Goal: Task Accomplishment & Management: Complete application form

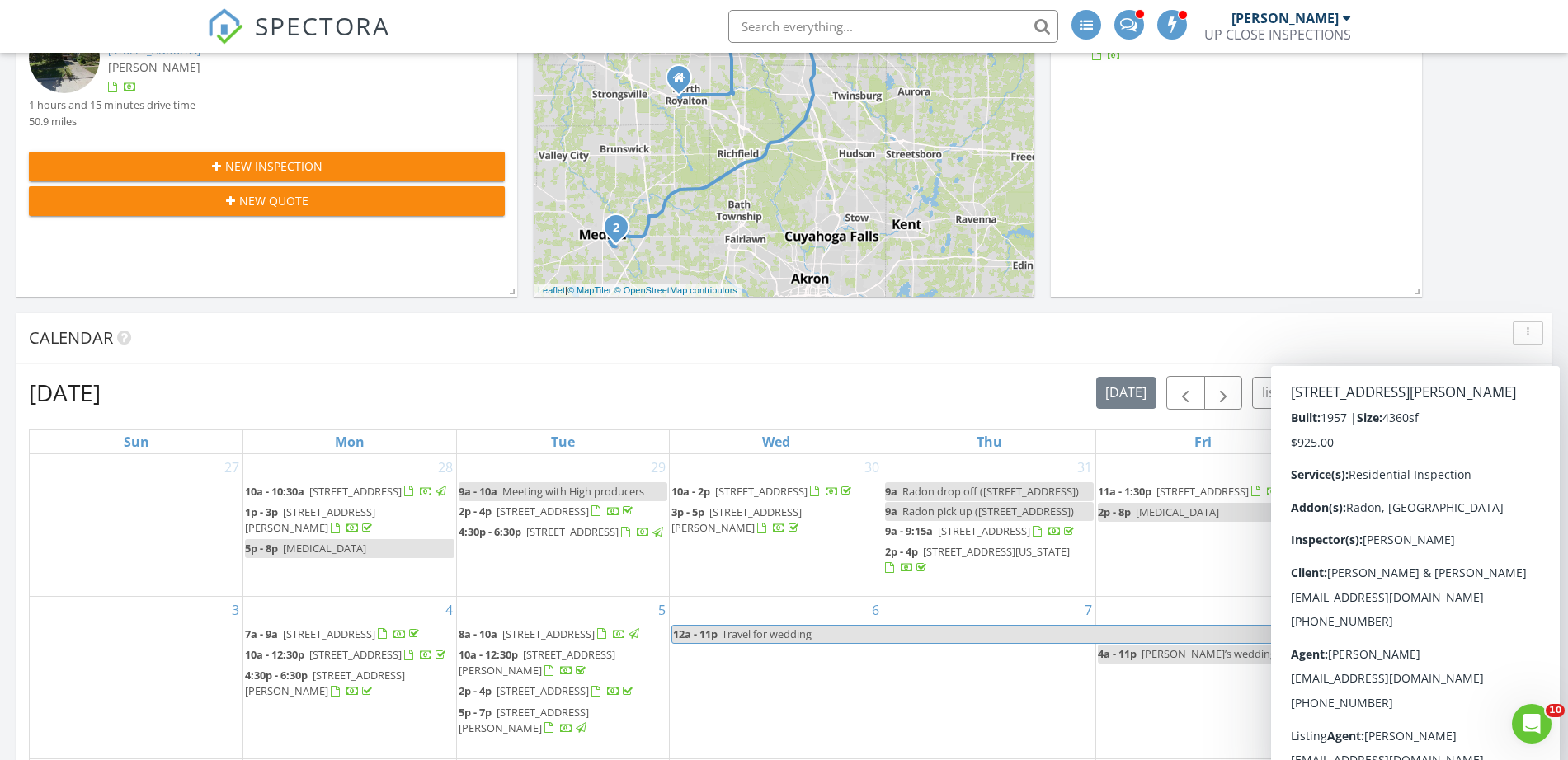
scroll to position [515, 0]
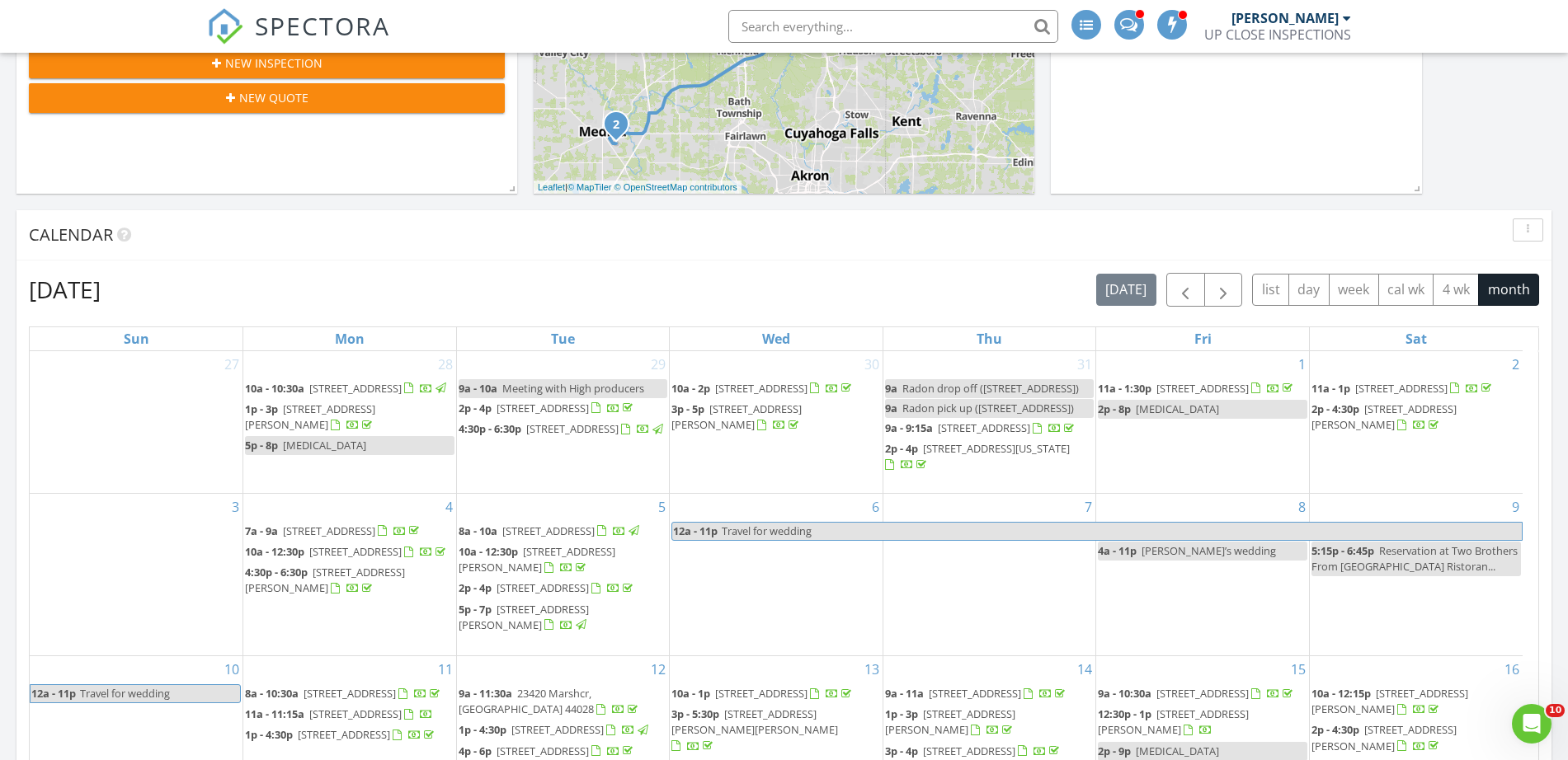
click at [1432, 213] on div "Calendar" at bounding box center [784, 235] width 1535 height 50
click at [1507, 294] on button "month" at bounding box center [1508, 289] width 61 height 32
click at [1213, 284] on span "button" at bounding box center [1223, 290] width 19 height 19
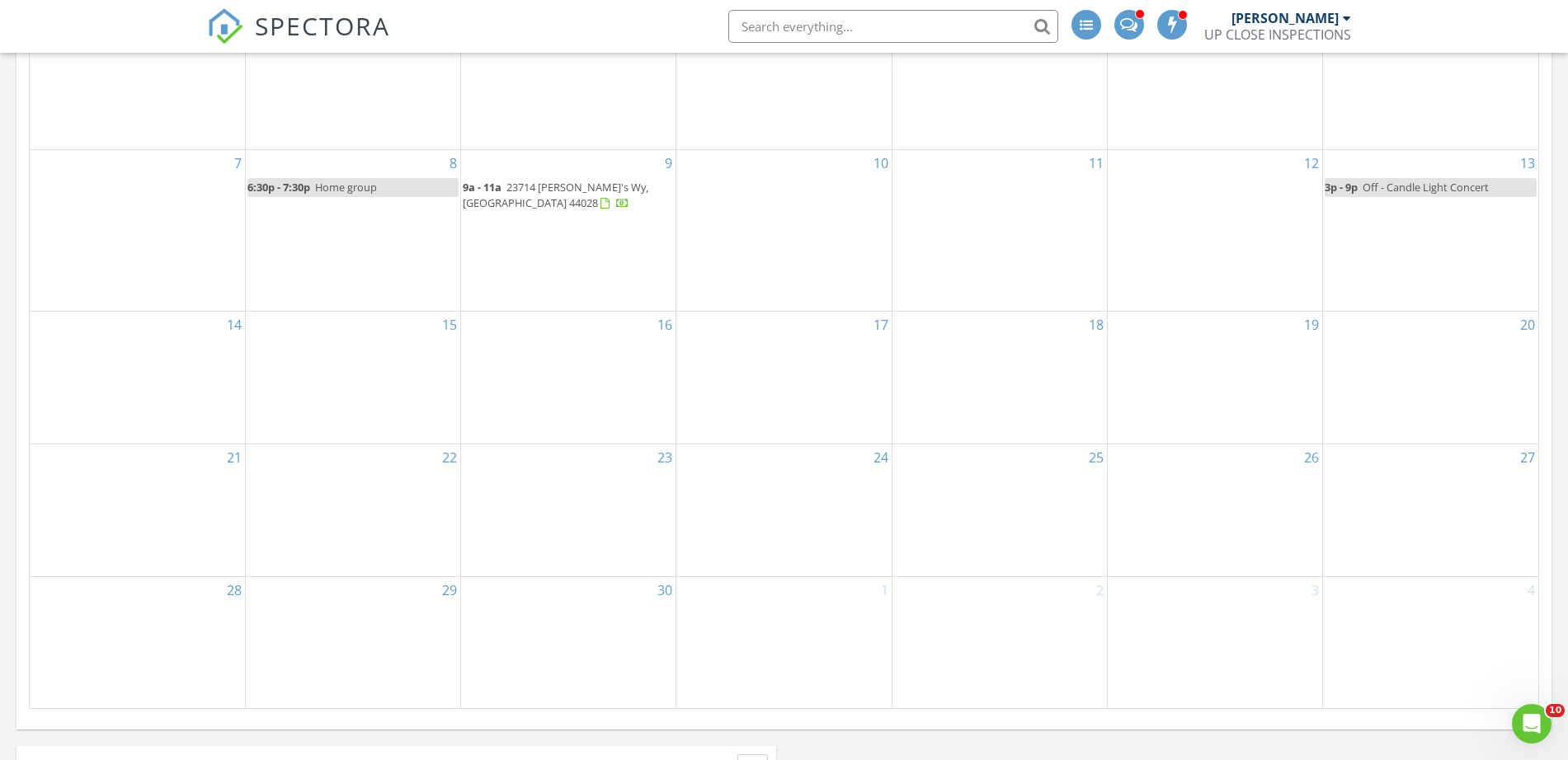
scroll to position [1031, 0]
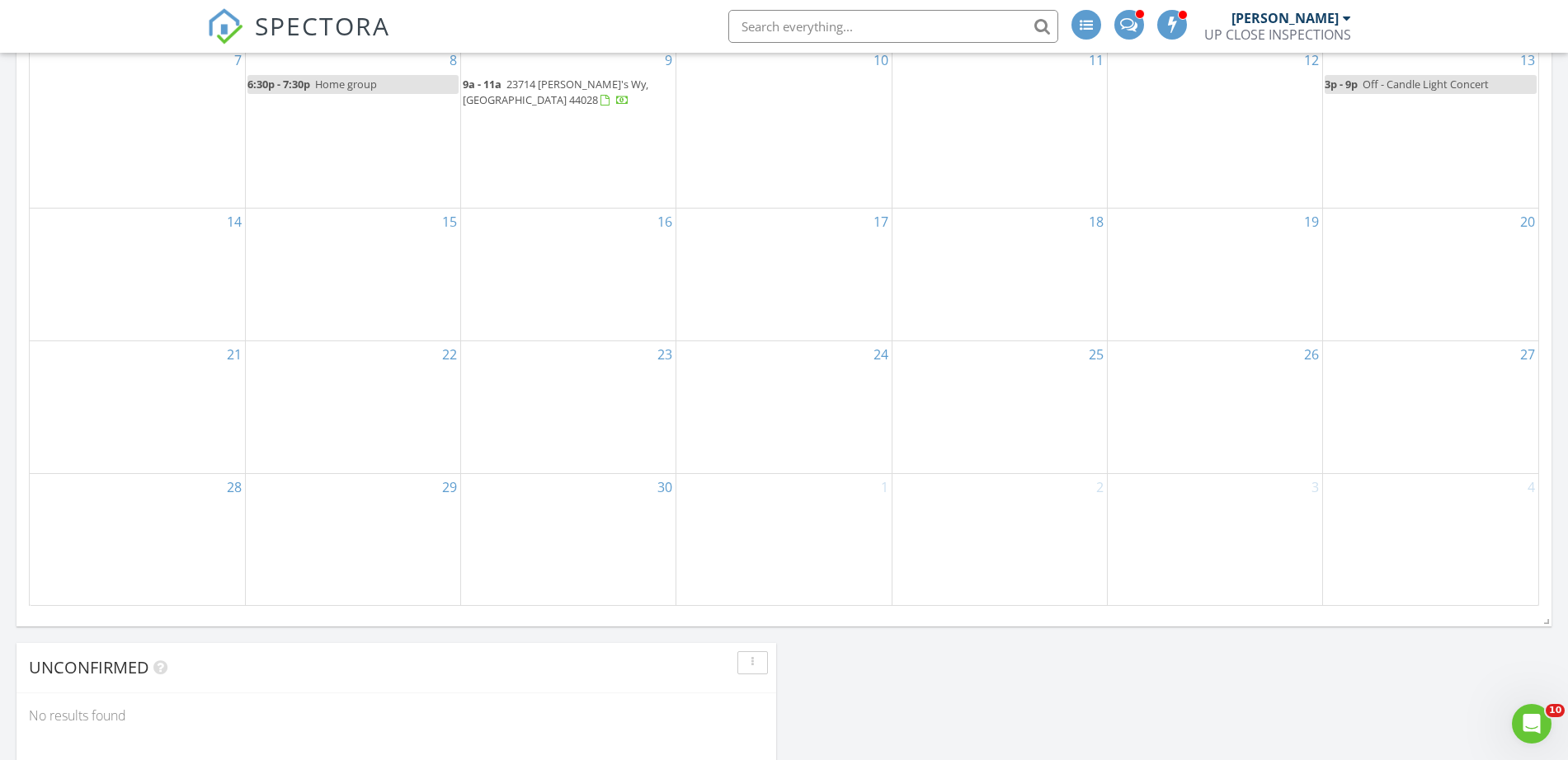
click at [614, 323] on div "16" at bounding box center [569, 275] width 215 height 132
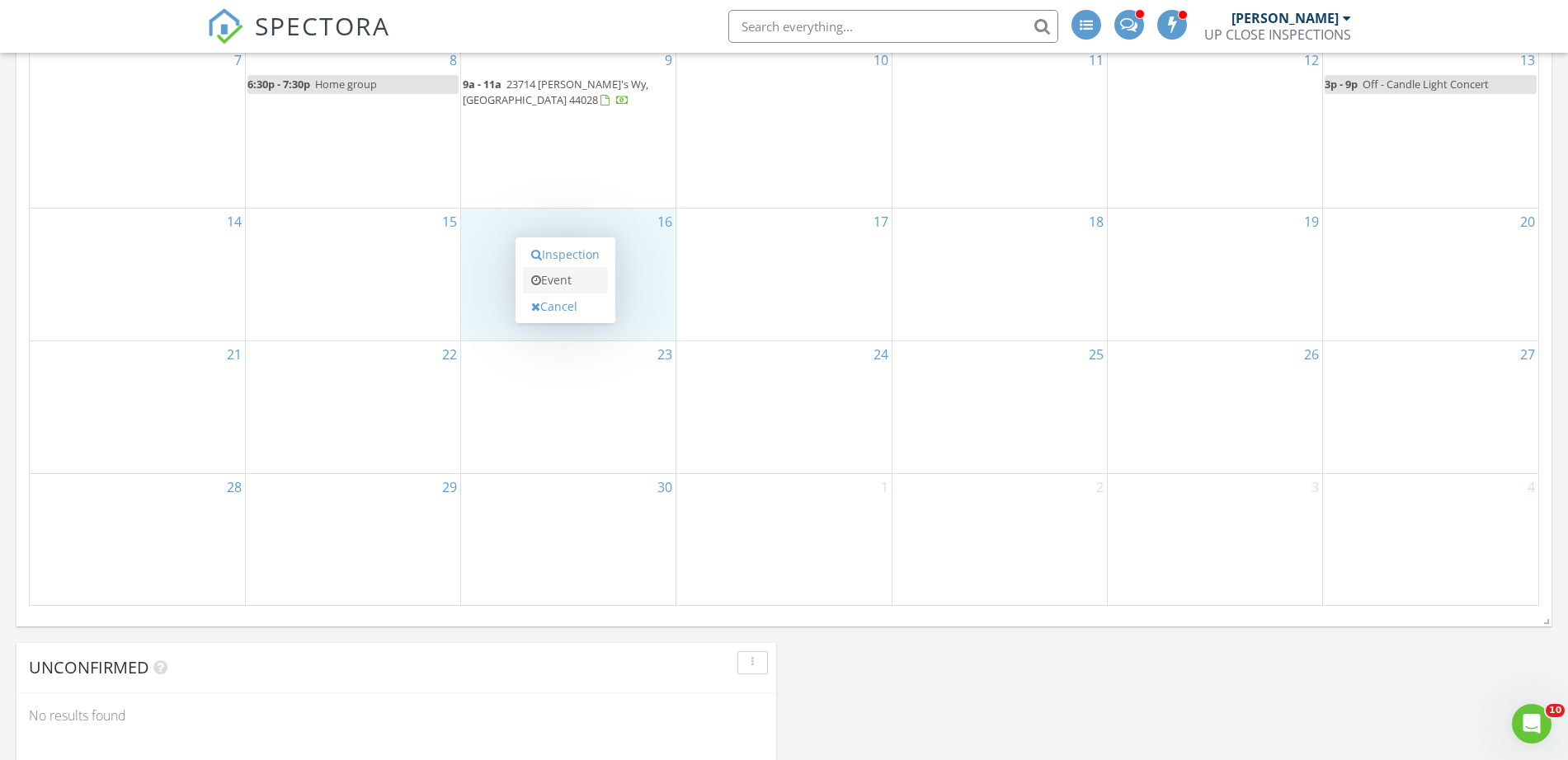
click at [581, 282] on link "Event" at bounding box center [566, 279] width 85 height 26
select select "8"
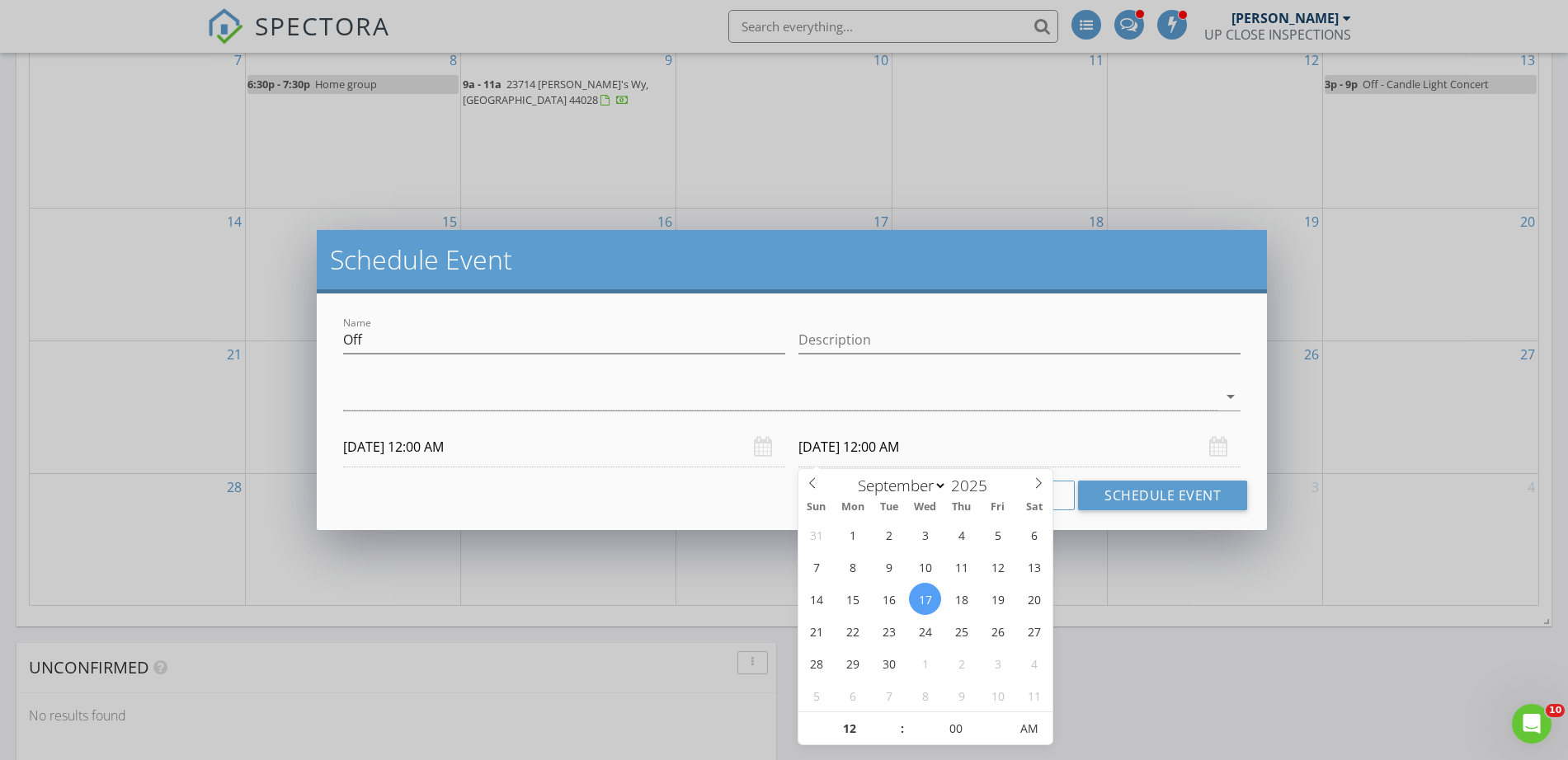
click at [889, 445] on input "09/17/2025 12:00 AM" at bounding box center [1019, 448] width 442 height 41
type input "09/18/2025 12:00 AM"
click at [921, 454] on input "09/18/2025 12:00 AM" at bounding box center [1019, 448] width 442 height 41
click at [915, 444] on input "09/18/2025 12:00 AM" at bounding box center [1019, 448] width 442 height 41
click at [677, 479] on div "Name Off Description check_box_outline_blank James Crowton arrow_drop_down 09/1…" at bounding box center [791, 412] width 950 height 237
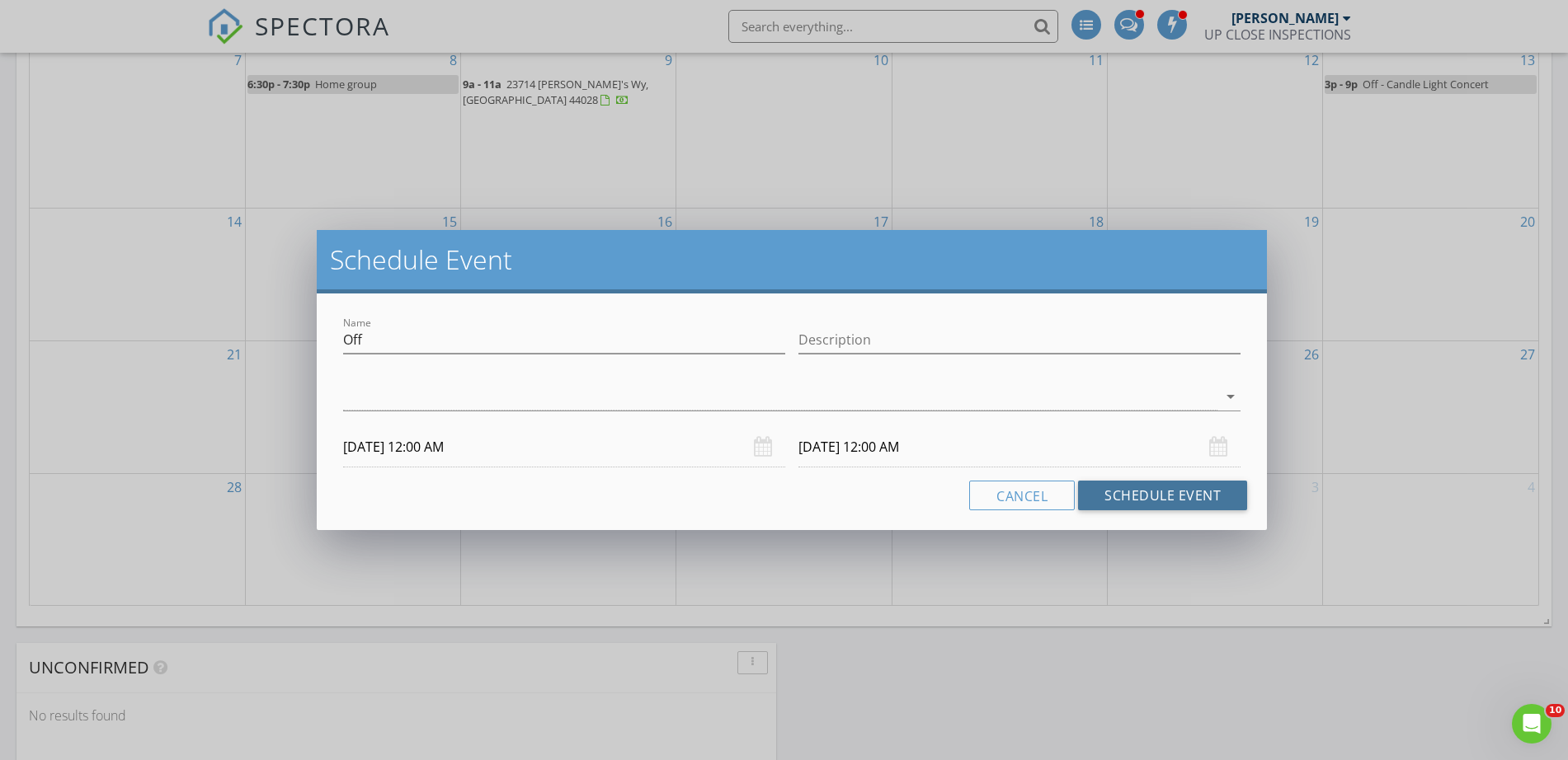
drag, startPoint x: 1139, startPoint y: 504, endPoint x: 914, endPoint y: 503, distance: 225.0
click at [914, 503] on div "Cancel Schedule Event" at bounding box center [791, 495] width 910 height 30
click at [902, 501] on div "Cancel Schedule Event" at bounding box center [791, 495] width 910 height 30
click at [921, 459] on input "09/18/2025 12:00 AM" at bounding box center [1019, 448] width 442 height 41
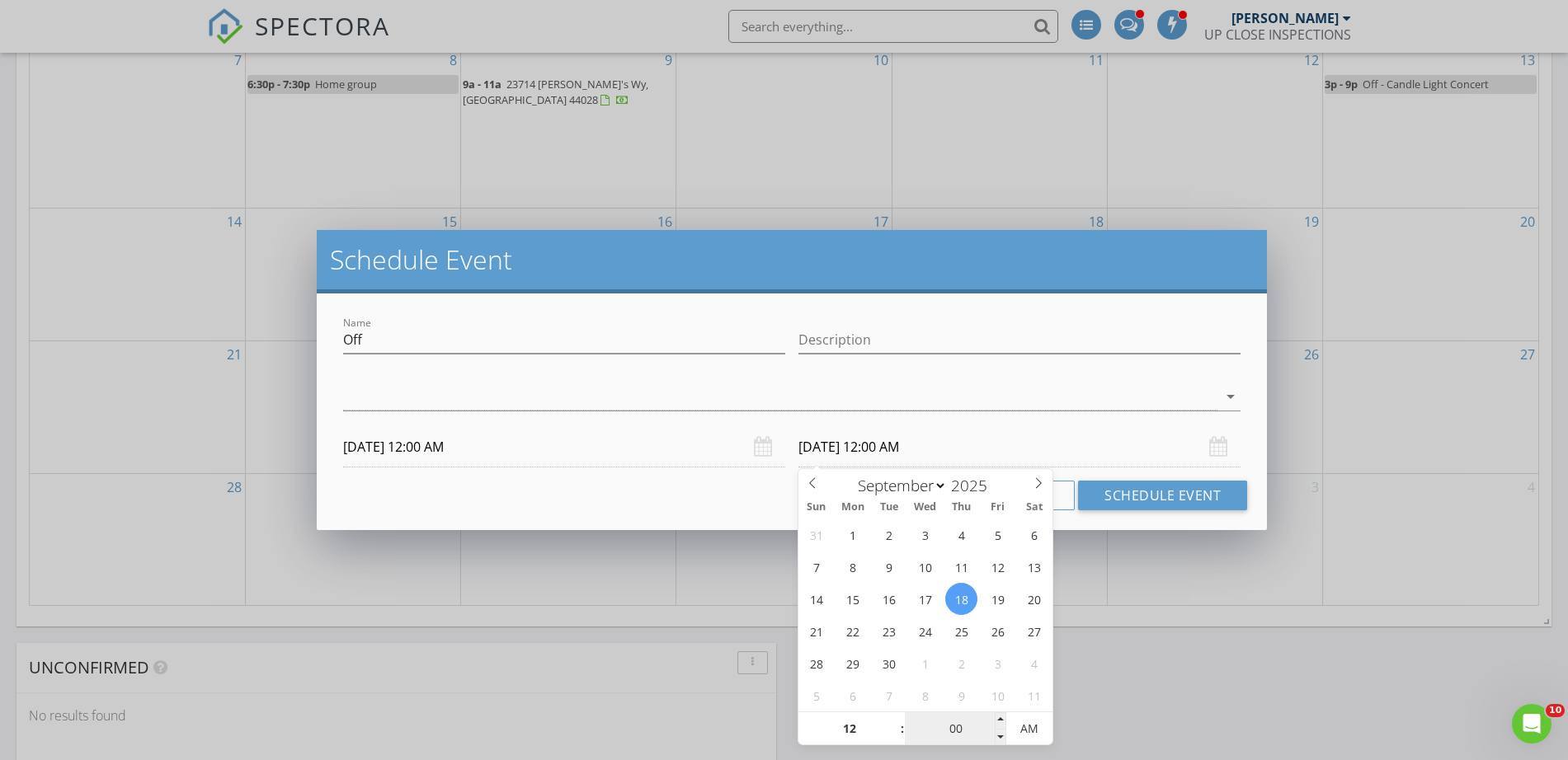
scroll to position [1133, 0]
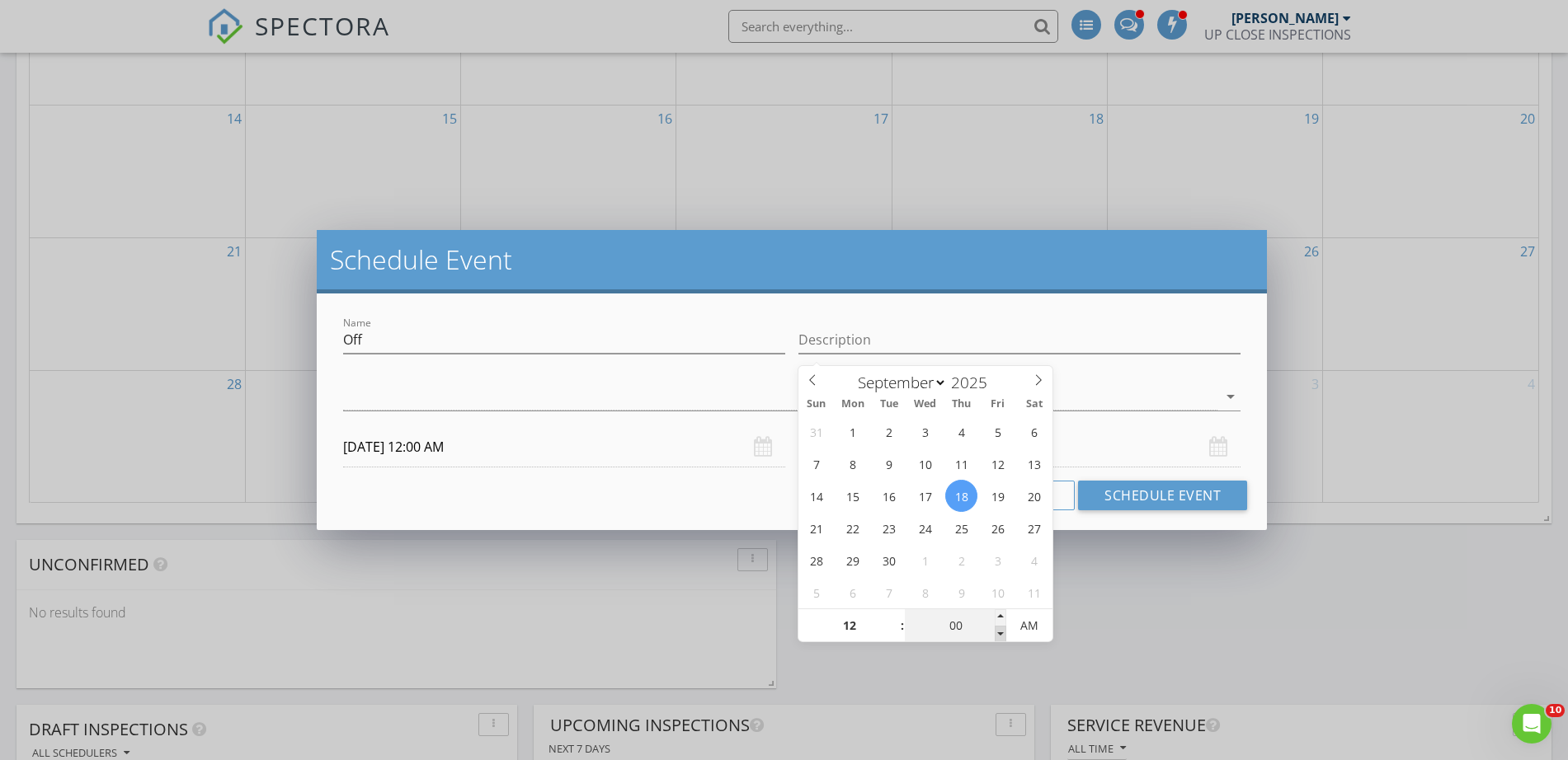
type input "11"
type input "55"
type input "09/18/2025 11:55 PM"
click at [997, 635] on span at bounding box center [1000, 633] width 12 height 16
type input "12"
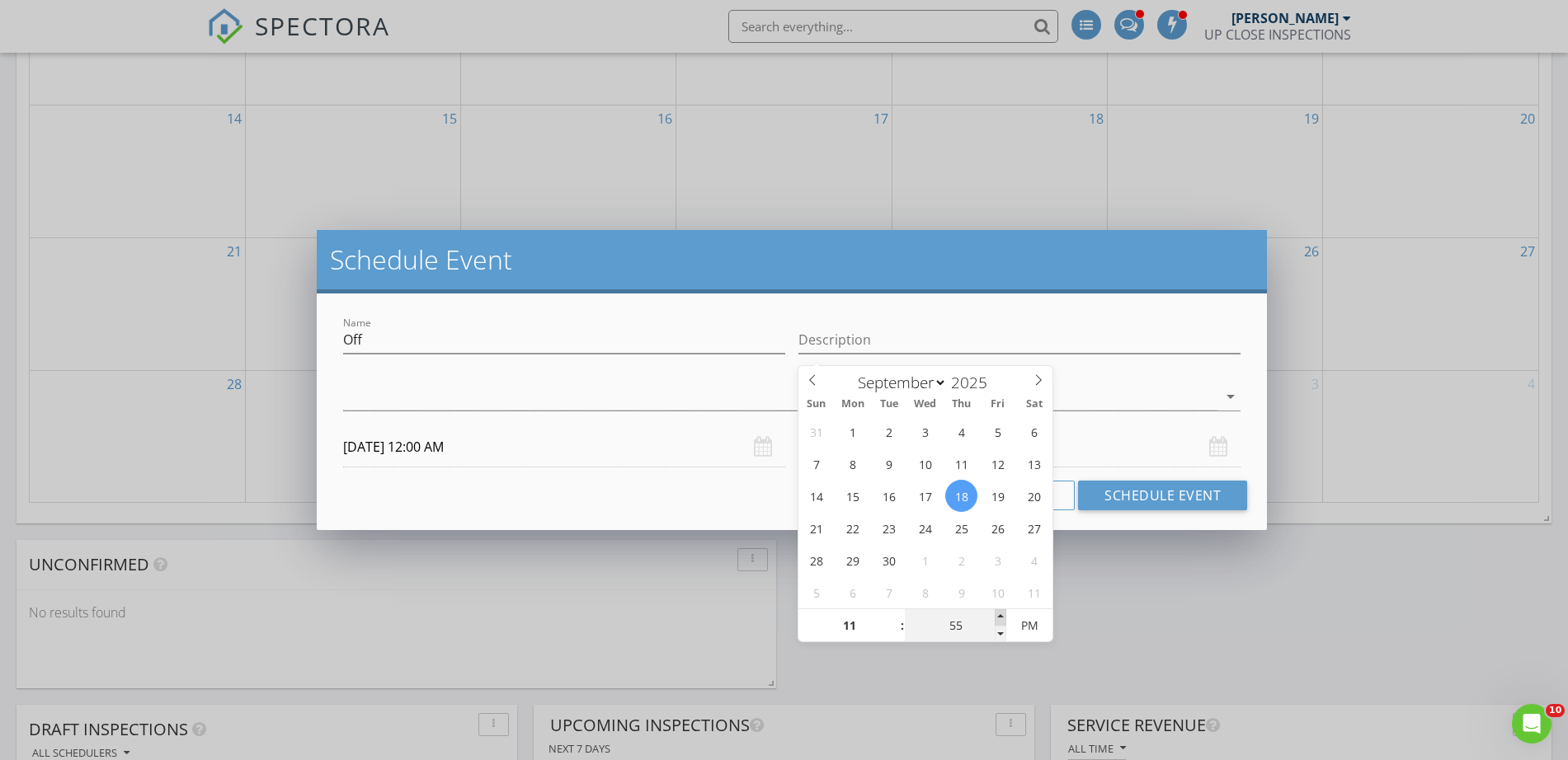
type input "00"
type input "09/18/2025 12:00 AM"
click at [999, 614] on span at bounding box center [1000, 617] width 12 height 16
type input "11"
type input "55"
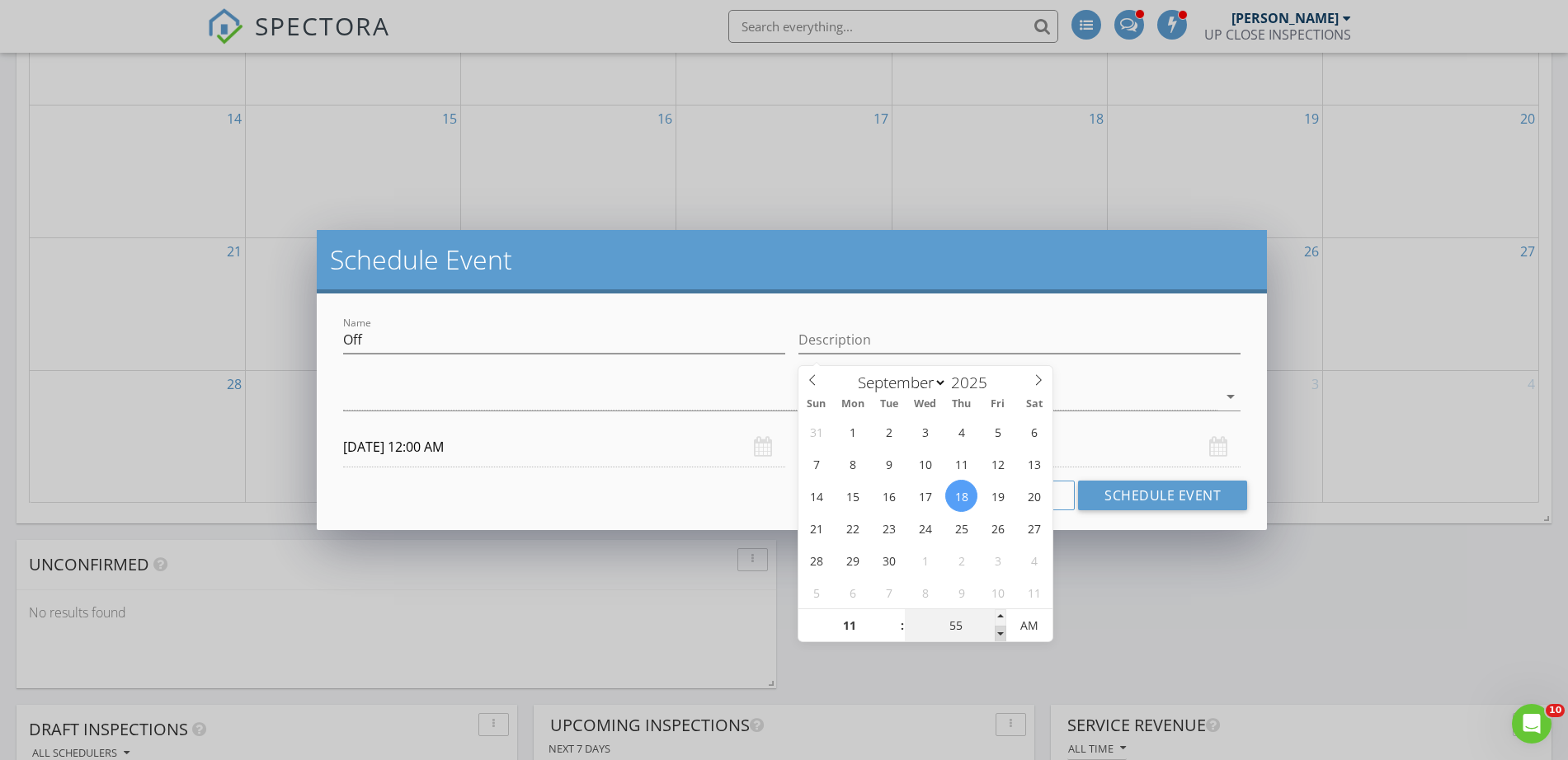
click at [1002, 629] on span at bounding box center [1000, 633] width 12 height 16
click at [1042, 626] on span "PM" at bounding box center [1028, 626] width 45 height 33
type input "09/18/2025 11:55 PM"
click at [1039, 626] on span "AM" at bounding box center [1028, 626] width 45 height 33
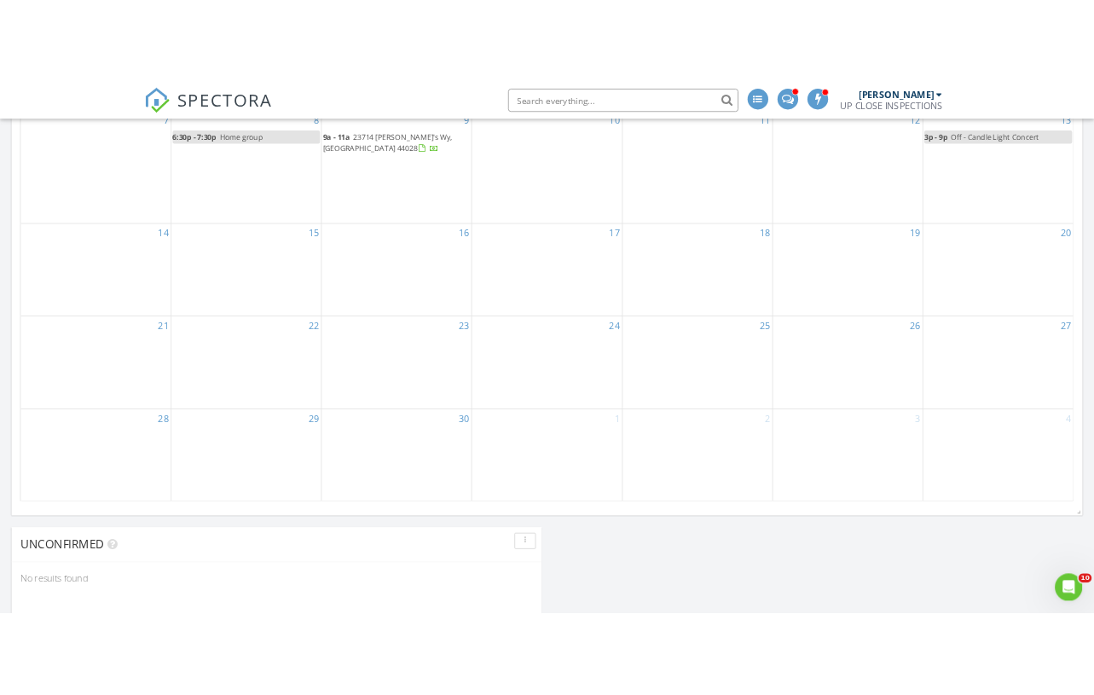
scroll to position [959, 0]
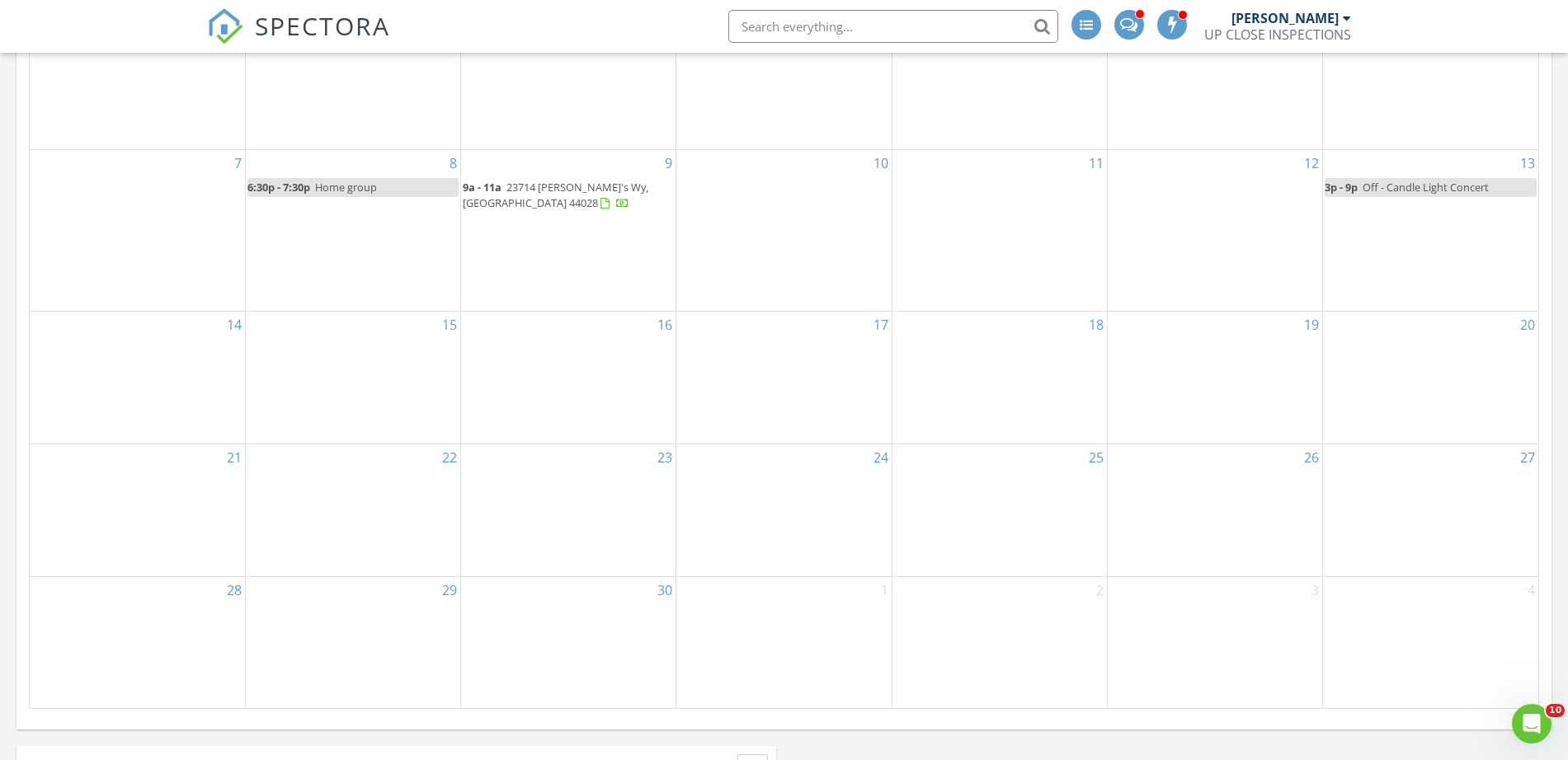
click at [616, 384] on div "16" at bounding box center [569, 377] width 215 height 132
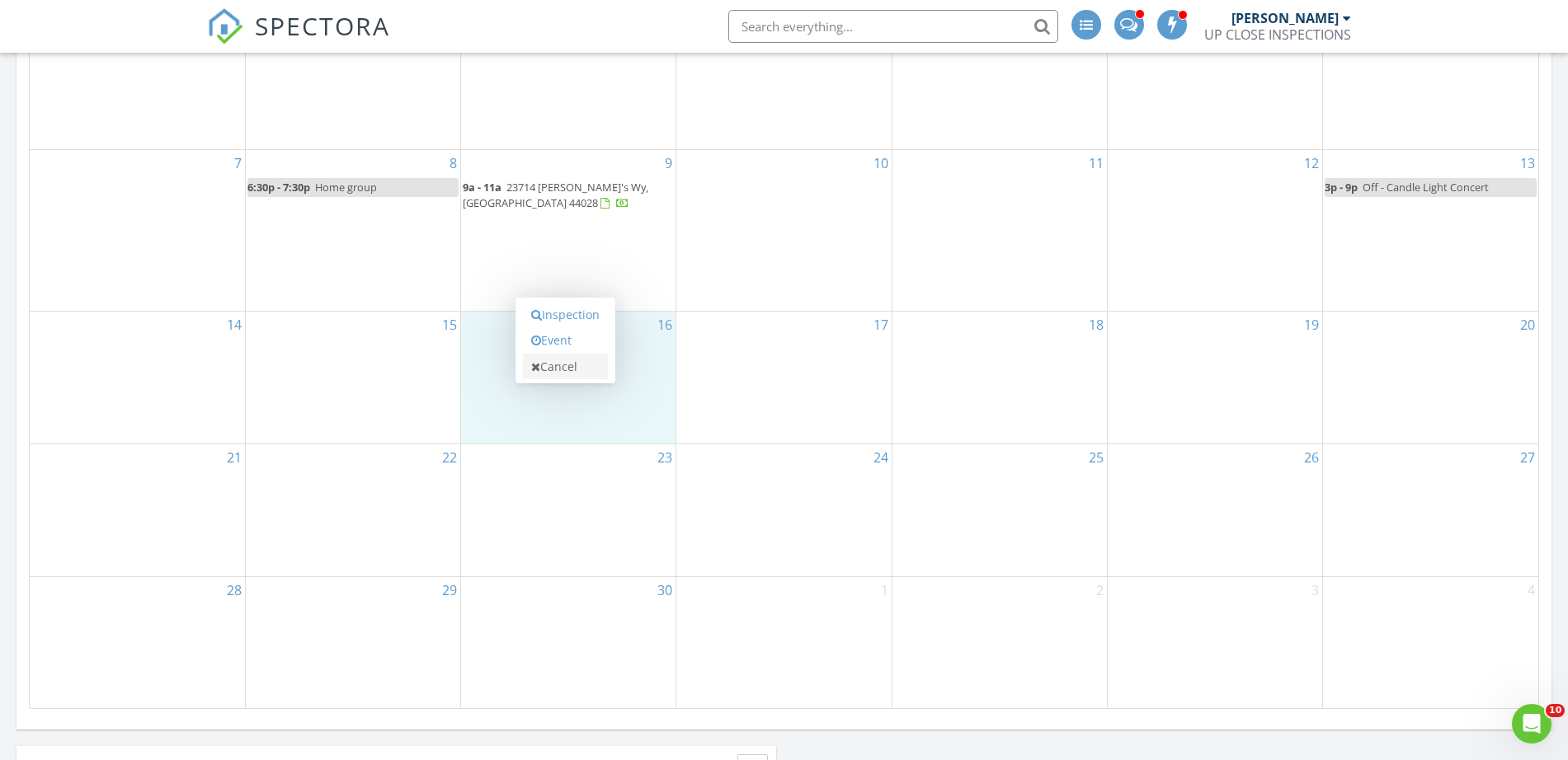
click at [574, 364] on link "Cancel" at bounding box center [566, 366] width 85 height 26
click at [555, 387] on div "16" at bounding box center [569, 377] width 215 height 132
click at [570, 341] on link "Event" at bounding box center [566, 342] width 85 height 26
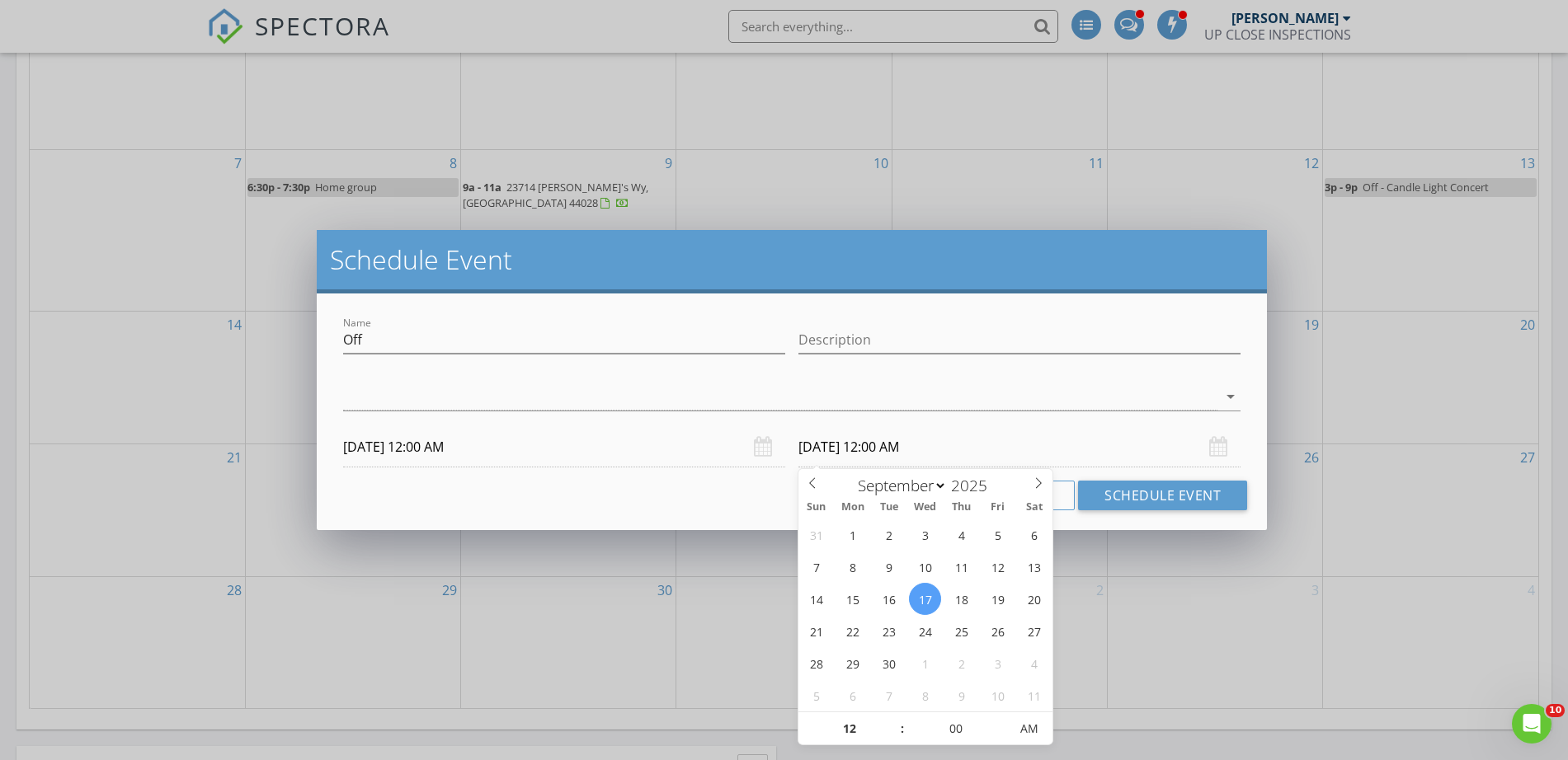
click at [904, 443] on input "09/17/2025 12:00 AM" at bounding box center [1019, 448] width 442 height 41
type input "09/18/2025 12:00 AM"
click at [977, 465] on input "09/18/2025 12:00 AM" at bounding box center [1019, 448] width 442 height 41
click at [973, 452] on input "09/18/2025 12:00 AM" at bounding box center [1019, 448] width 442 height 41
click at [934, 451] on input "09/18/2025 12:00 AM" at bounding box center [1019, 448] width 442 height 41
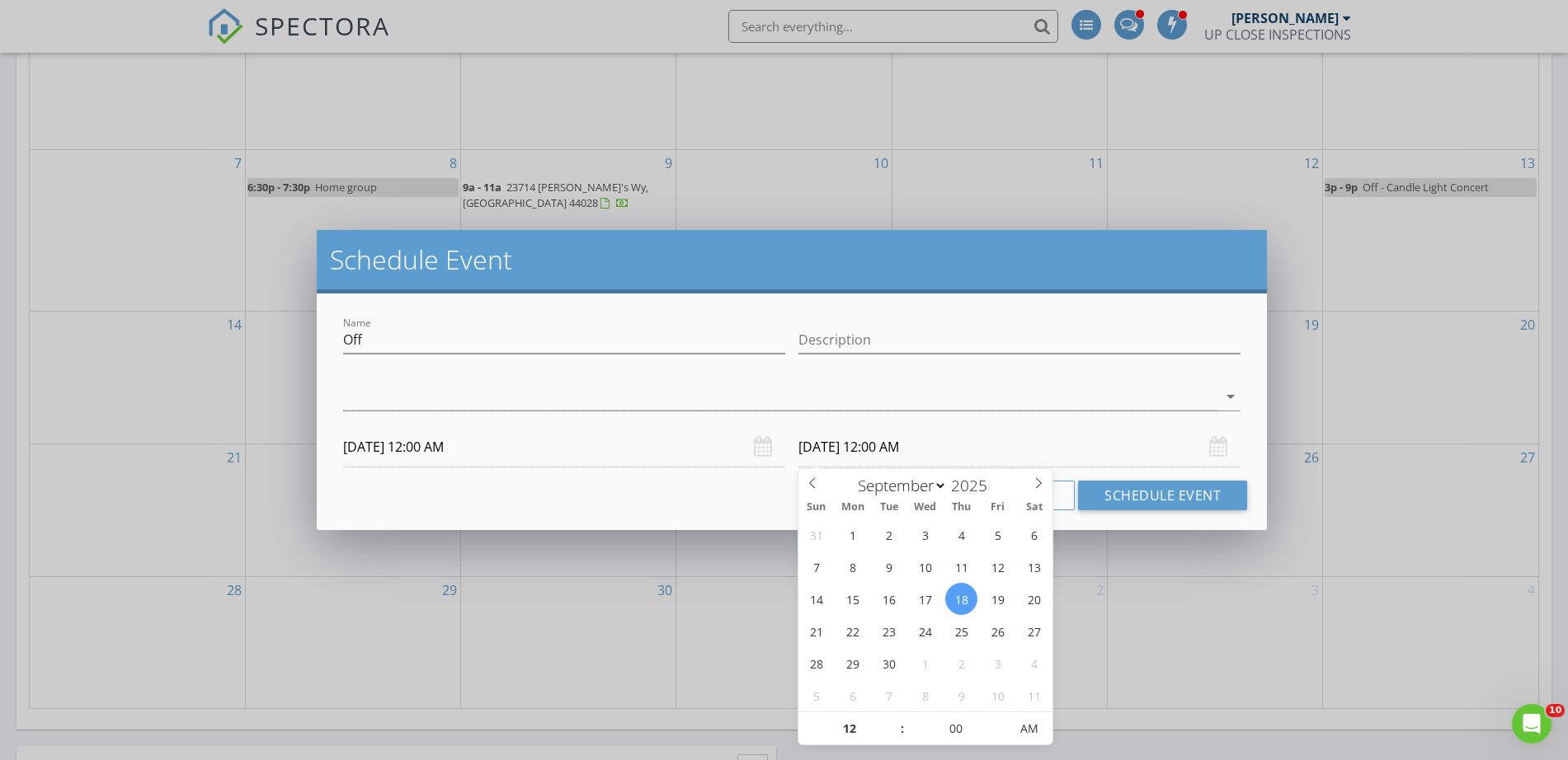
click at [902, 736] on span ":" at bounding box center [902, 729] width 5 height 33
type input "11"
type input "55"
click at [1001, 737] on span at bounding box center [1000, 737] width 12 height 16
click at [1032, 732] on span "AM" at bounding box center [1028, 729] width 45 height 33
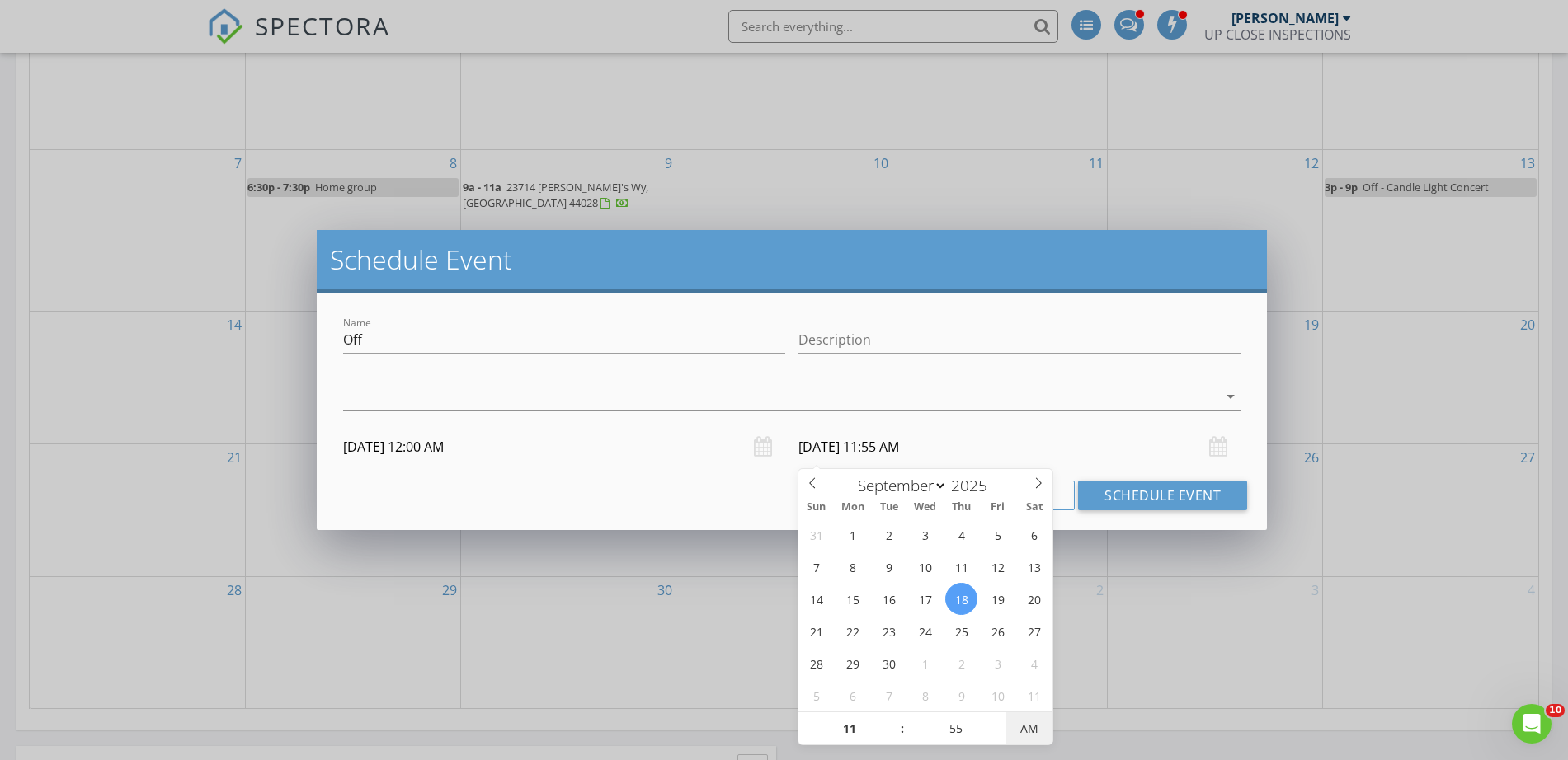
type input "09/18/2025 11:55 PM"
click at [1032, 732] on span "PM" at bounding box center [1028, 729] width 45 height 33
click at [715, 477] on div "Name Off Description check_box_outline_blank James Crowton arrow_drop_down 09/1…" at bounding box center [791, 412] width 950 height 237
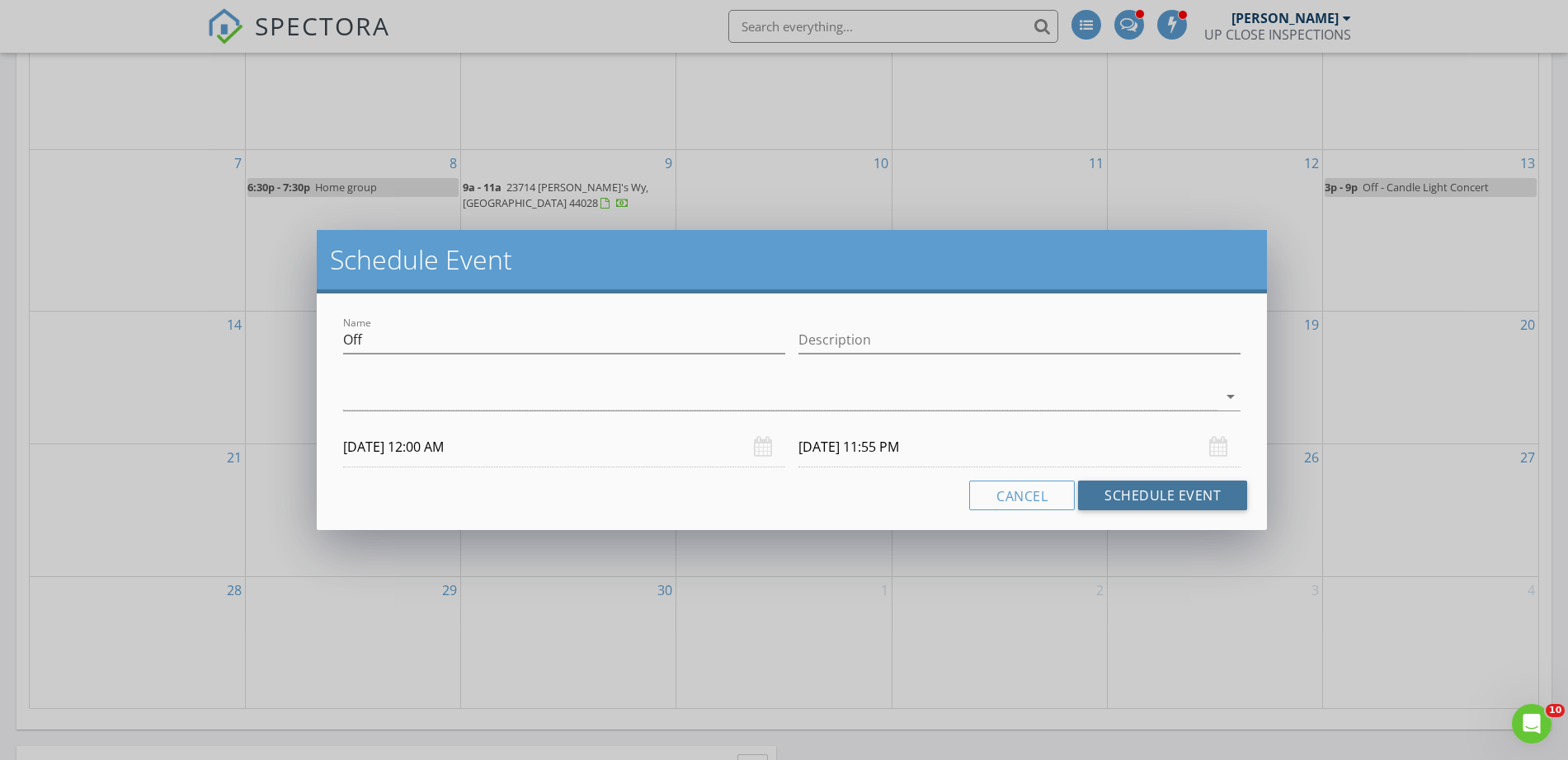
drag, startPoint x: 1130, startPoint y: 497, endPoint x: 574, endPoint y: 481, distance: 556.2
click at [574, 481] on div "Cancel Schedule Event" at bounding box center [791, 495] width 910 height 30
click at [570, 485] on div "Cancel Schedule Event" at bounding box center [791, 495] width 910 height 30
click at [480, 344] on input "Off" at bounding box center [564, 340] width 442 height 27
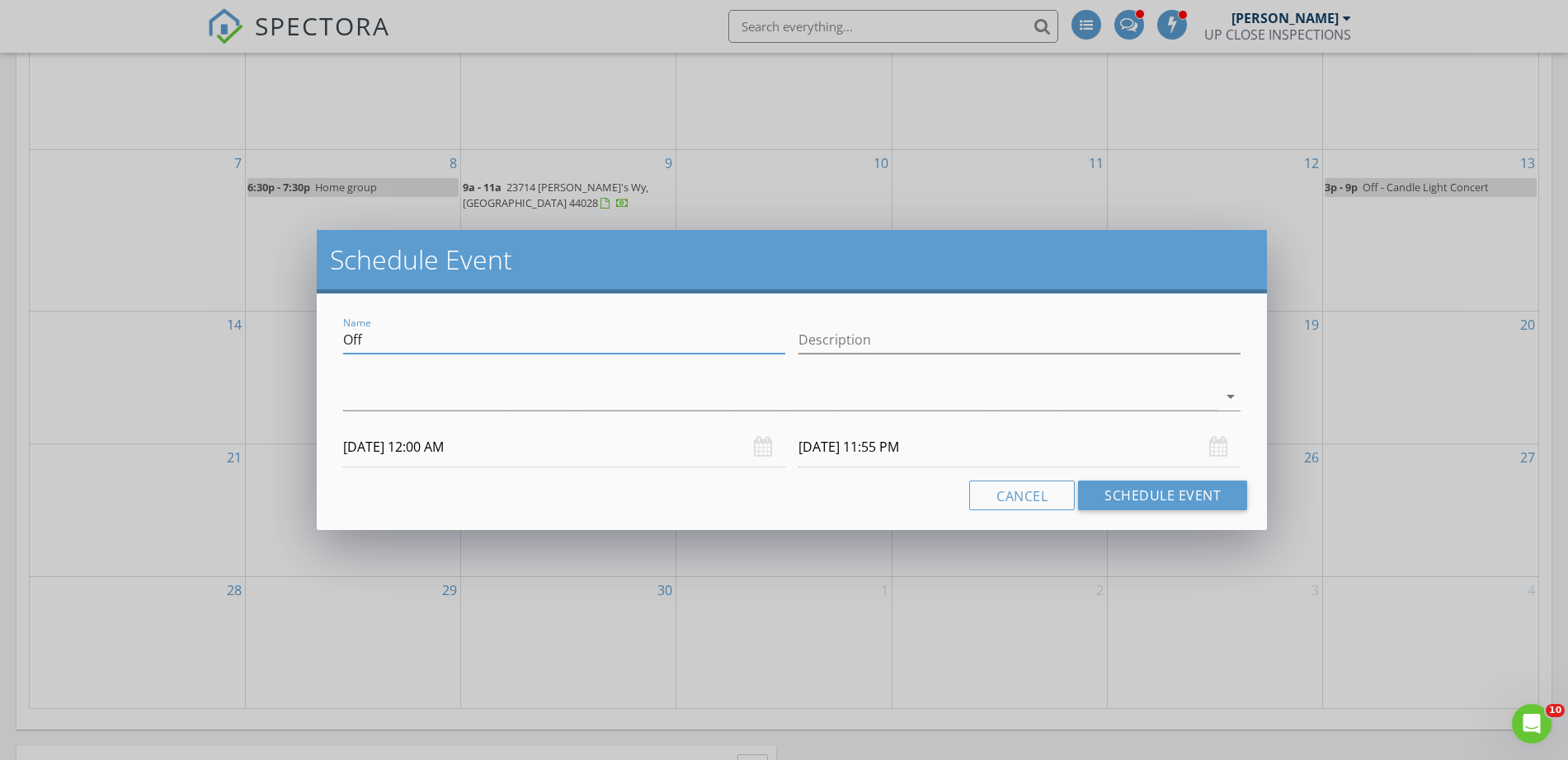
click at [480, 344] on input "Off" at bounding box center [564, 340] width 442 height 27
type input "b"
type input "C"
type input "Block"
click at [378, 405] on div at bounding box center [781, 396] width 874 height 27
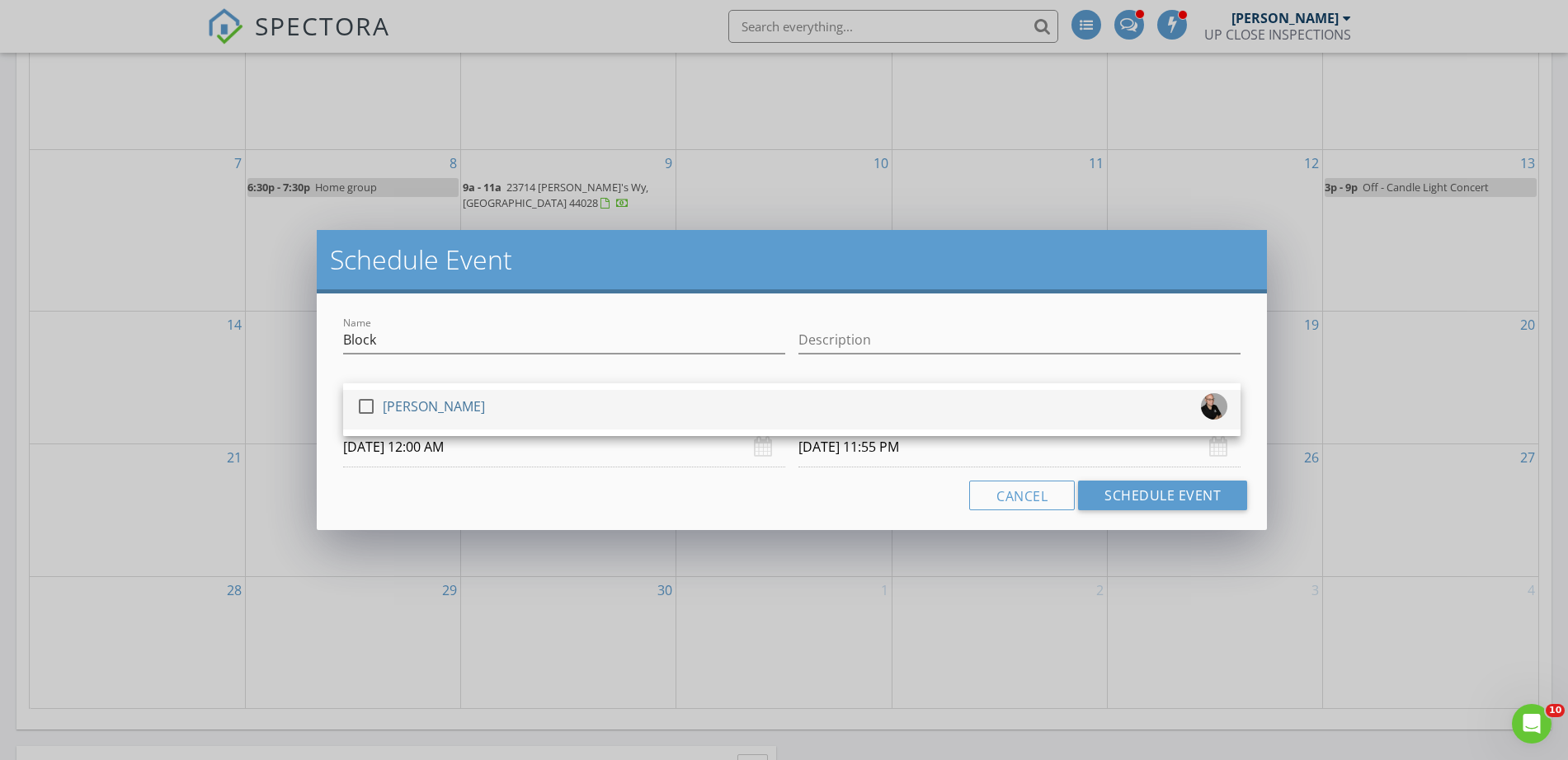
click at [385, 400] on div "[PERSON_NAME]" at bounding box center [434, 406] width 103 height 26
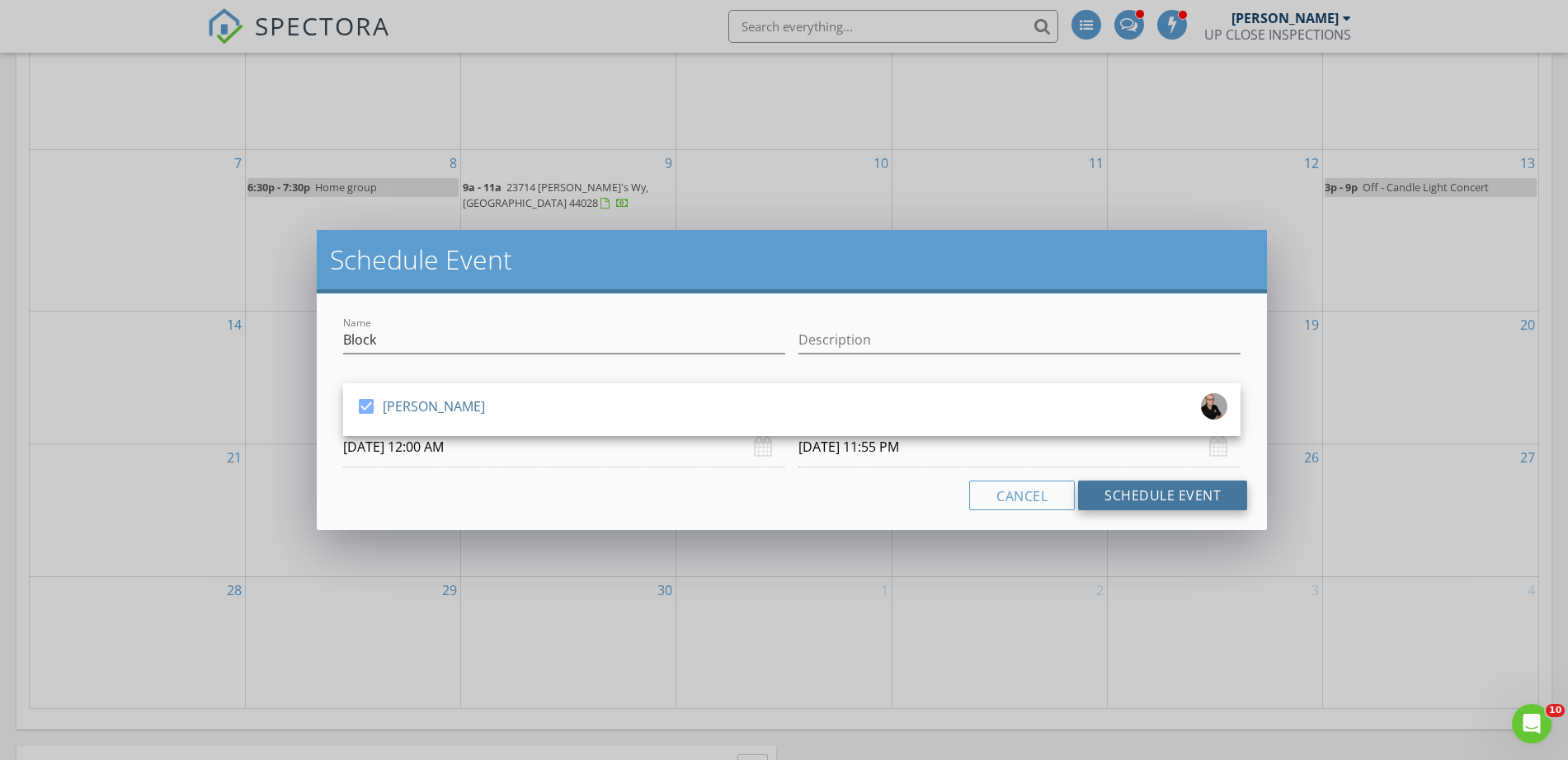
click at [1212, 496] on button "Schedule Event" at bounding box center [1162, 495] width 169 height 30
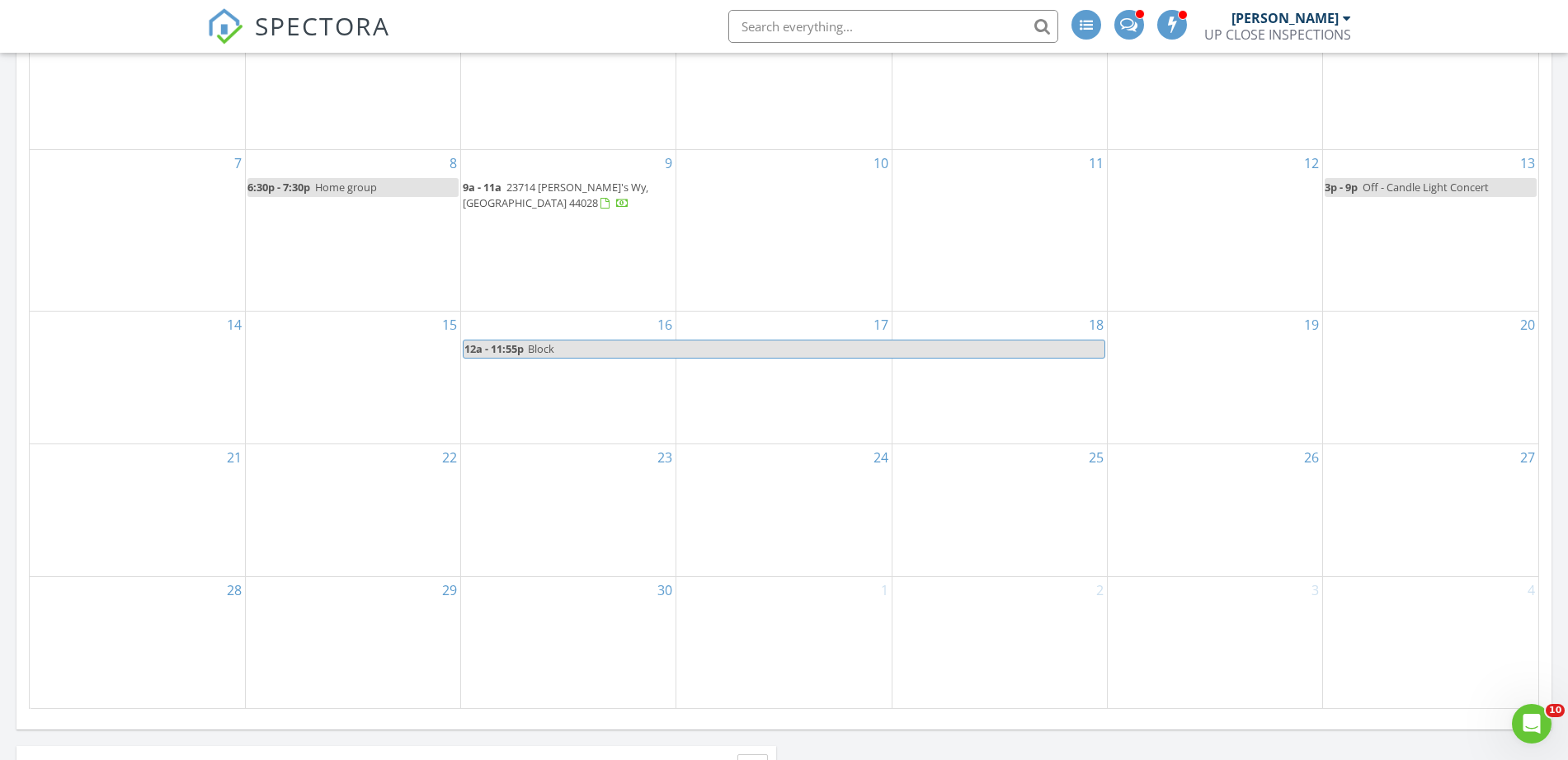
click at [111, 294] on div "7" at bounding box center [137, 230] width 216 height 161
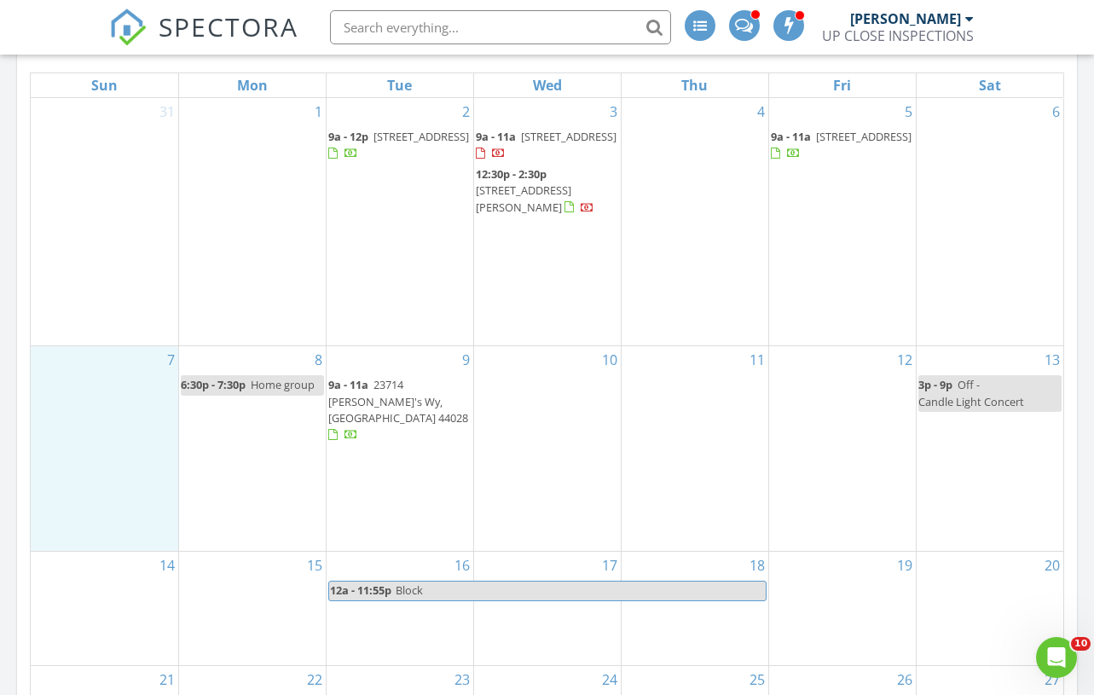
scroll to position [853, 0]
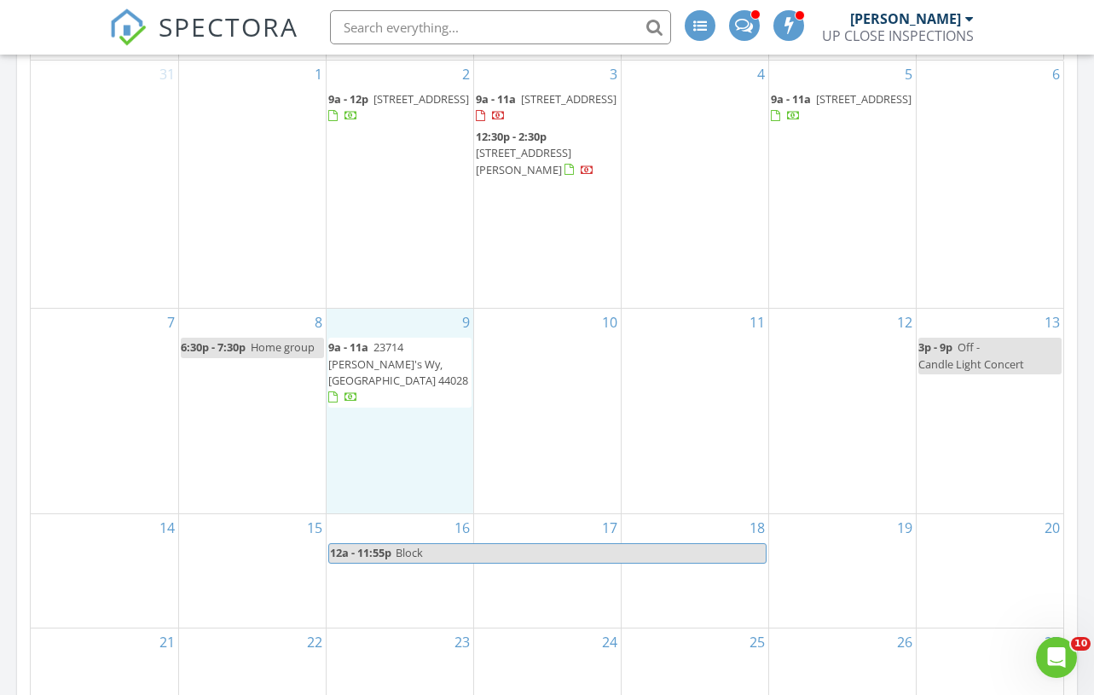
click at [398, 447] on div "9 9a - 11a 23714 Wally's Wy, COLUMBIA STATION 44028" at bounding box center [400, 411] width 147 height 205
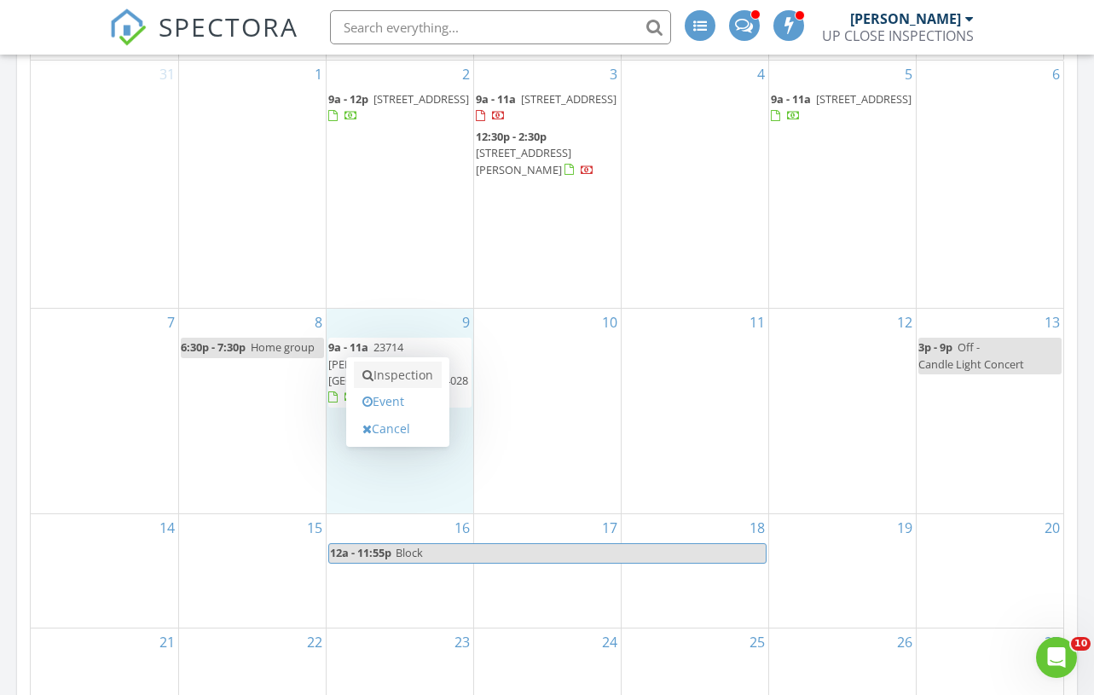
click at [402, 375] on link "Inspection" at bounding box center [398, 375] width 88 height 27
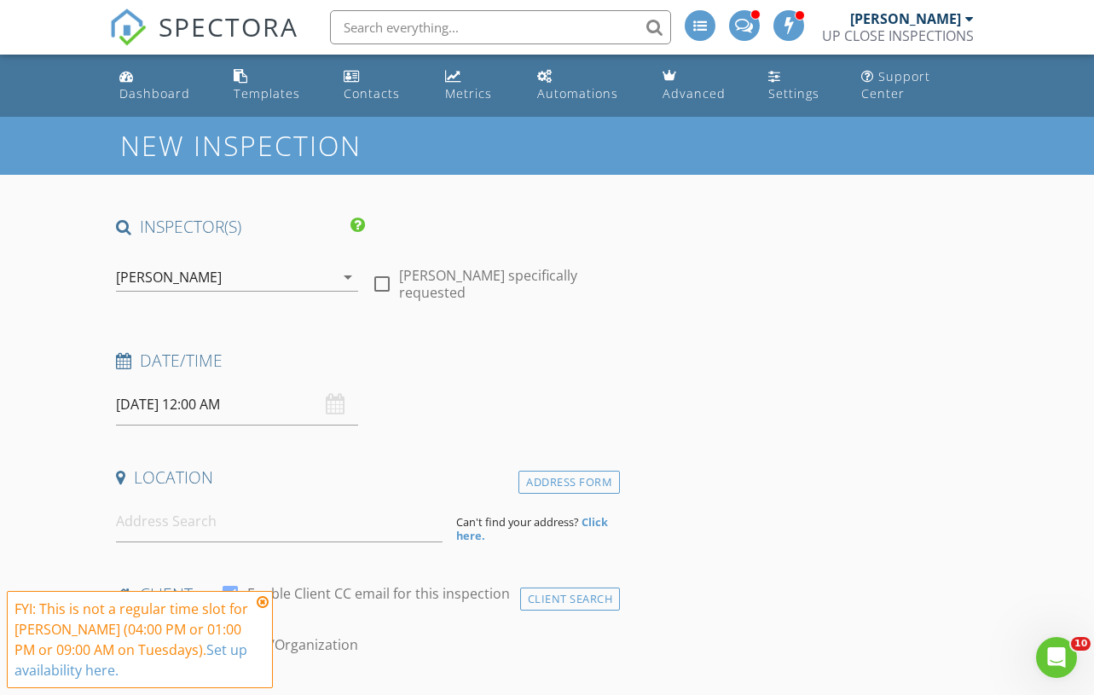
click at [177, 528] on input at bounding box center [279, 522] width 327 height 42
paste input "10363 Baker Crk Ln Columbia Station, OH 44028, USA"
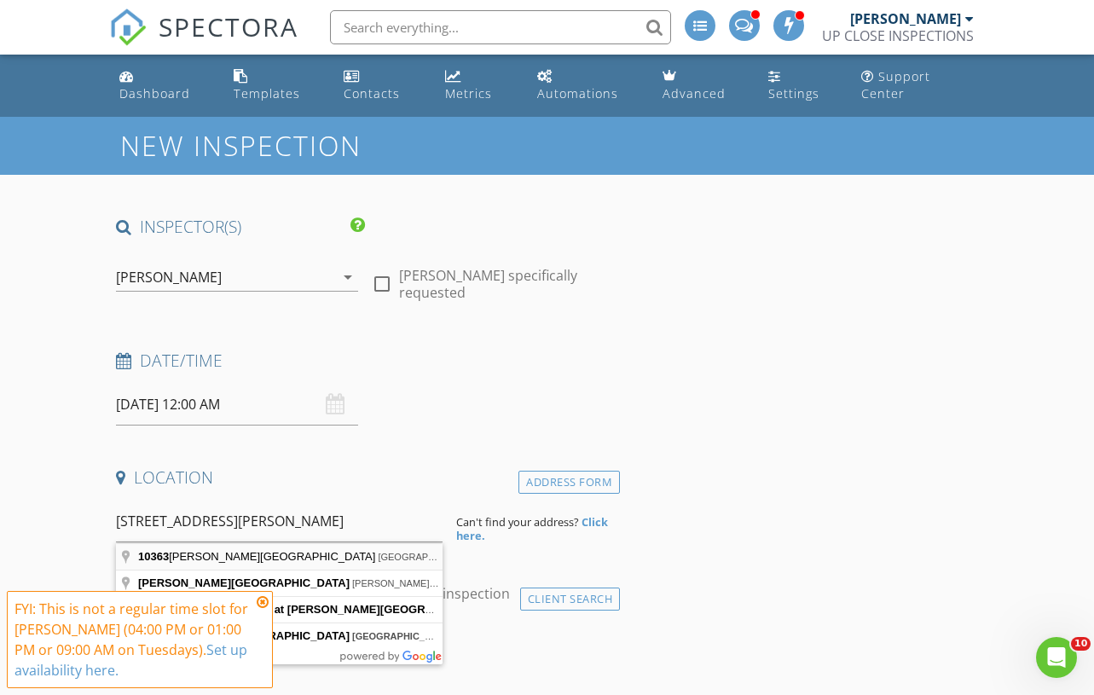
type input "10363 Baker Creek Lane, Columbia Station, Ohio, Estados Unidos"
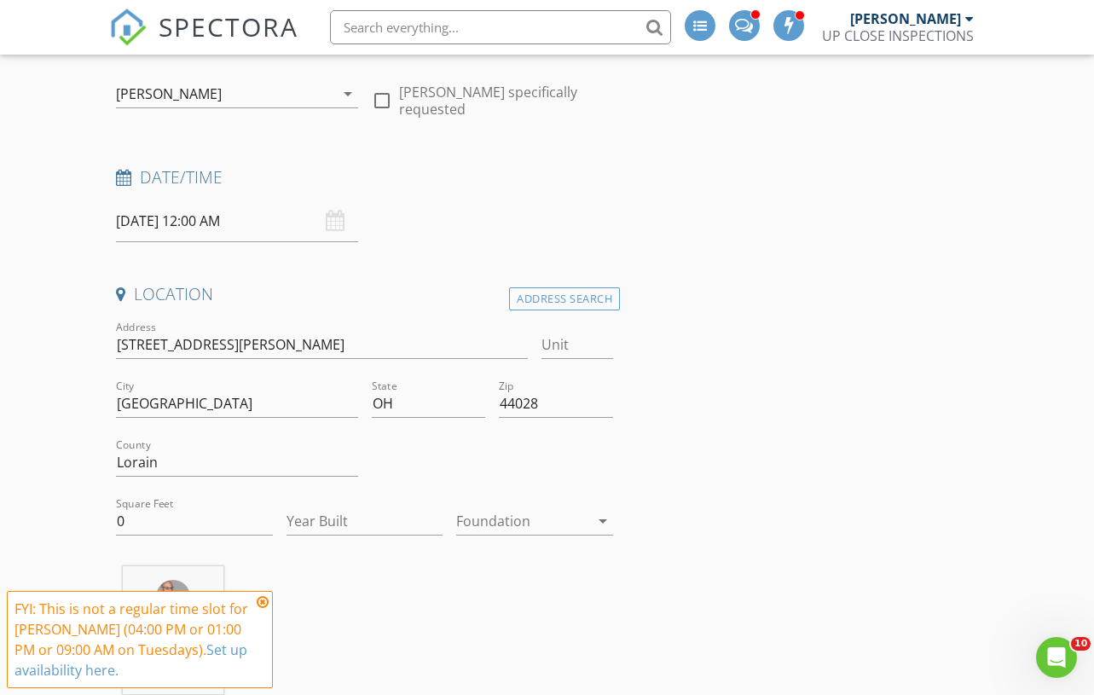
scroll to position [213, 0]
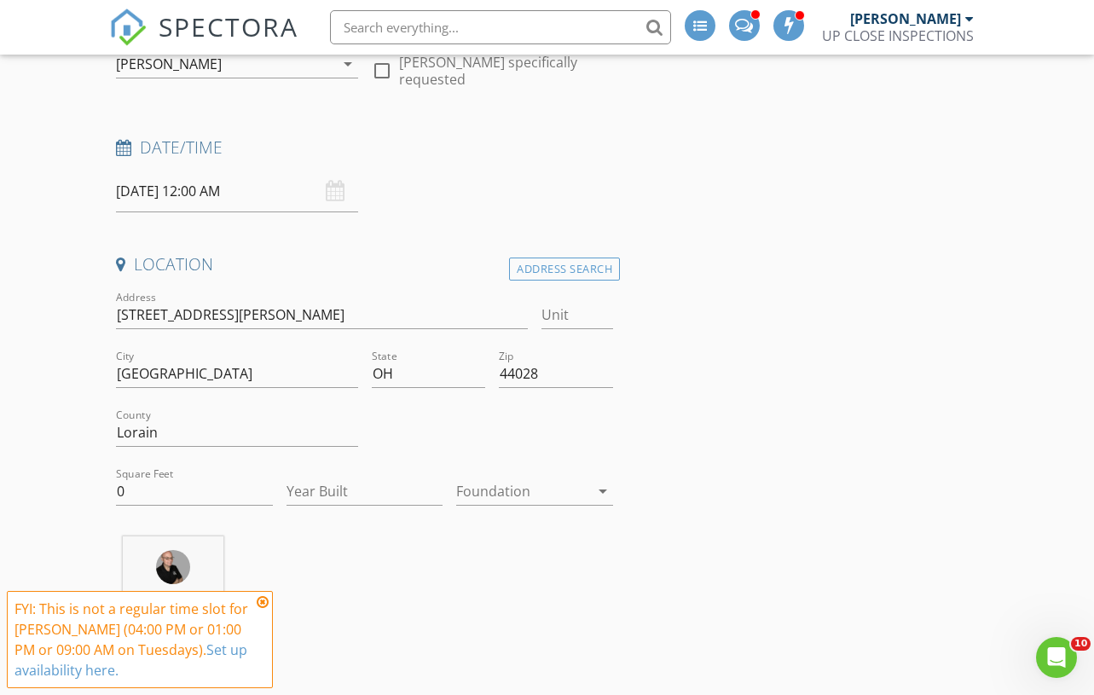
click at [333, 188] on div "09/09/2025 12:00 AM" at bounding box center [236, 192] width 241 height 42
click at [248, 196] on input "09/09/2025 12:00 AM" at bounding box center [236, 192] width 241 height 42
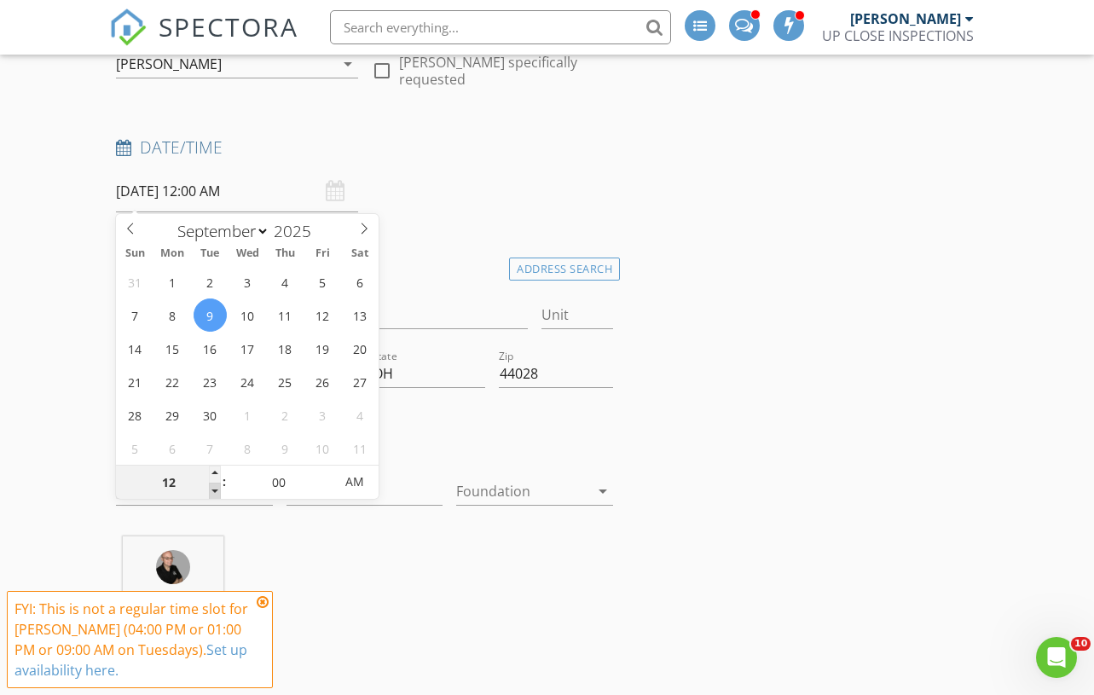
type input "11"
type input "09/09/2025 11:00 PM"
click at [219, 490] on span at bounding box center [215, 491] width 12 height 17
type input "10"
type input "09/09/2025 10:00 PM"
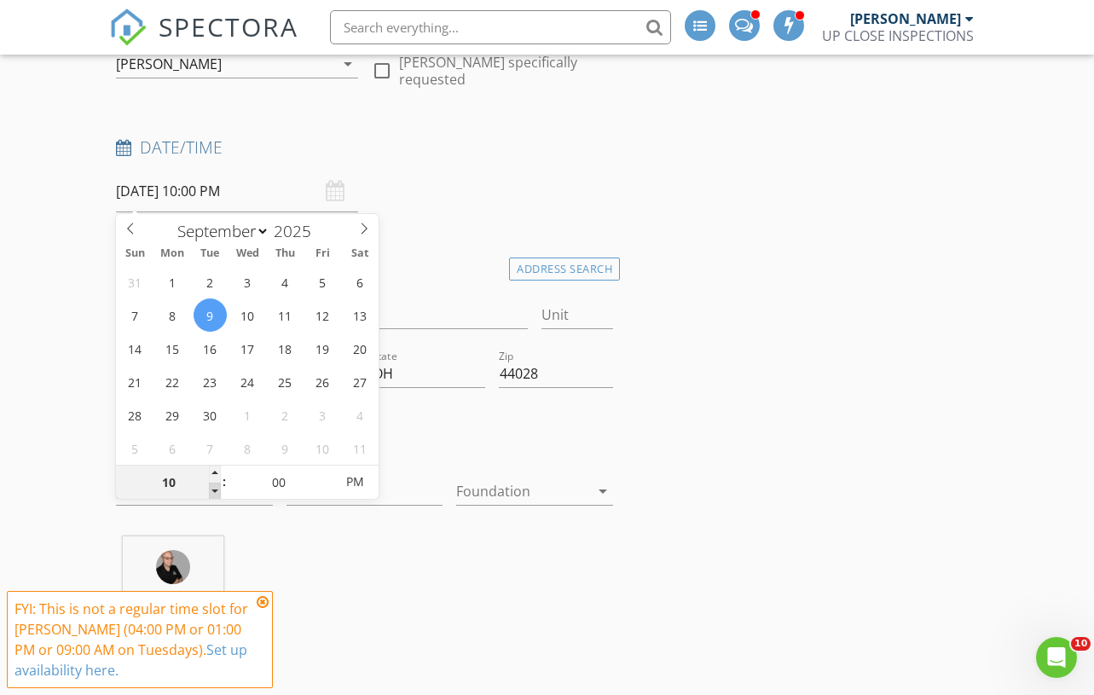
click at [219, 490] on span at bounding box center [215, 491] width 12 height 17
type input "11"
type input "09/09/2025 11:00 PM"
click at [212, 473] on span at bounding box center [215, 474] width 12 height 17
type input "12"
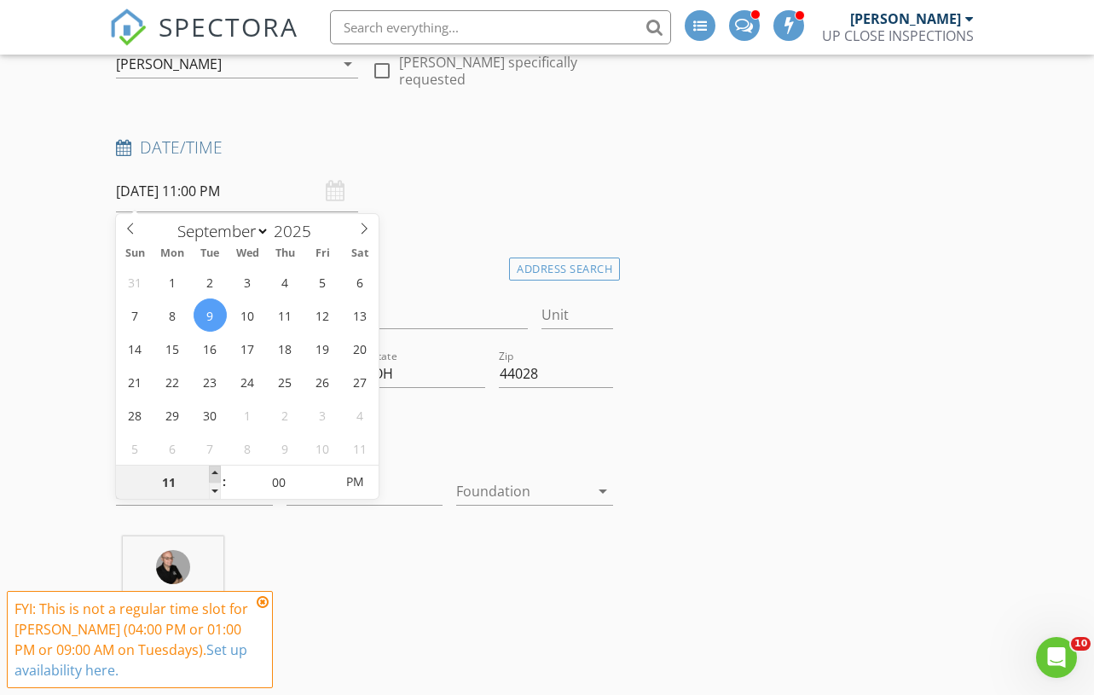
type input "09/09/2025 12:00 AM"
click at [212, 473] on span at bounding box center [215, 474] width 12 height 17
type input "01"
type input "09/09/2025 1:00 AM"
click at [212, 473] on span at bounding box center [215, 474] width 12 height 17
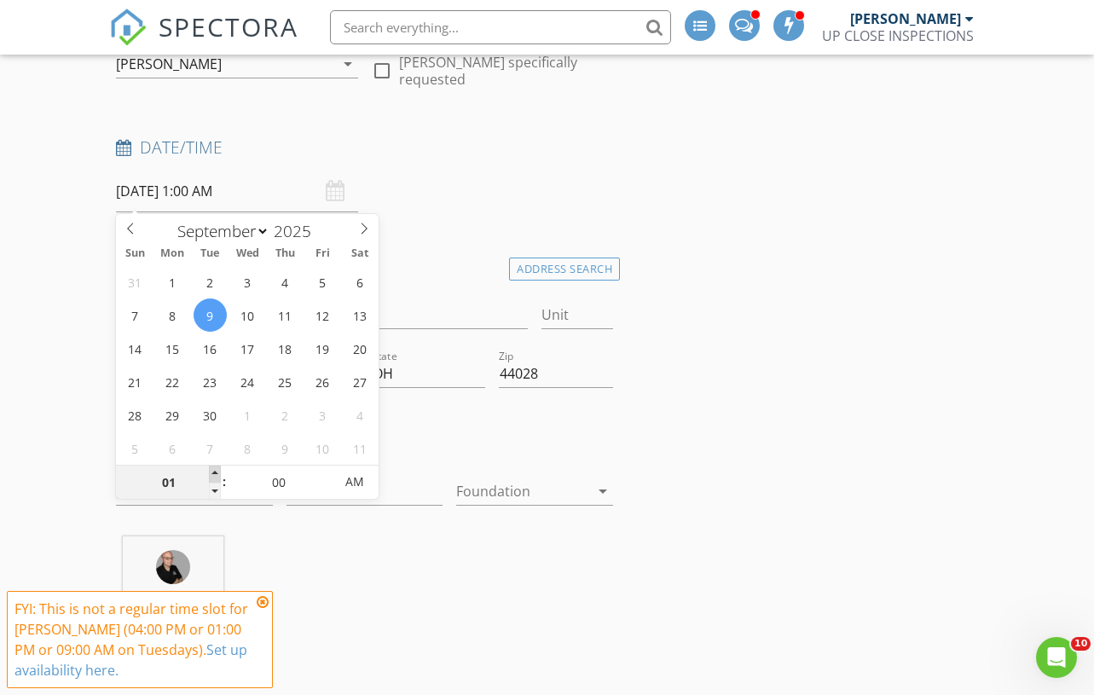
type input "02"
click at [212, 473] on span at bounding box center [215, 474] width 12 height 17
type input "09/09/2025 2:00 PM"
click at [353, 485] on span "AM" at bounding box center [355, 482] width 47 height 34
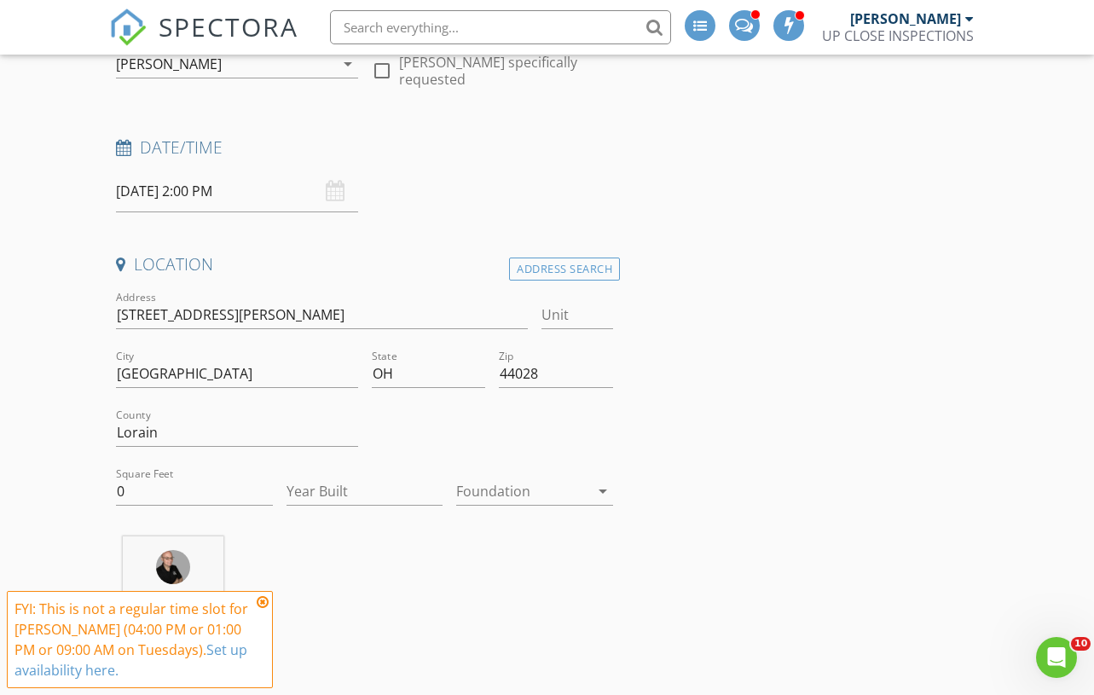
click at [493, 574] on div "James Crowton 9.3 miles (20 minutes)" at bounding box center [364, 607] width 511 height 142
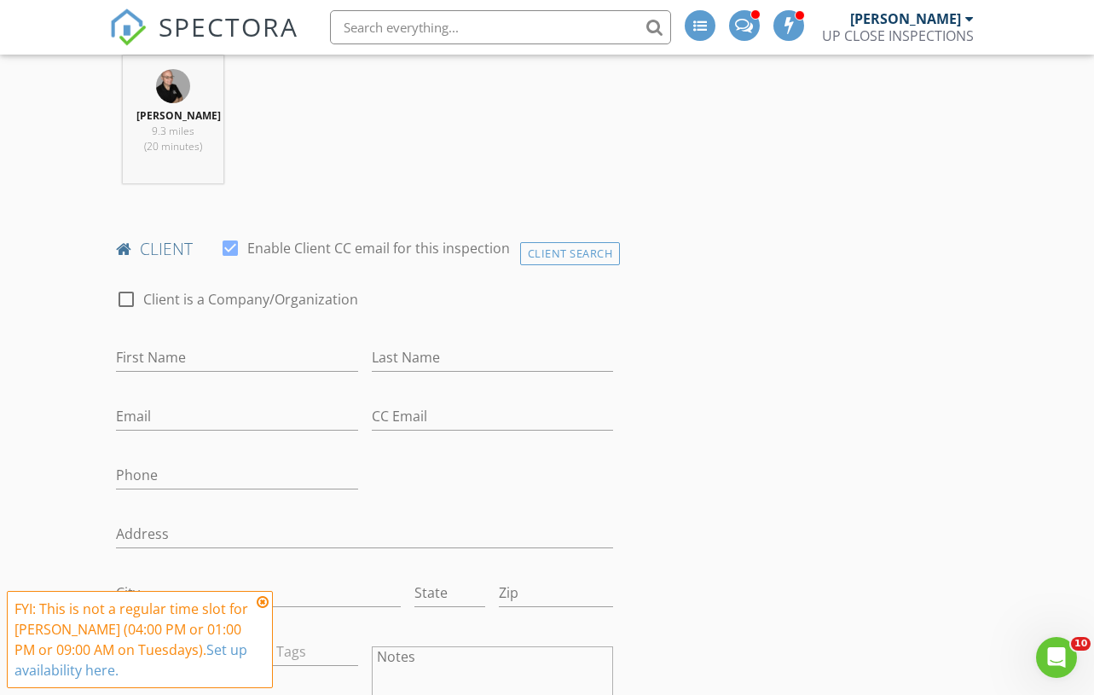
scroll to position [746, 0]
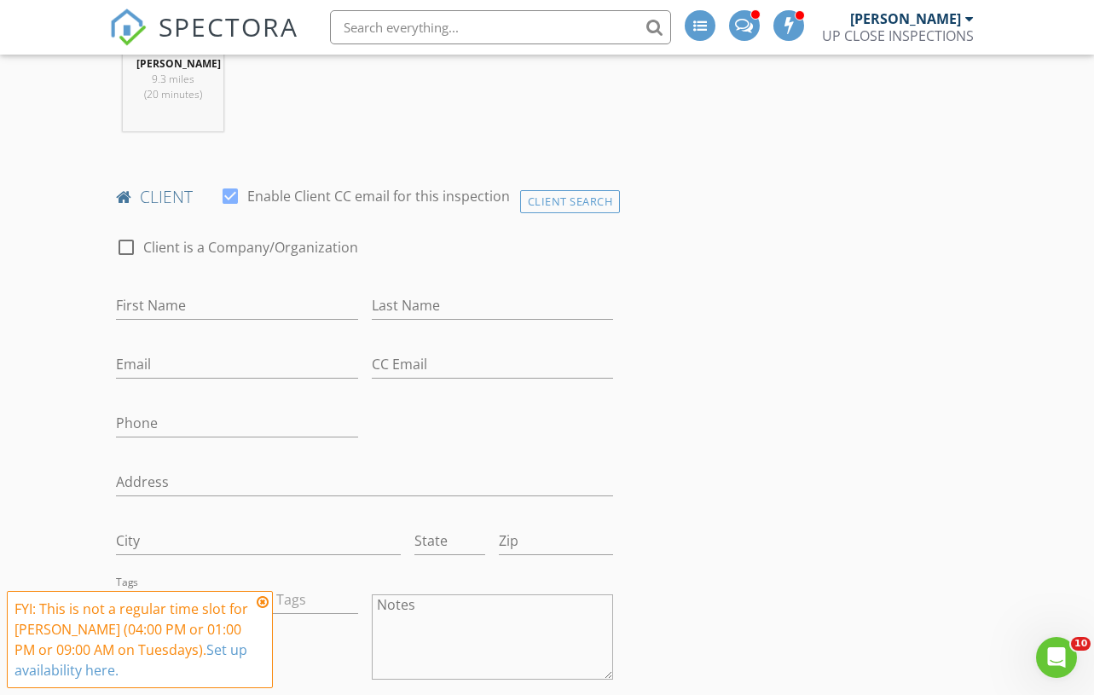
click at [315, 120] on div "James Crowton 9.3 miles (20 minutes)" at bounding box center [364, 74] width 511 height 142
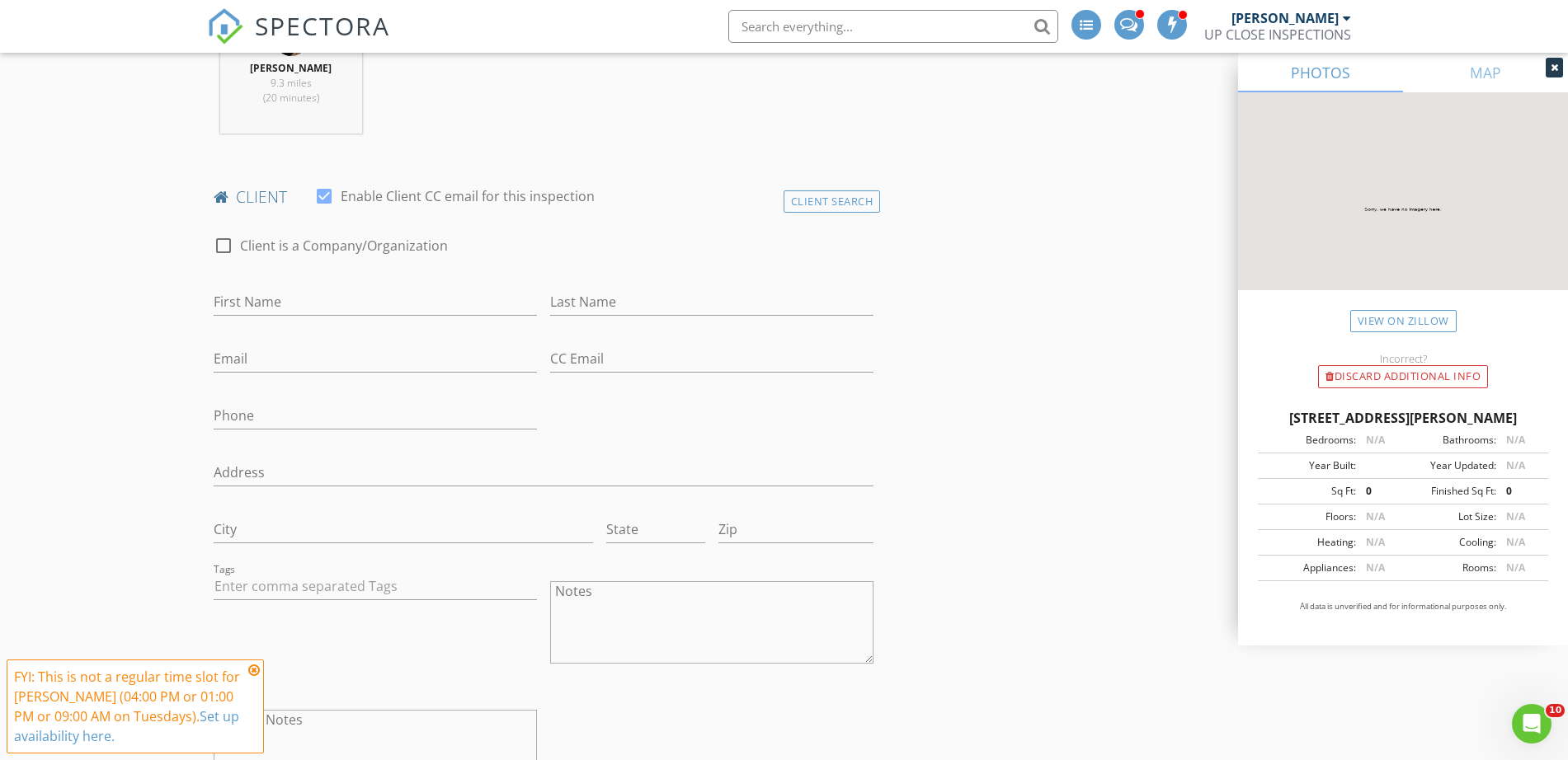
scroll to position [619, 0]
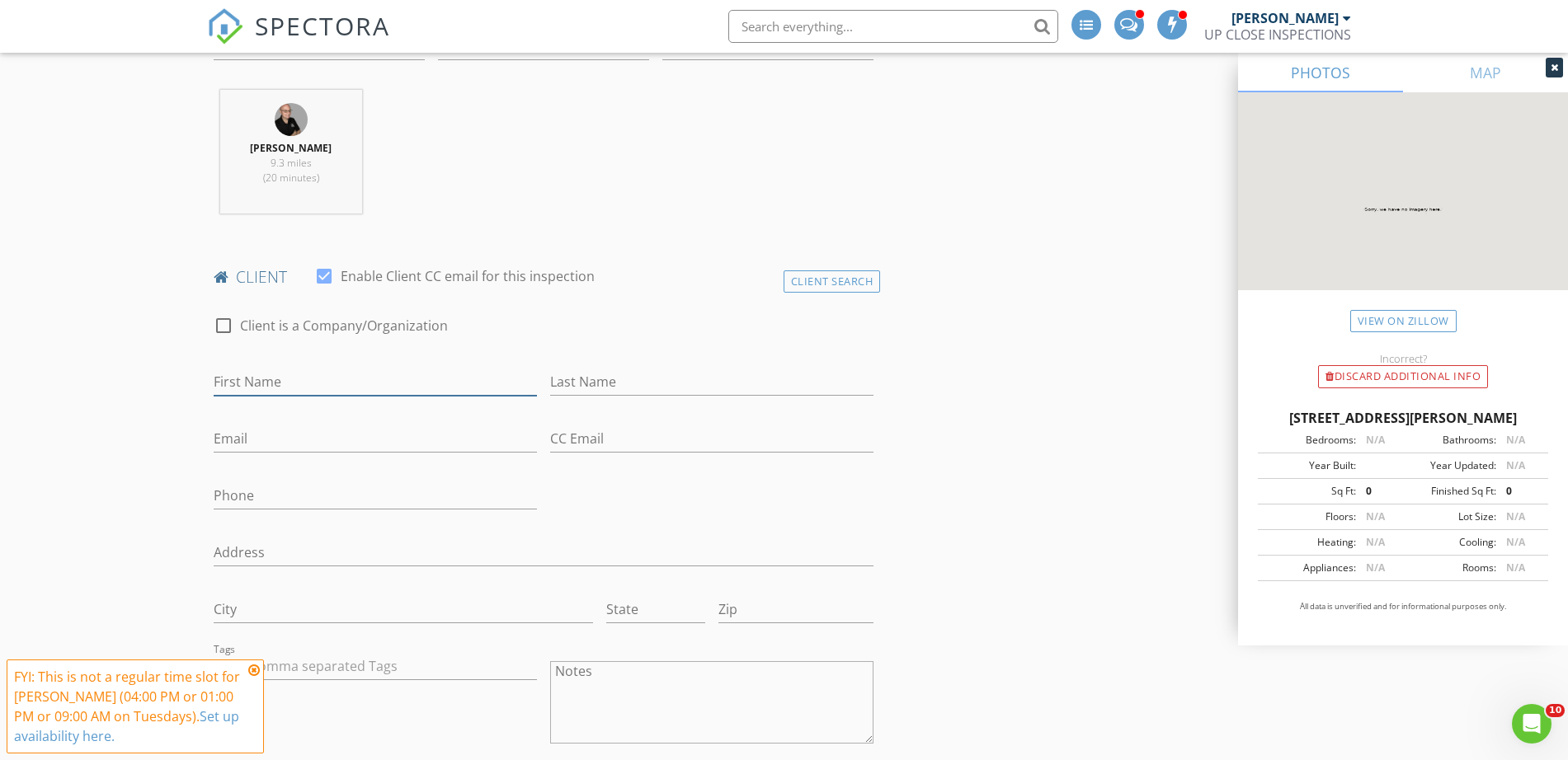
click at [269, 387] on input "First Name" at bounding box center [375, 382] width 323 height 27
paste input "Tyler"
type input "Tyler"
drag, startPoint x: 0, startPoint y: 447, endPoint x: 76, endPoint y: 446, distance: 76.0
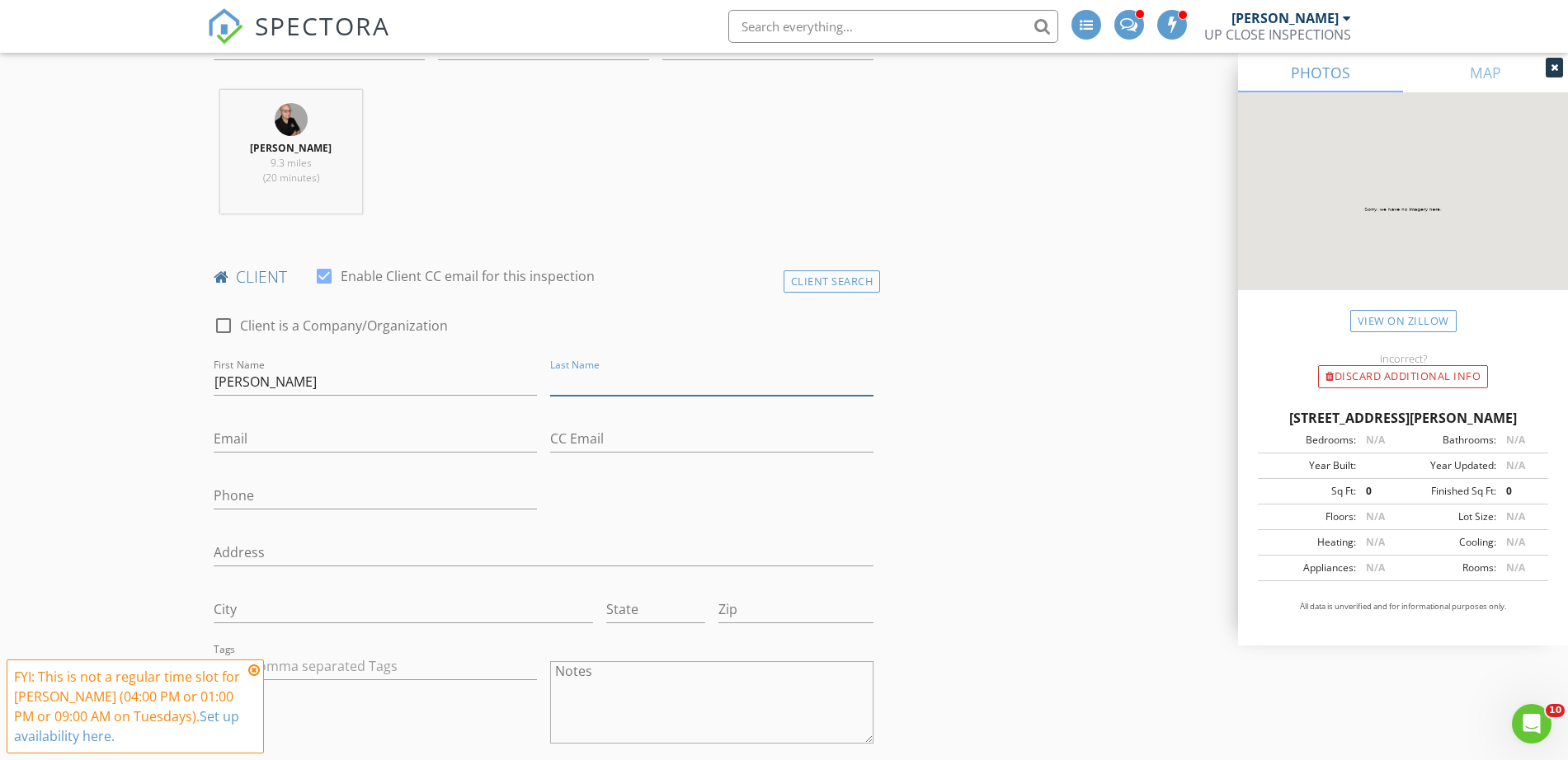
click at [717, 379] on input "Last Name" at bounding box center [712, 382] width 323 height 27
paste input "Everman"
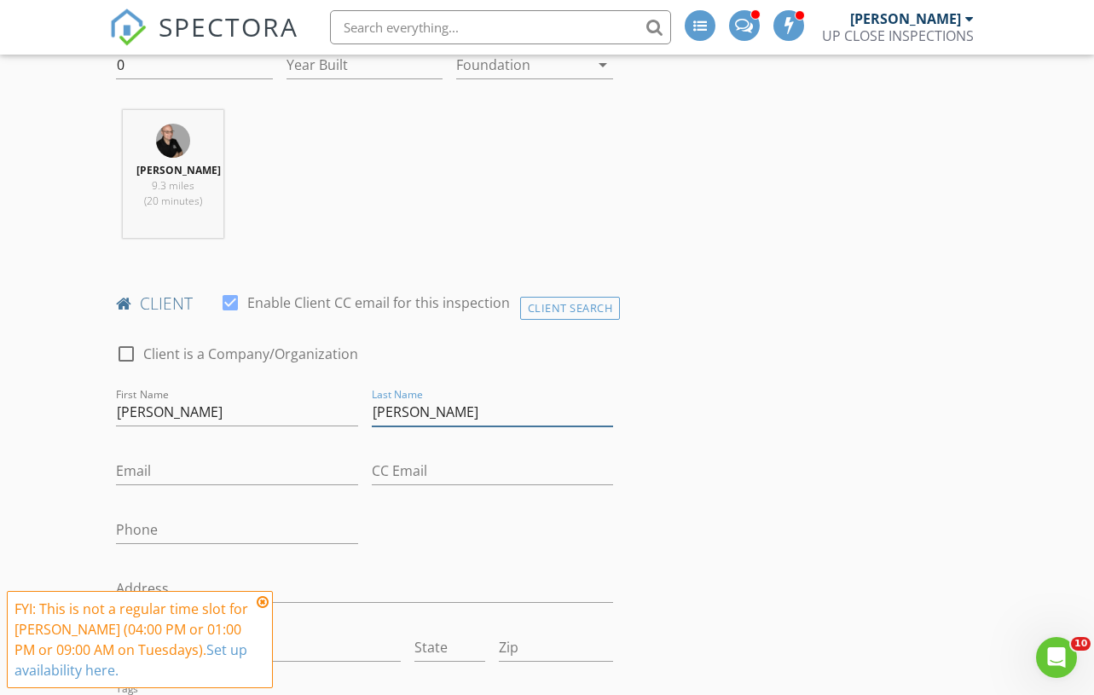
type input "Everman"
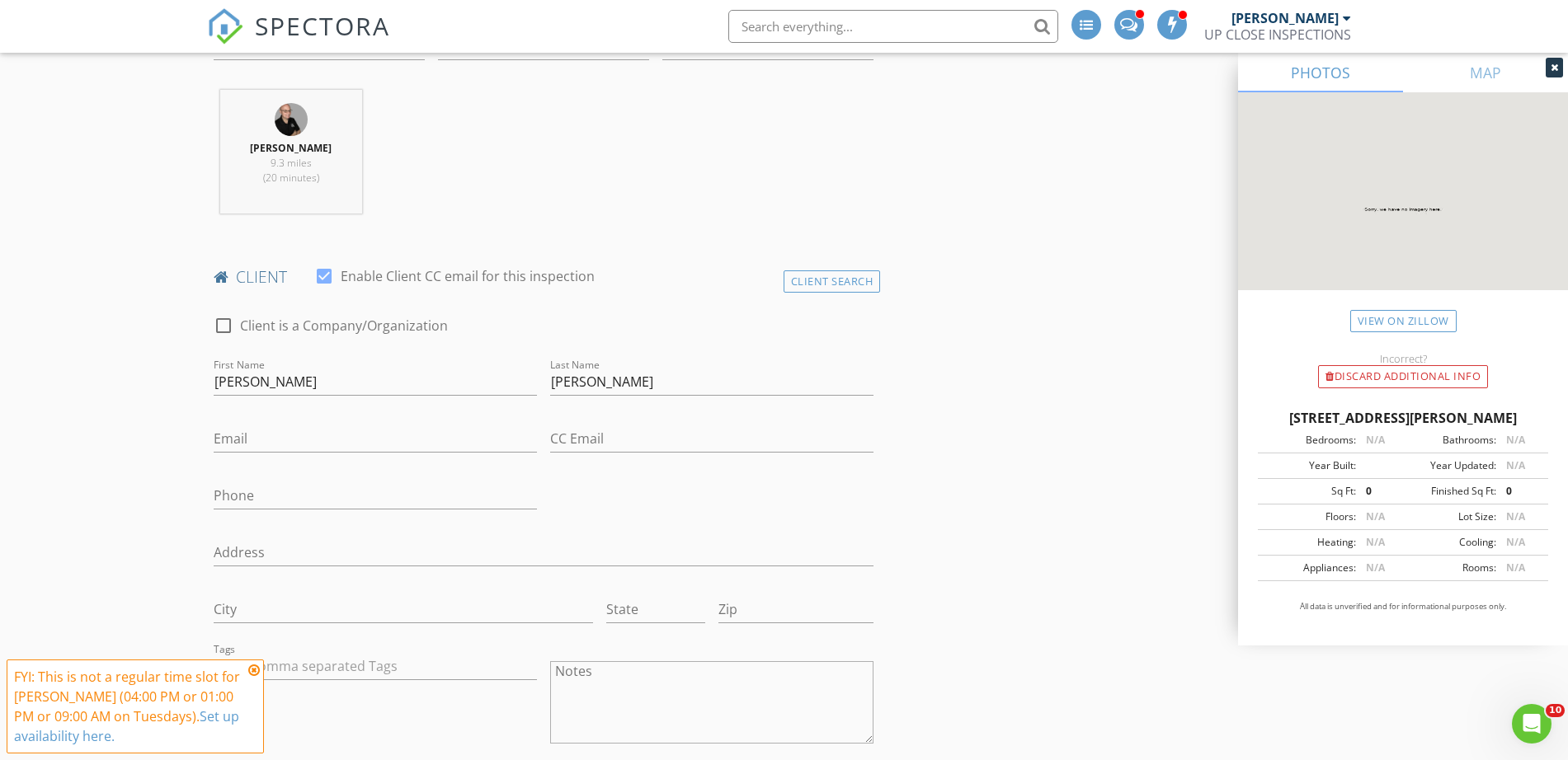
click at [350, 435] on input "Email" at bounding box center [375, 439] width 323 height 27
paste input "tylereverman2@gmail.com"
type input "tylereverman2@gmail.com"
drag, startPoint x: 133, startPoint y: 489, endPoint x: 165, endPoint y: 491, distance: 32.1
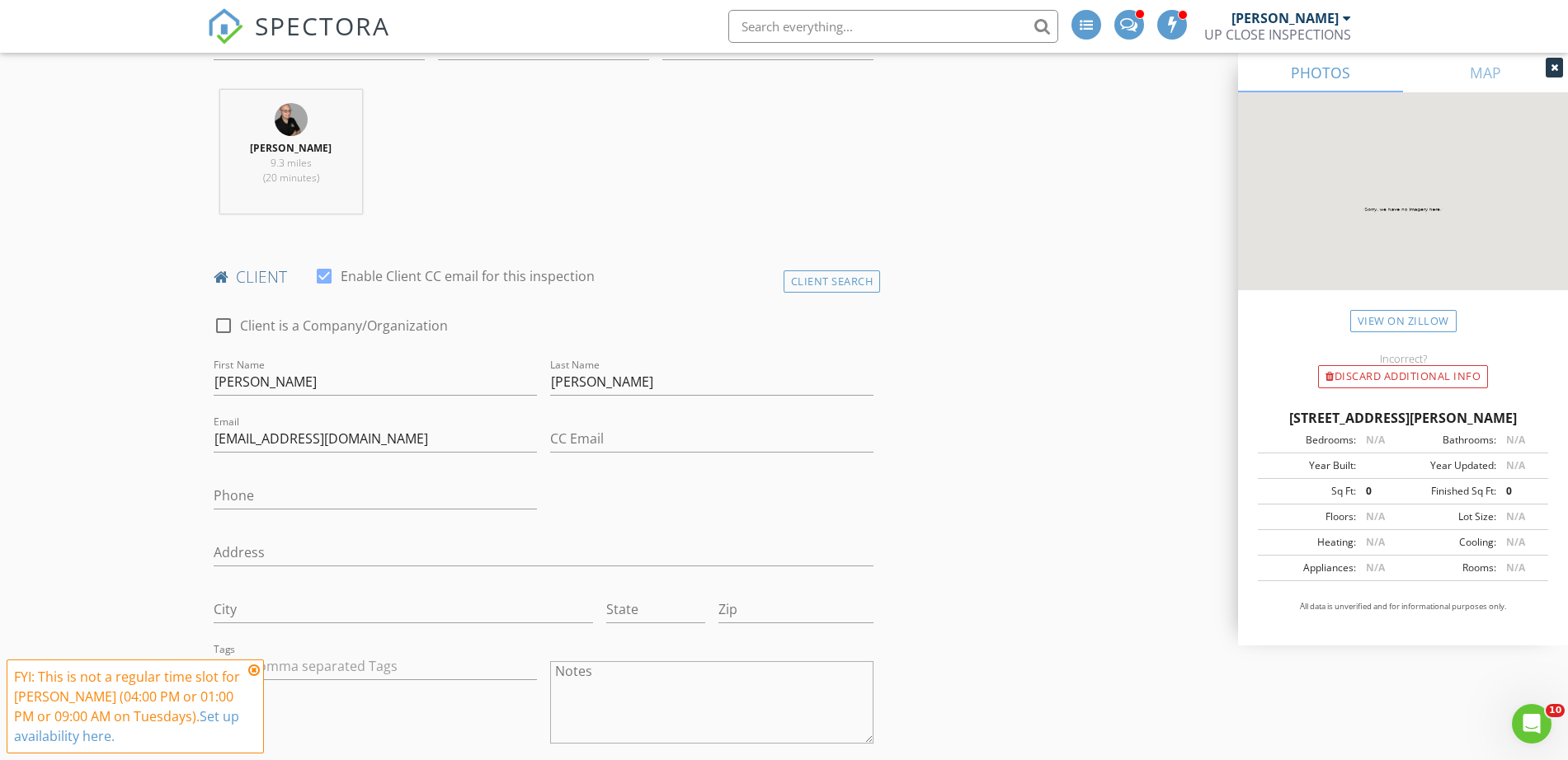
click at [309, 484] on input "Phone" at bounding box center [375, 496] width 323 height 27
paste input "419-733-3498"
type input "419-733-3498"
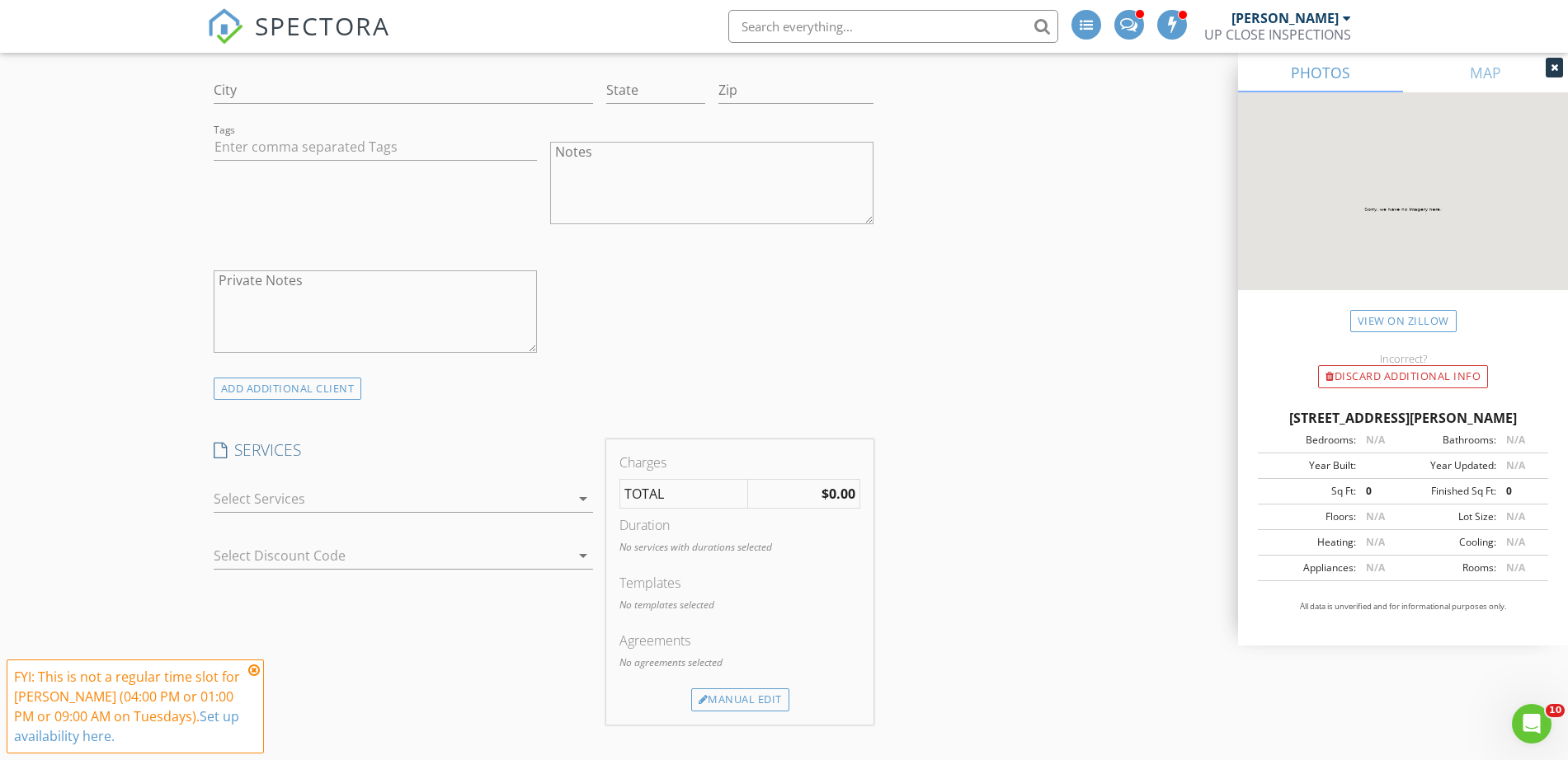
scroll to position [1237, 0]
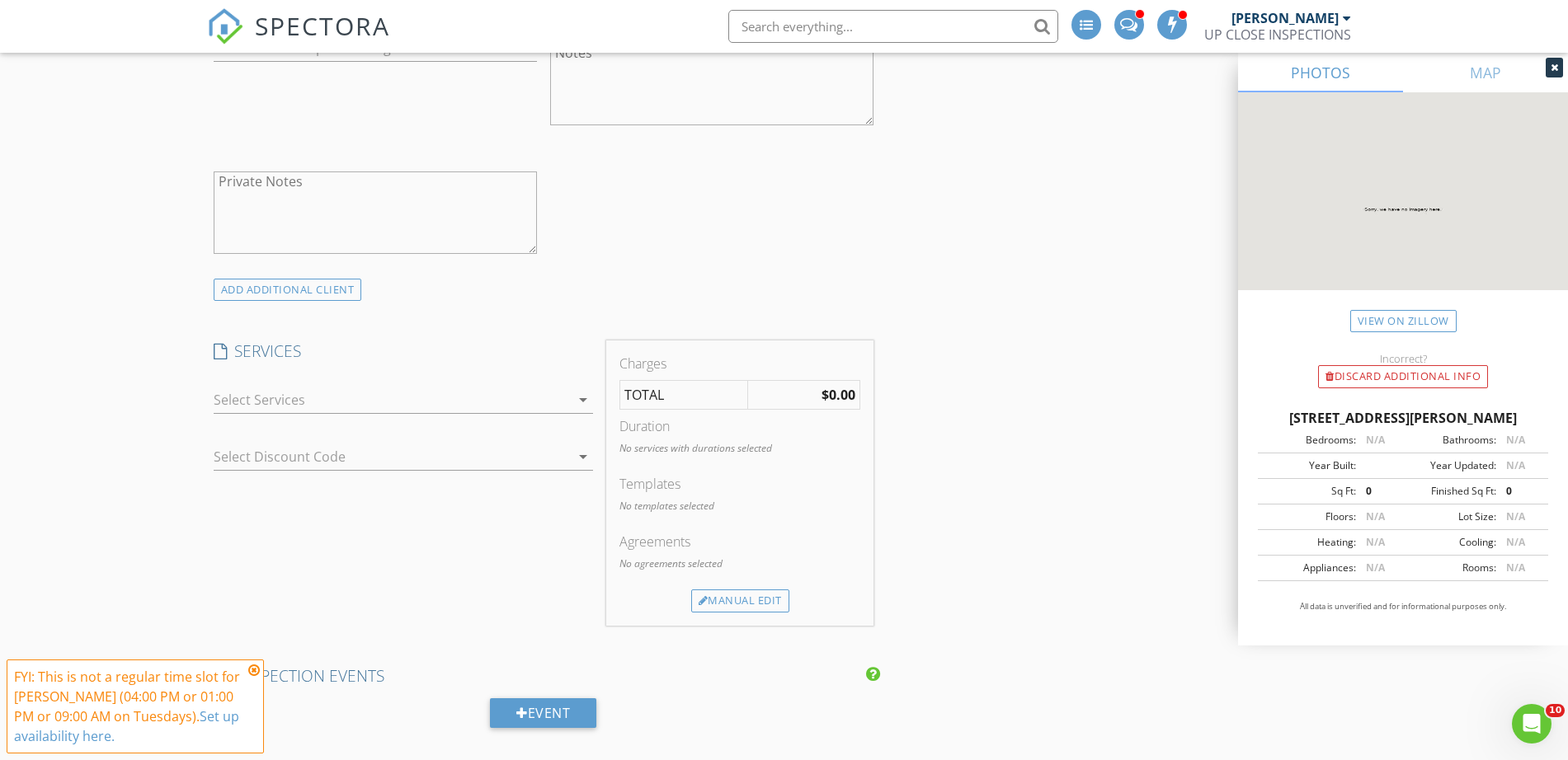
click at [356, 389] on div at bounding box center [392, 399] width 356 height 26
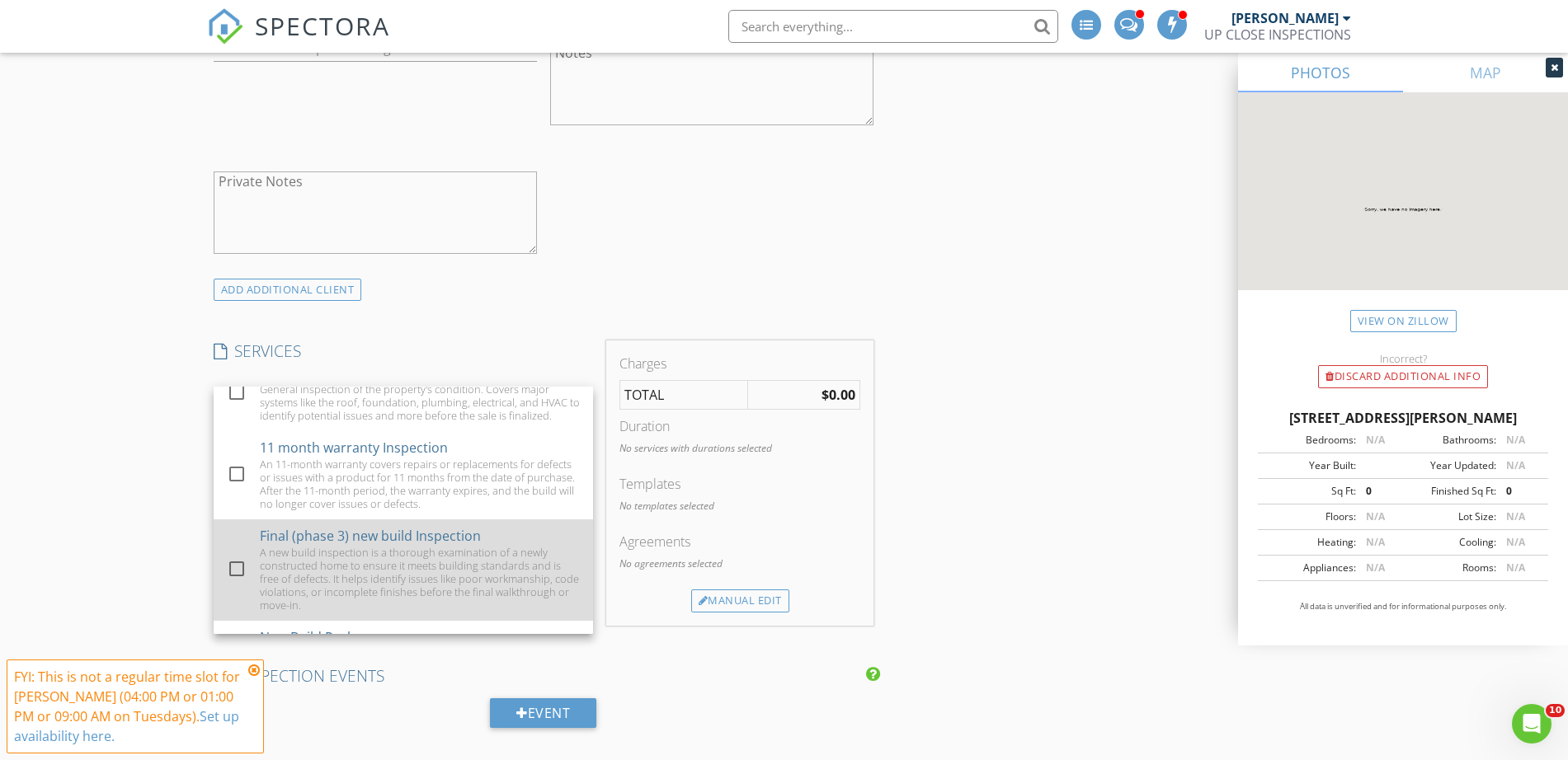
scroll to position [457, 0]
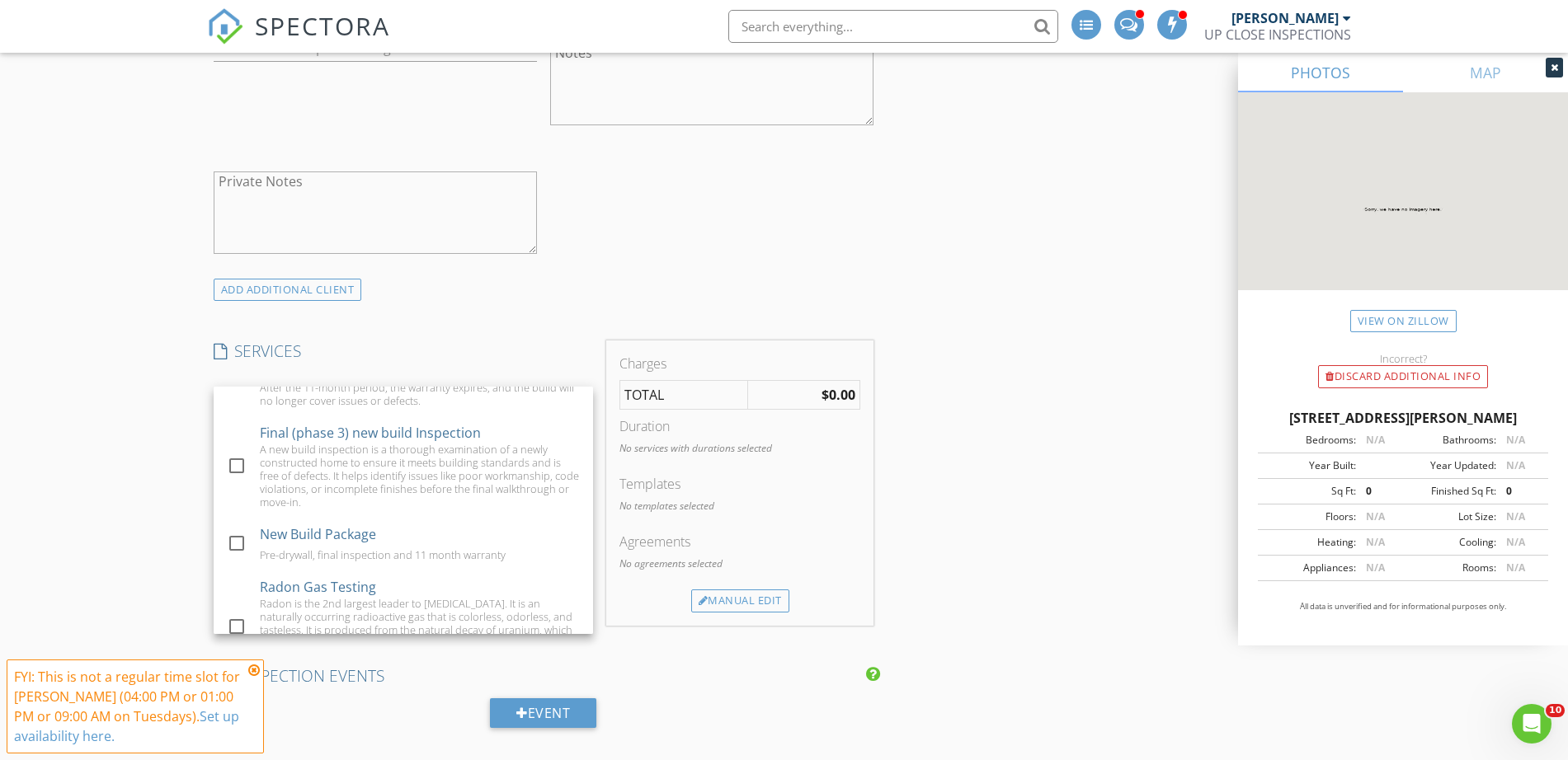
click at [133, 124] on div "New Inspection INSPECTOR(S) check_box James Crowton PRIMARY James Crowton arrow…" at bounding box center [784, 606] width 1568 height 3493
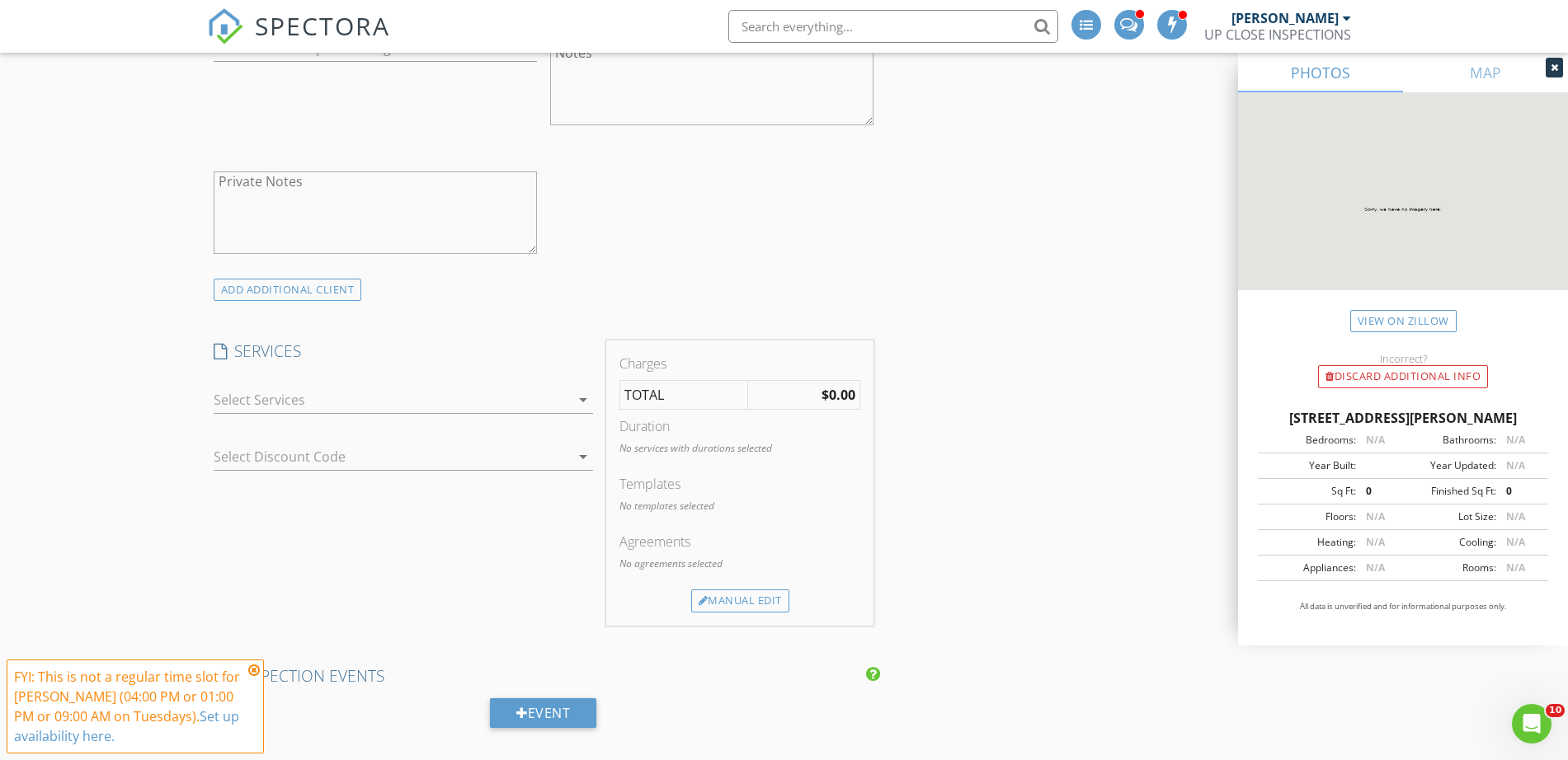
click at [378, 379] on div "check_box_outline_blank Residential Inspection General home inspection of the p…" at bounding box center [403, 403] width 379 height 53
click at [333, 392] on div at bounding box center [392, 399] width 356 height 26
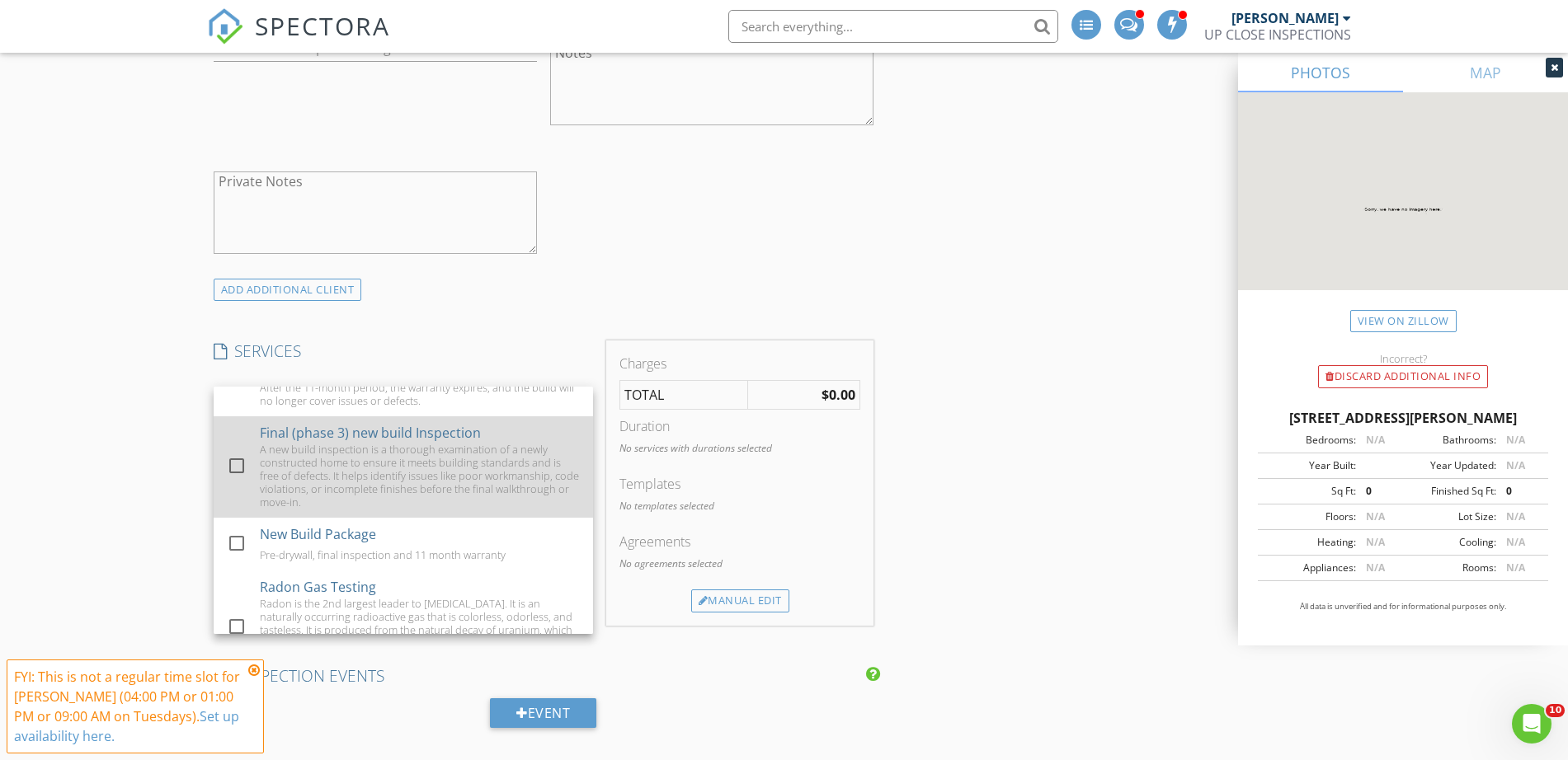
click at [372, 475] on div "A new build inspection is a thorough examination of a newly constructed home to…" at bounding box center [420, 476] width 320 height 66
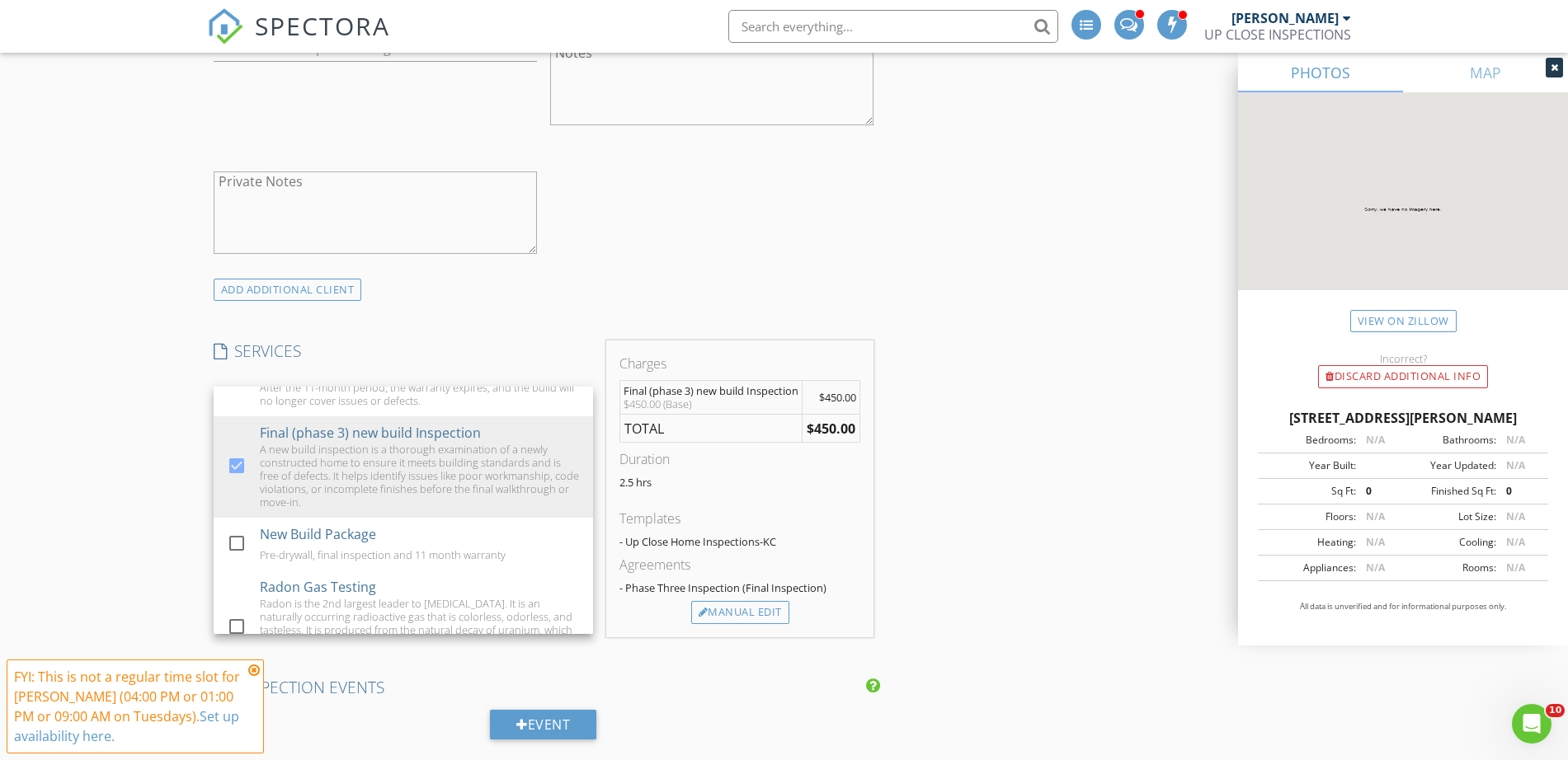
click at [97, 397] on div "New Inspection INSPECTOR(S) check_box James Crowton PRIMARY James Crowton arrow…" at bounding box center [784, 612] width 1568 height 3505
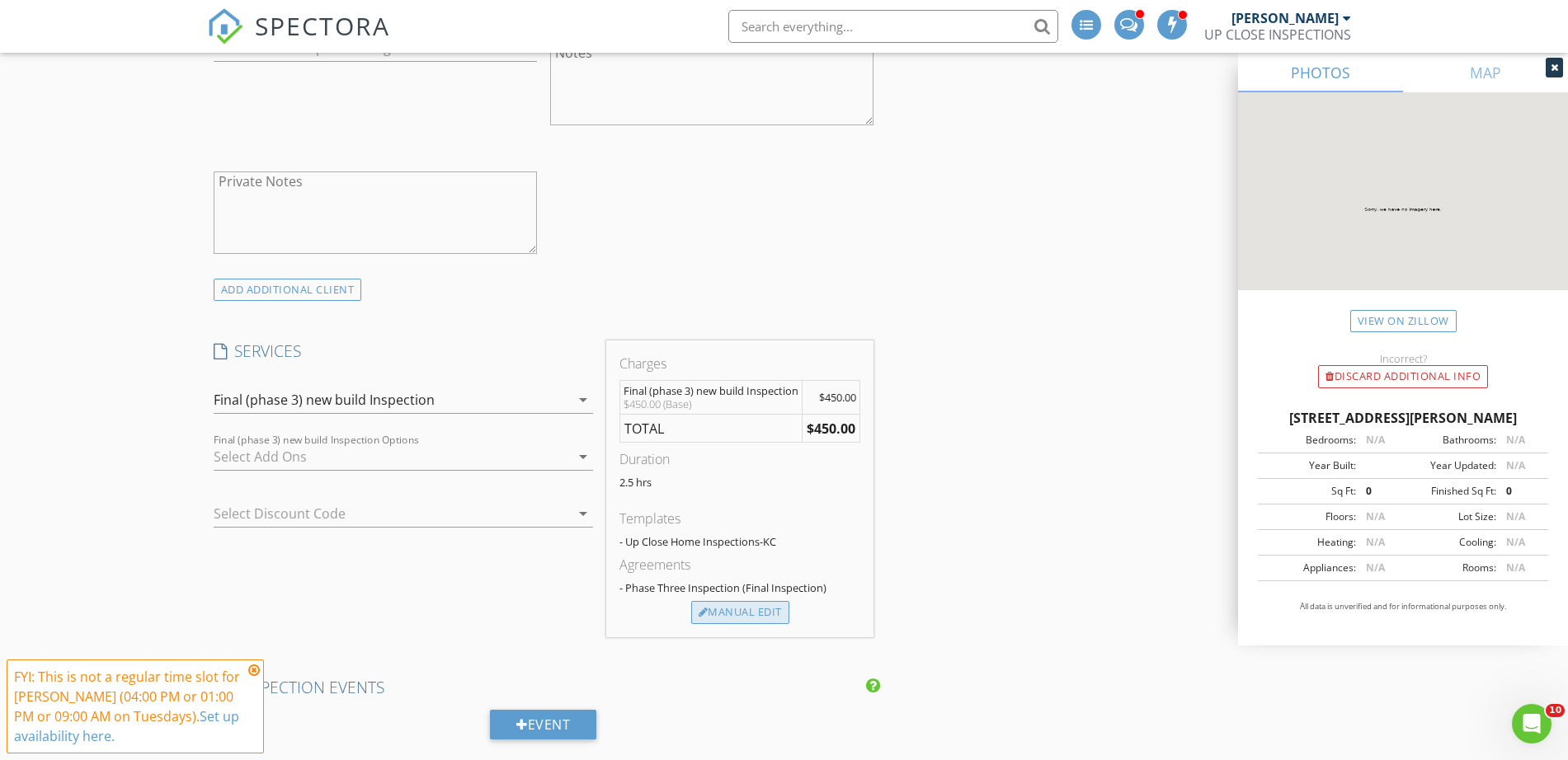
click at [739, 613] on div "Manual Edit" at bounding box center [740, 613] width 98 height 23
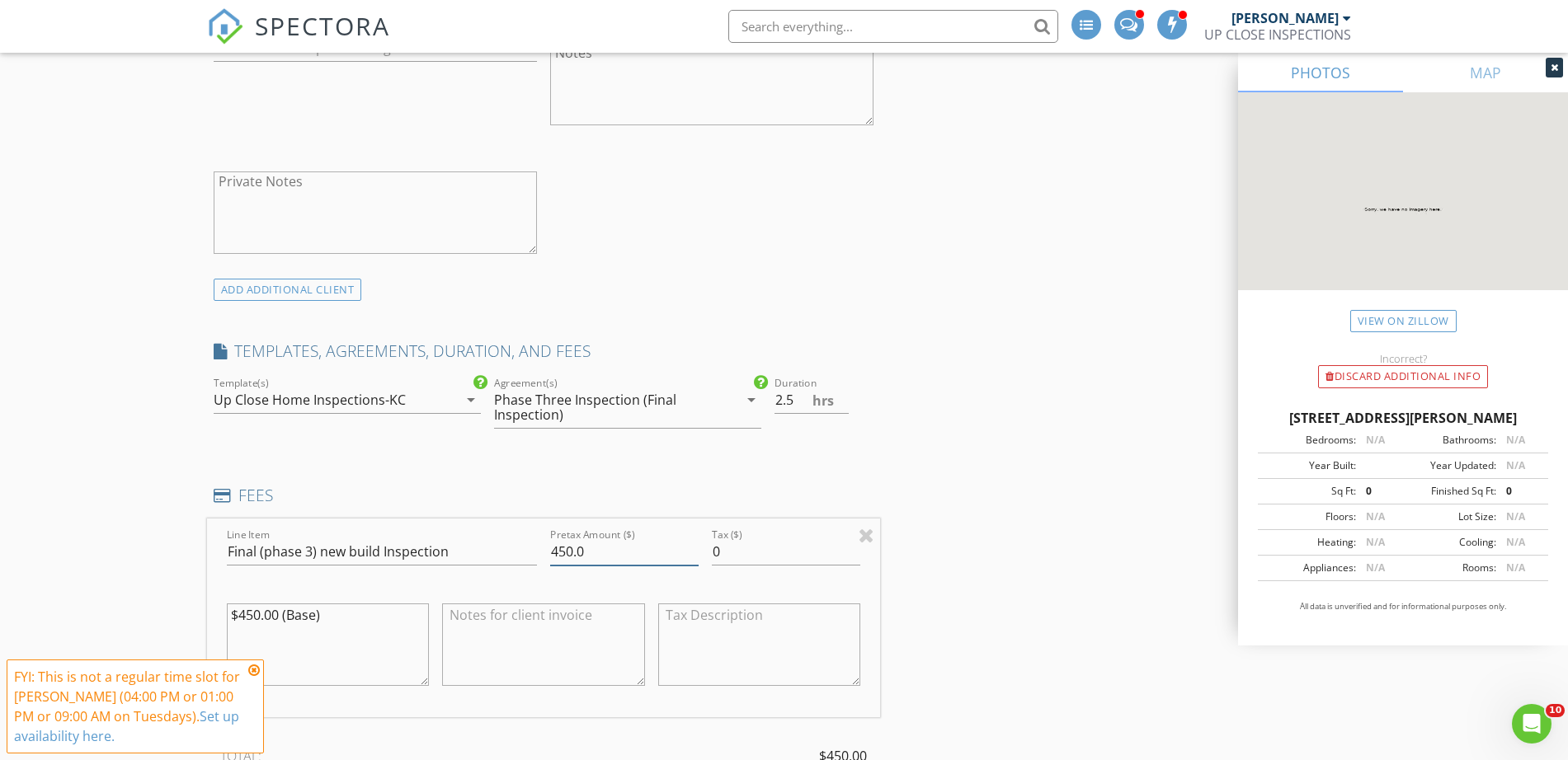
click at [578, 556] on input "450.0" at bounding box center [624, 552] width 148 height 27
paste input "95.0"
type input "495.00"
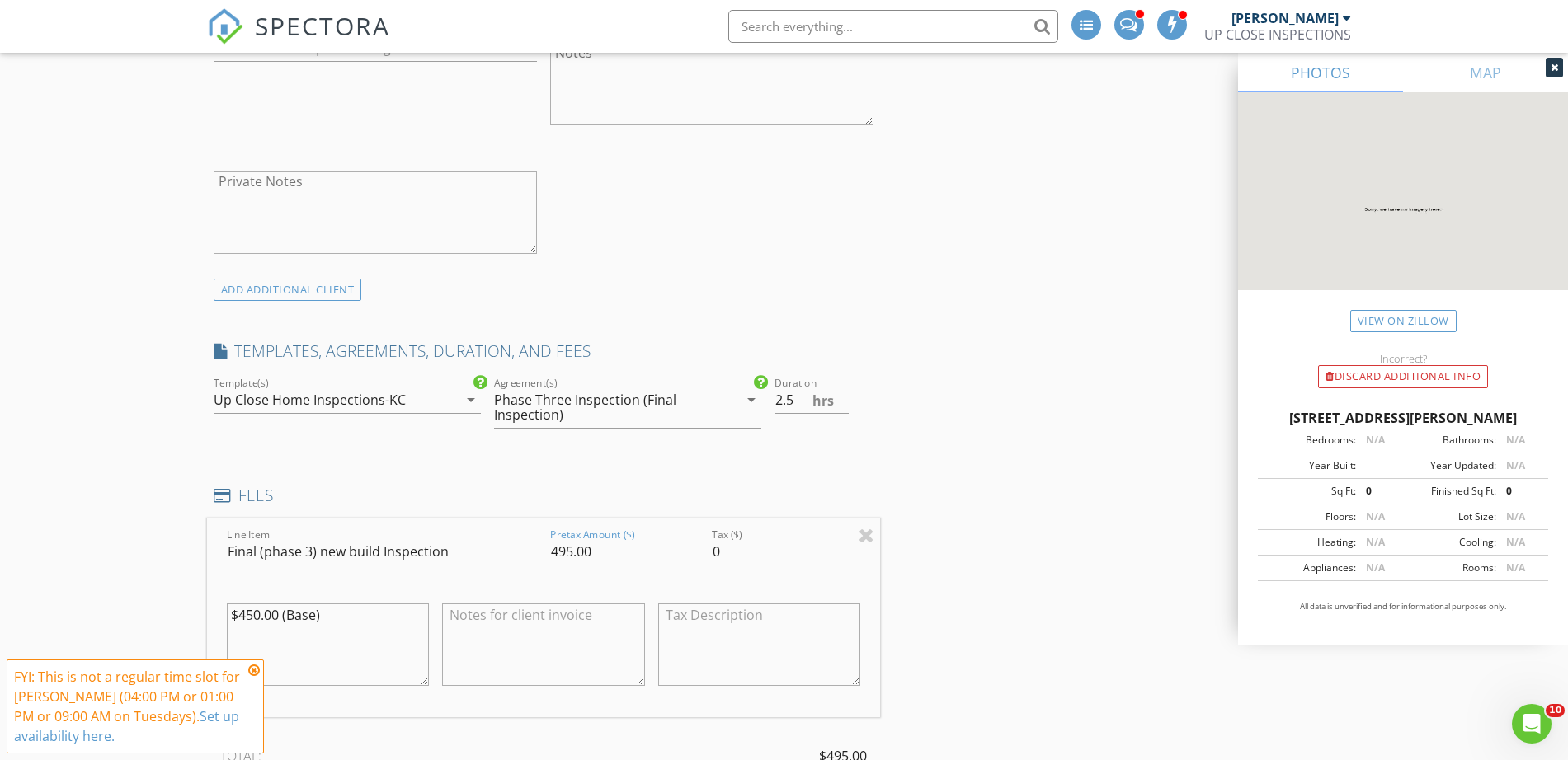
click at [920, 454] on div "INSPECTOR(S) check_box James Crowton PRIMARY James Crowton arrow_drop_down chec…" at bounding box center [784, 731] width 1155 height 3553
click at [806, 396] on input "2.5" at bounding box center [812, 400] width 74 height 27
type input "2"
click at [841, 405] on input "2" at bounding box center [812, 400] width 74 height 27
click at [940, 419] on div "INSPECTOR(S) check_box James Crowton PRIMARY James Crowton arrow_drop_down chec…" at bounding box center [784, 731] width 1155 height 3553
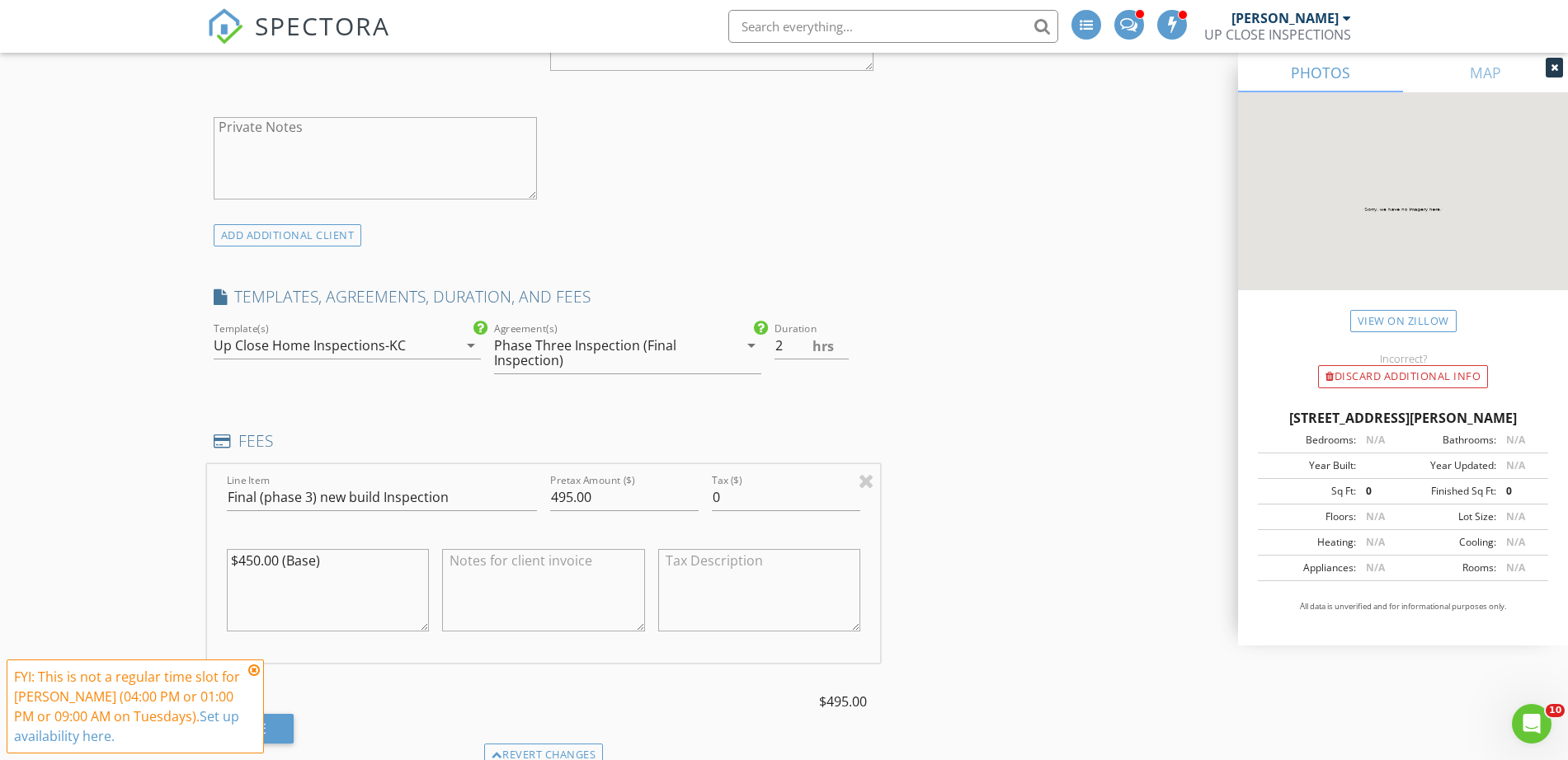
scroll to position [1340, 0]
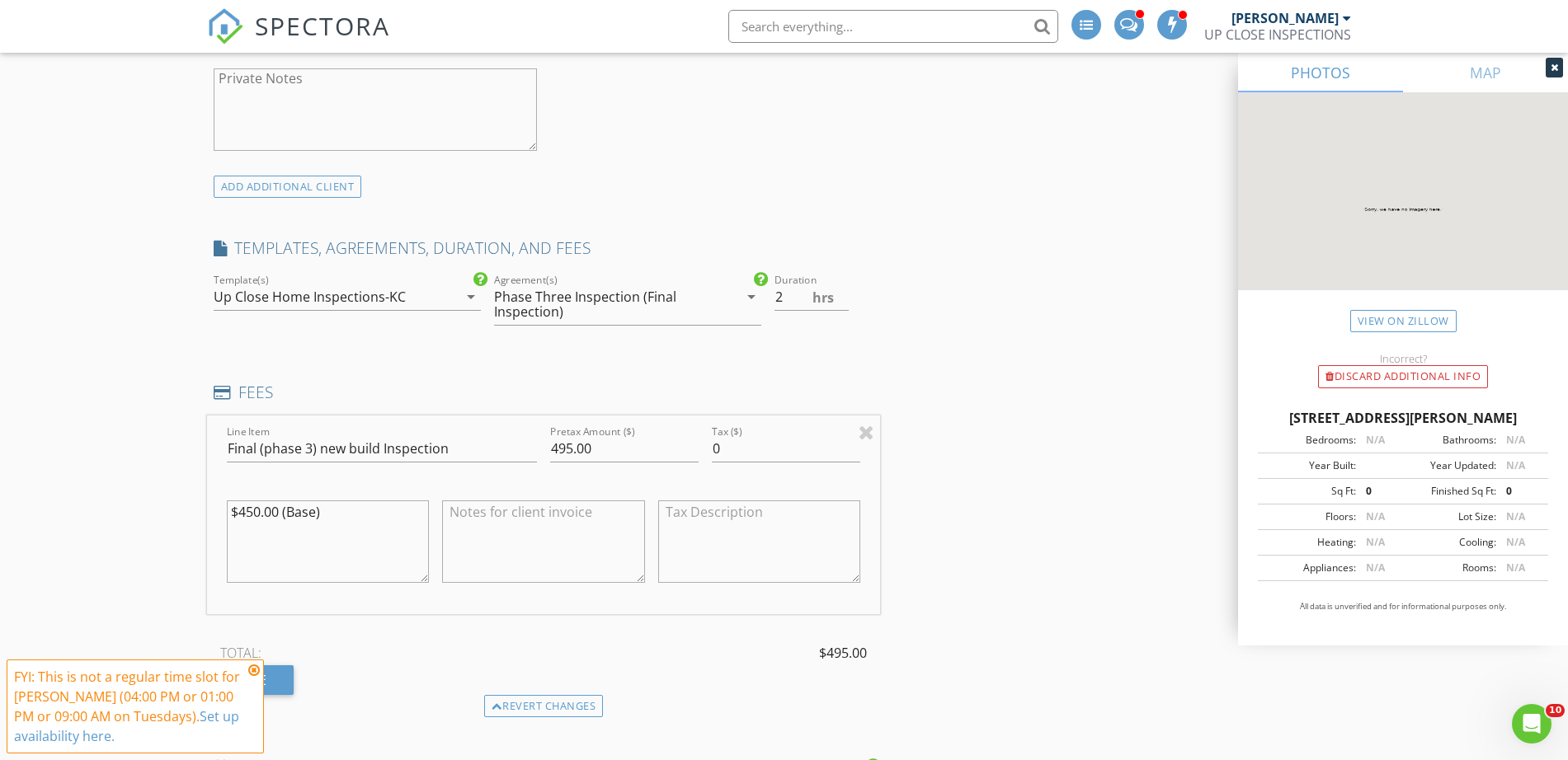
drag, startPoint x: 277, startPoint y: 512, endPoint x: 212, endPoint y: 512, distance: 65.0
click at [212, 512] on div "Line Item Final (phase 3) new build Inspection Pretax Amount ($) 495.00 Tax ($)…" at bounding box center [544, 514] width 674 height 198
paste textarea "95"
type textarea "$495.00 (Base)"
drag, startPoint x: 126, startPoint y: 526, endPoint x: 152, endPoint y: 533, distance: 26.9
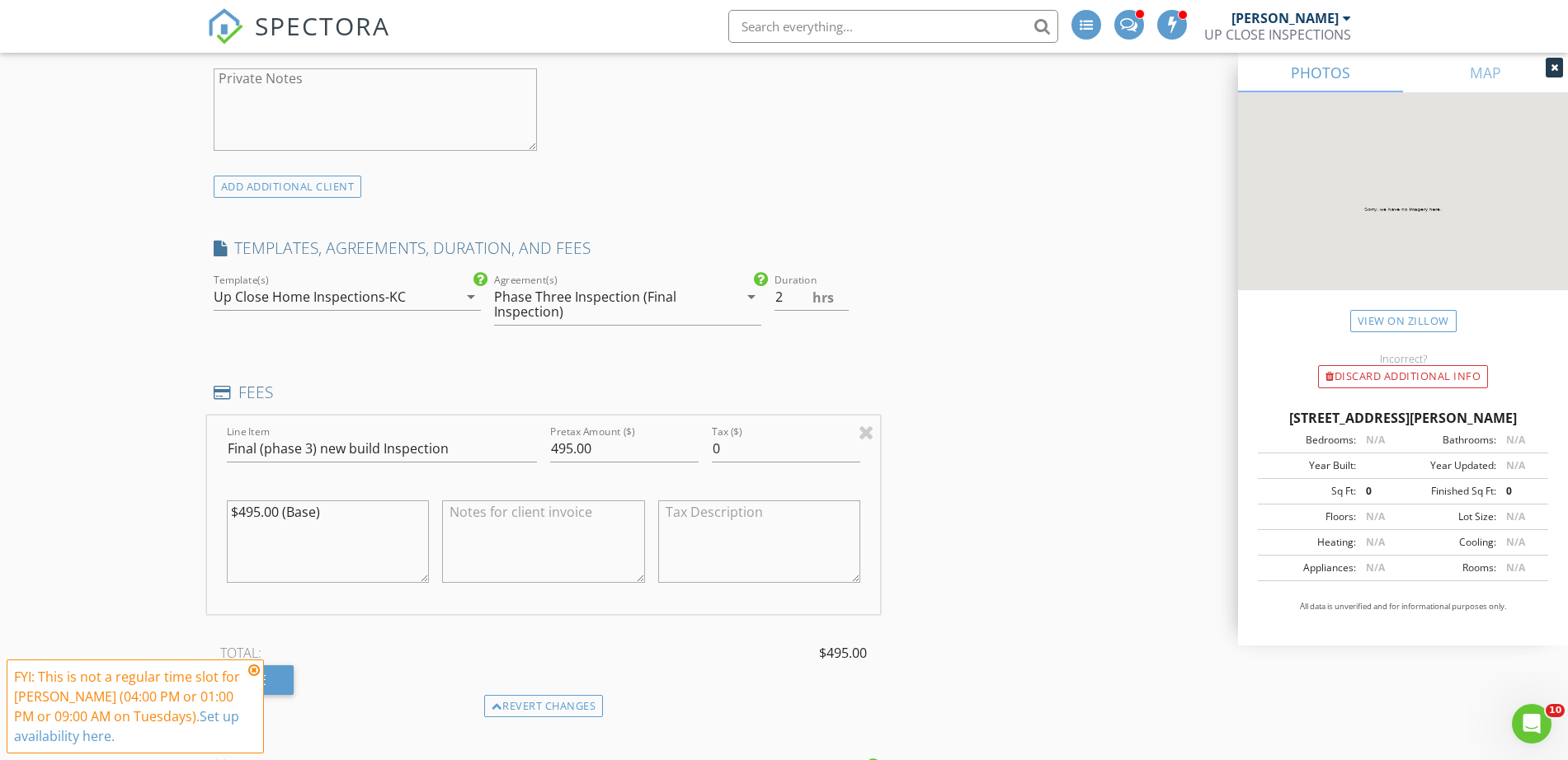
click at [126, 524] on div "New Inspection INSPECTOR(S) check_box James Crowton PRIMARY James Crowton arrow…" at bounding box center [784, 600] width 1568 height 3688
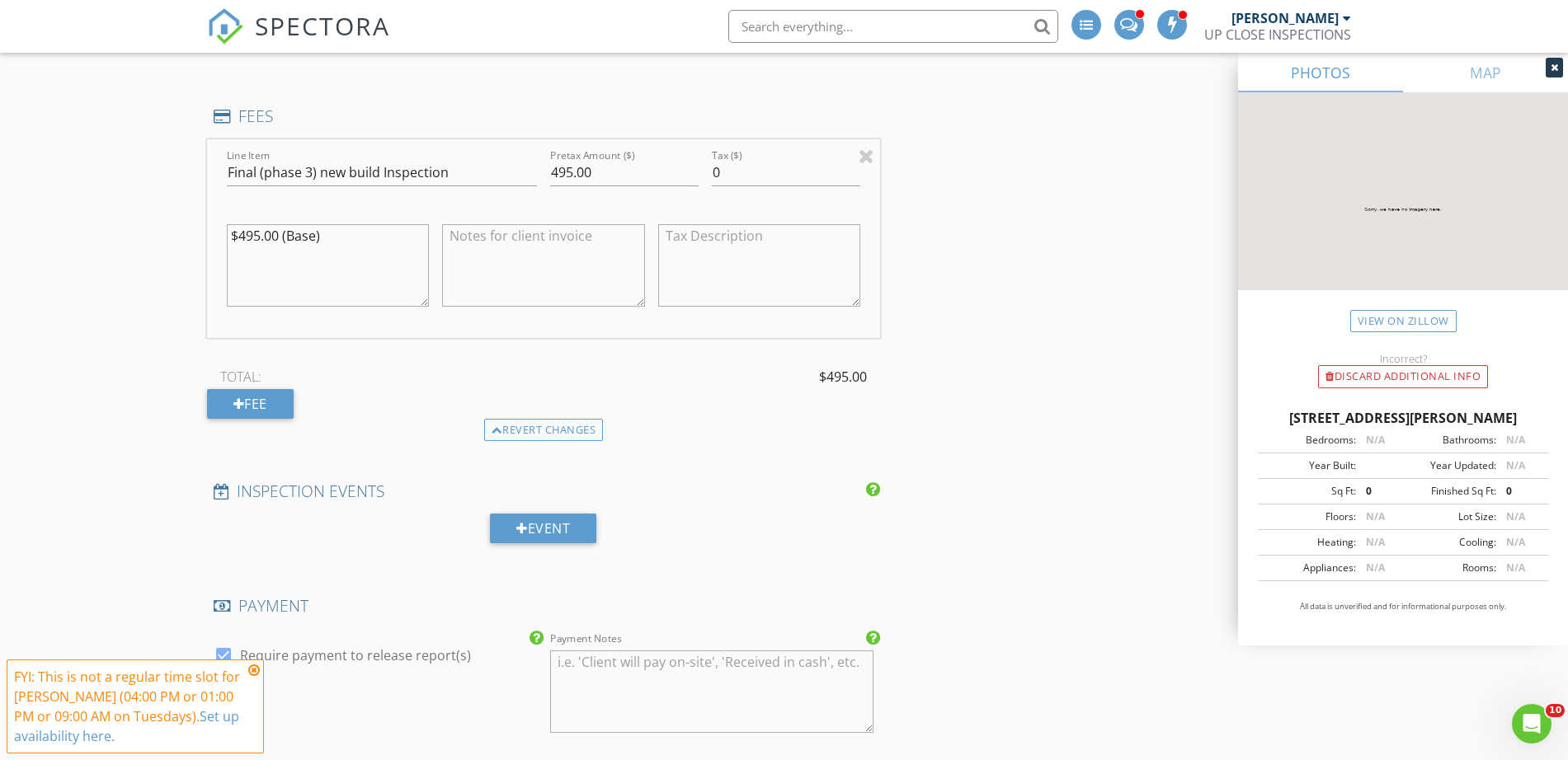
scroll to position [1649, 0]
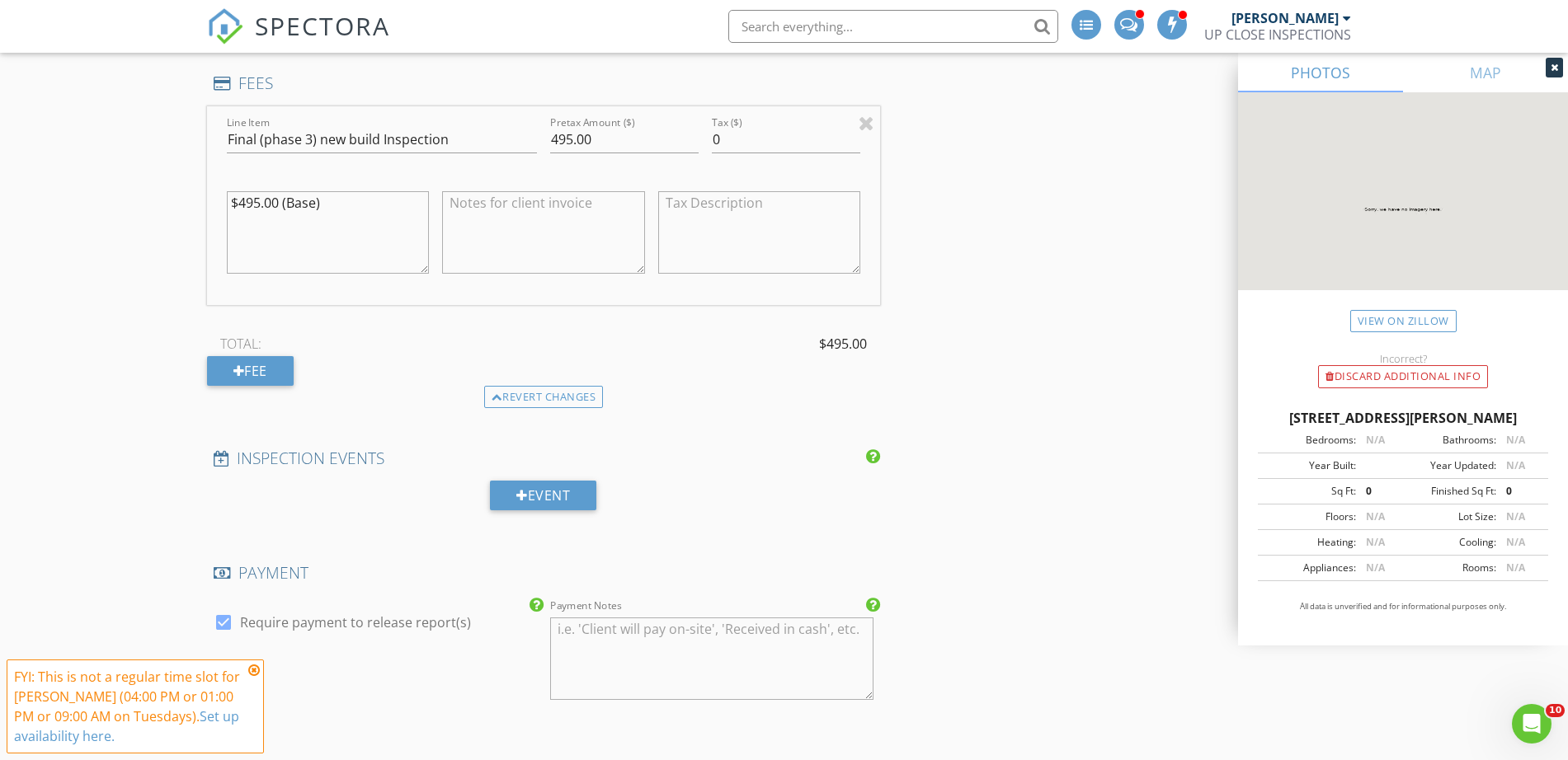
click at [136, 434] on div "New Inspection INSPECTOR(S) check_box James Crowton PRIMARY James Crowton arrow…" at bounding box center [784, 291] width 1568 height 3688
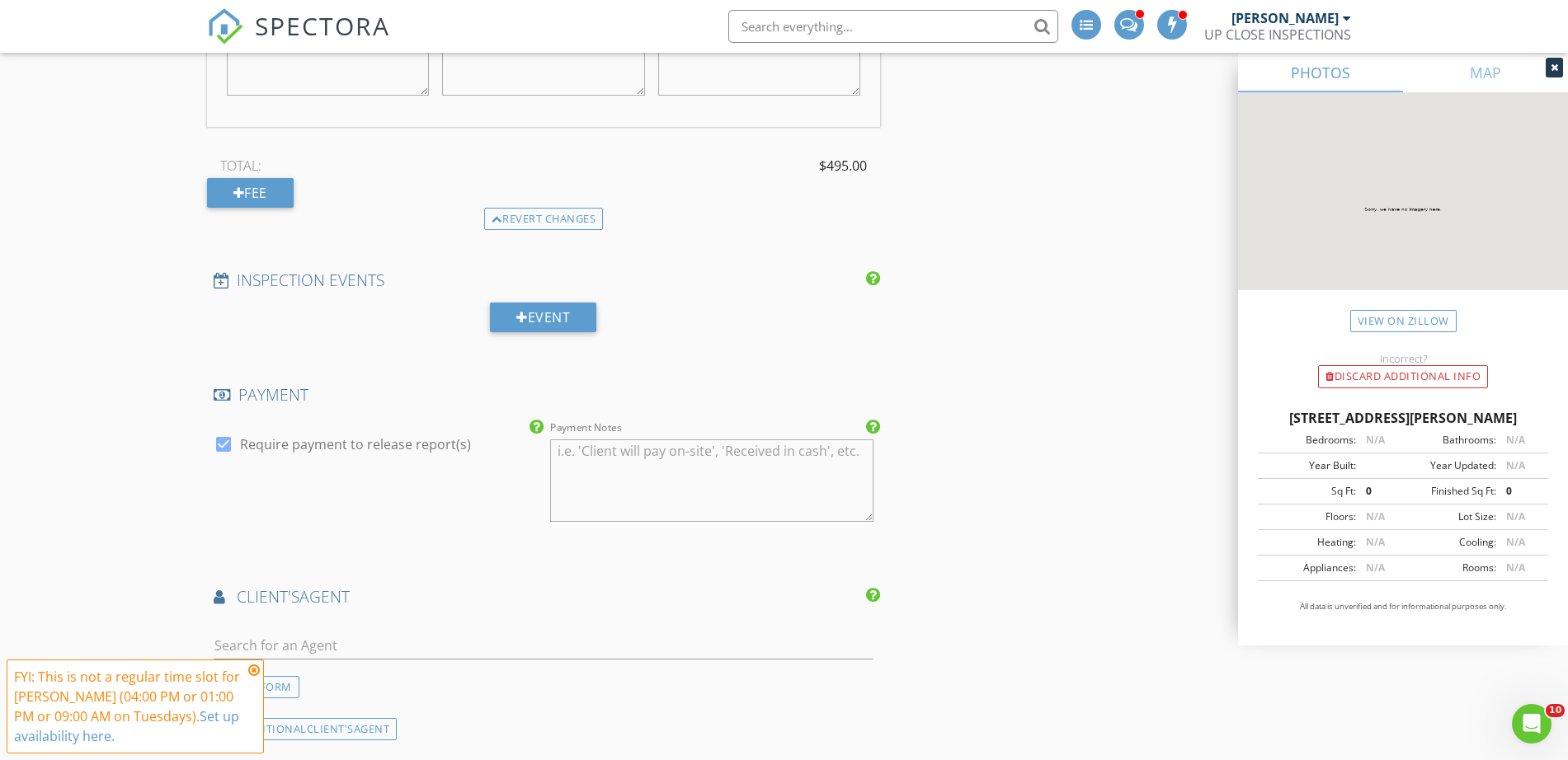
scroll to position [2061, 0]
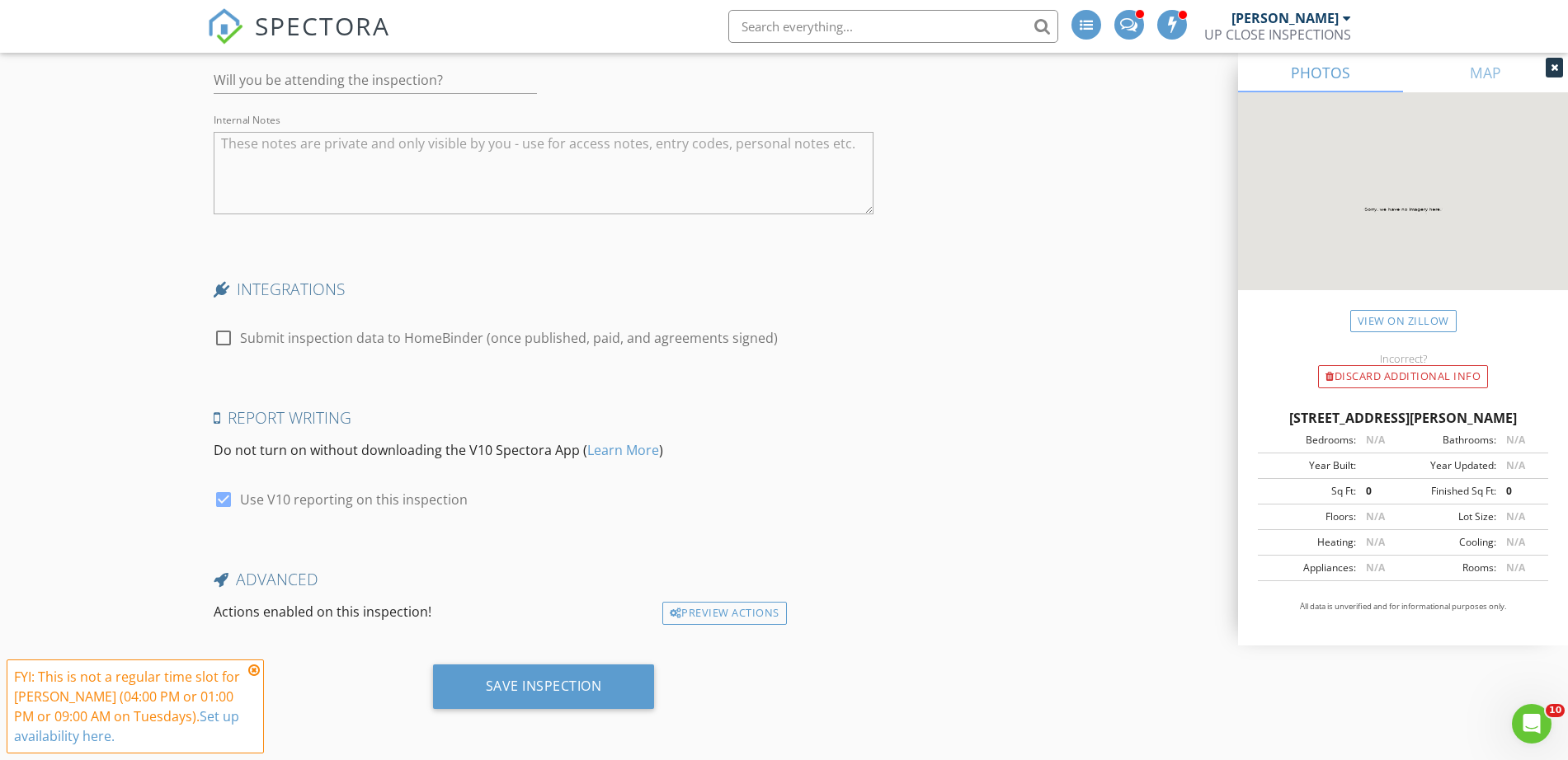
scroll to position [3025, 0]
click at [508, 671] on div "Save Inspection" at bounding box center [544, 686] width 222 height 44
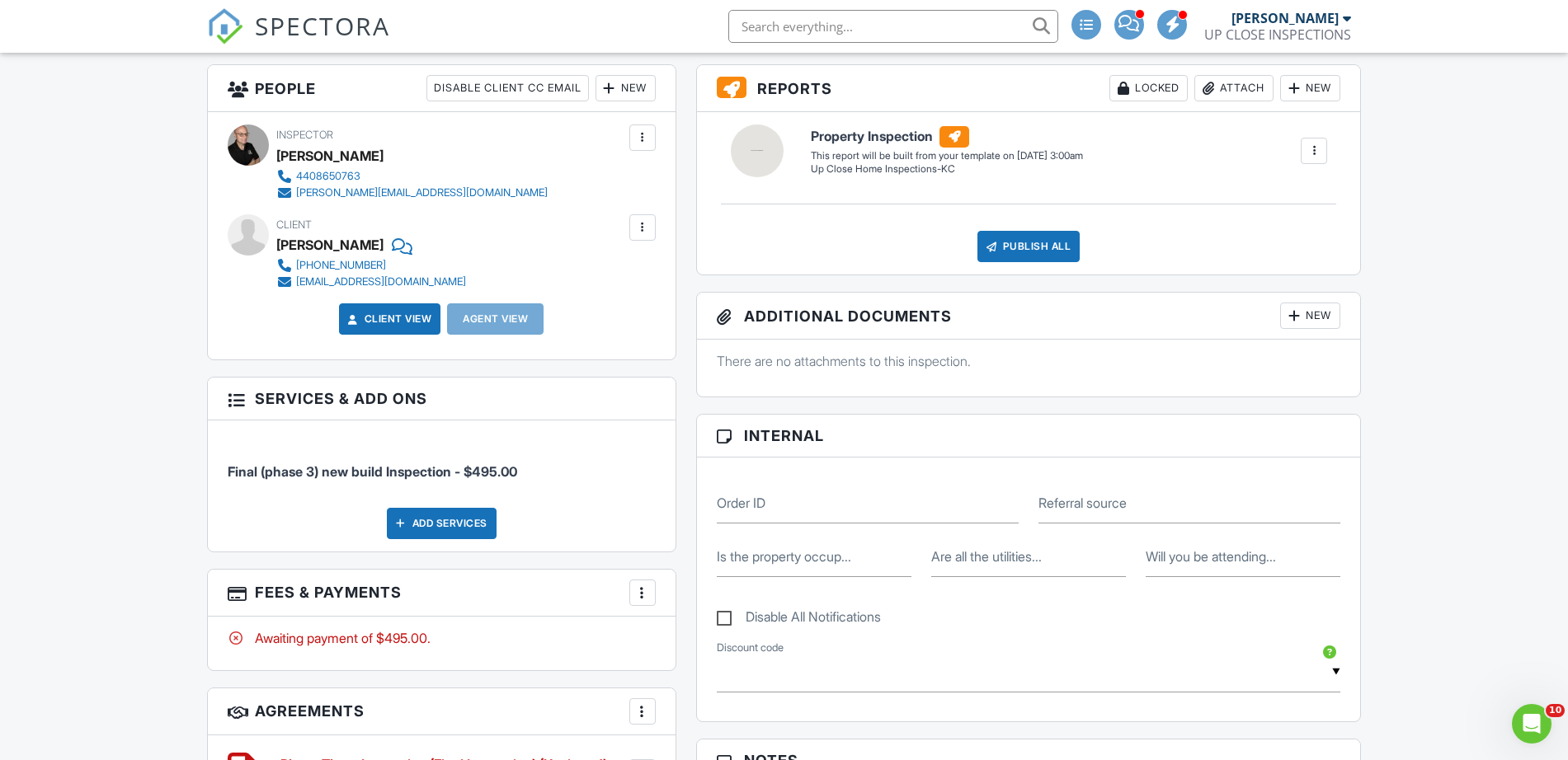
scroll to position [412, 0]
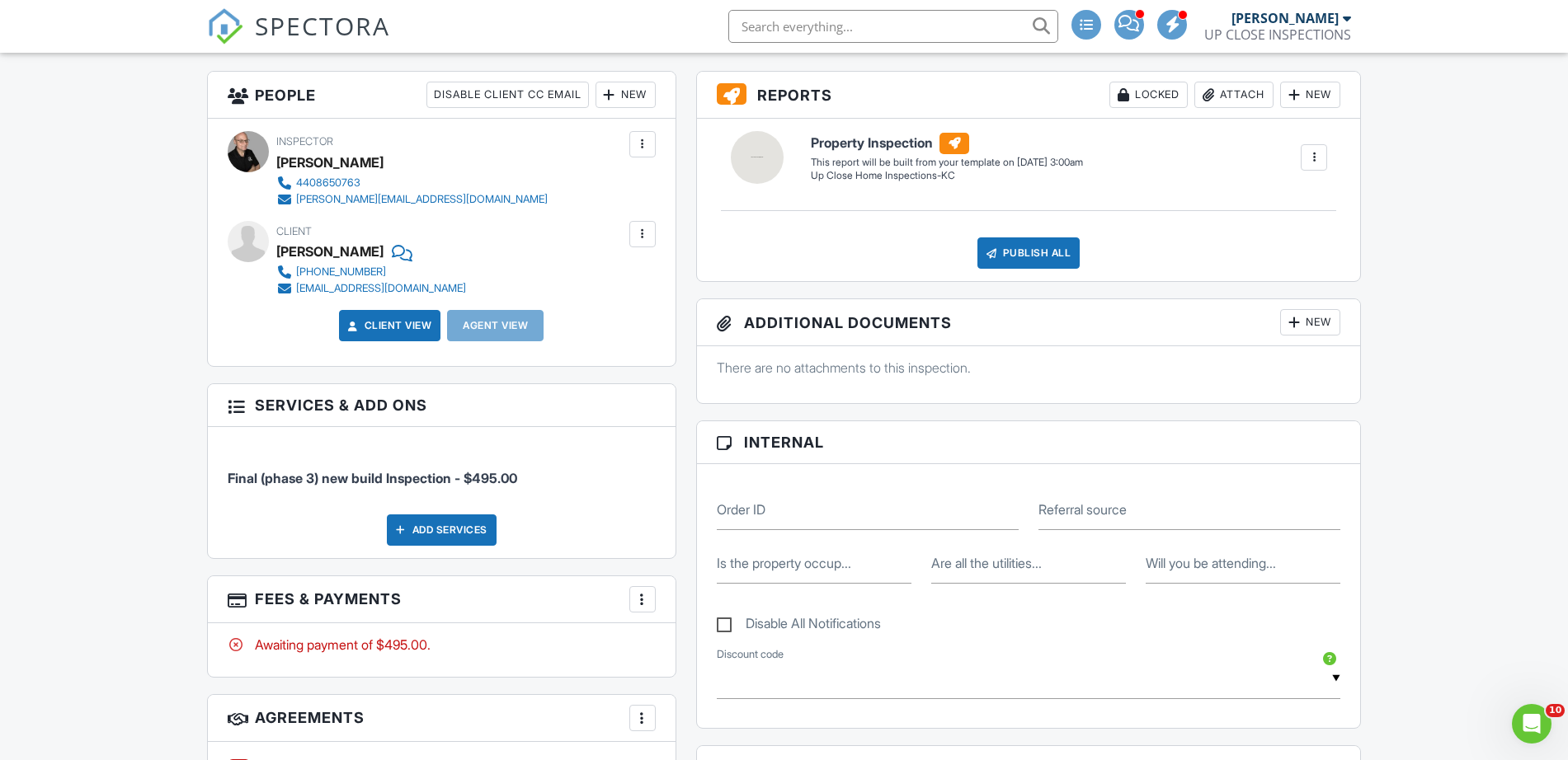
click at [23, 491] on div "Dashboard Templates Contacts Metrics Automations Advanced Settings Support Cent…" at bounding box center [784, 771] width 1568 height 2262
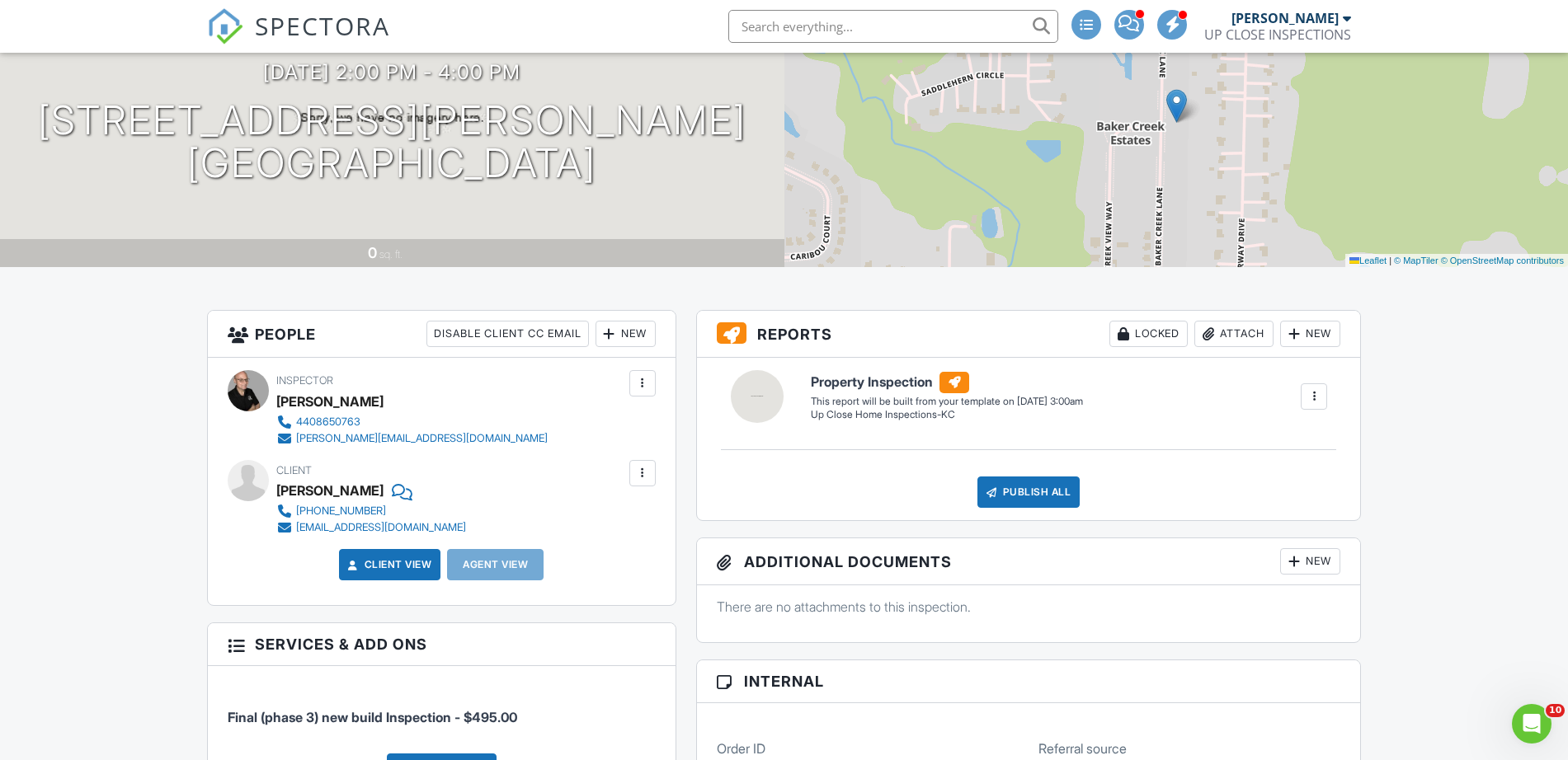
scroll to position [0, 0]
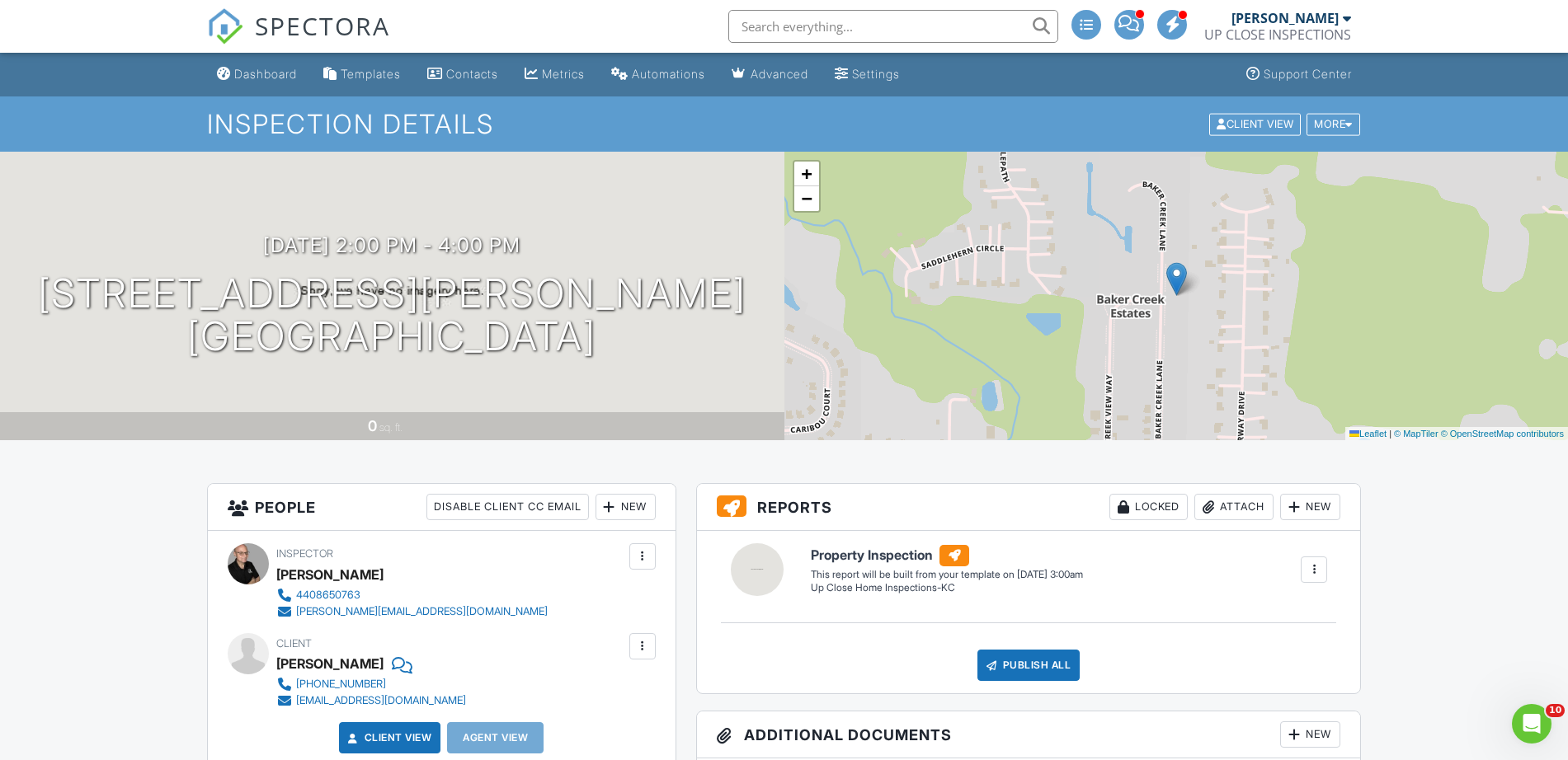
click at [903, 12] on input "text" at bounding box center [893, 26] width 330 height 33
paste input "Jeffrey Resnick"
type input "Jeffrey Resnick"
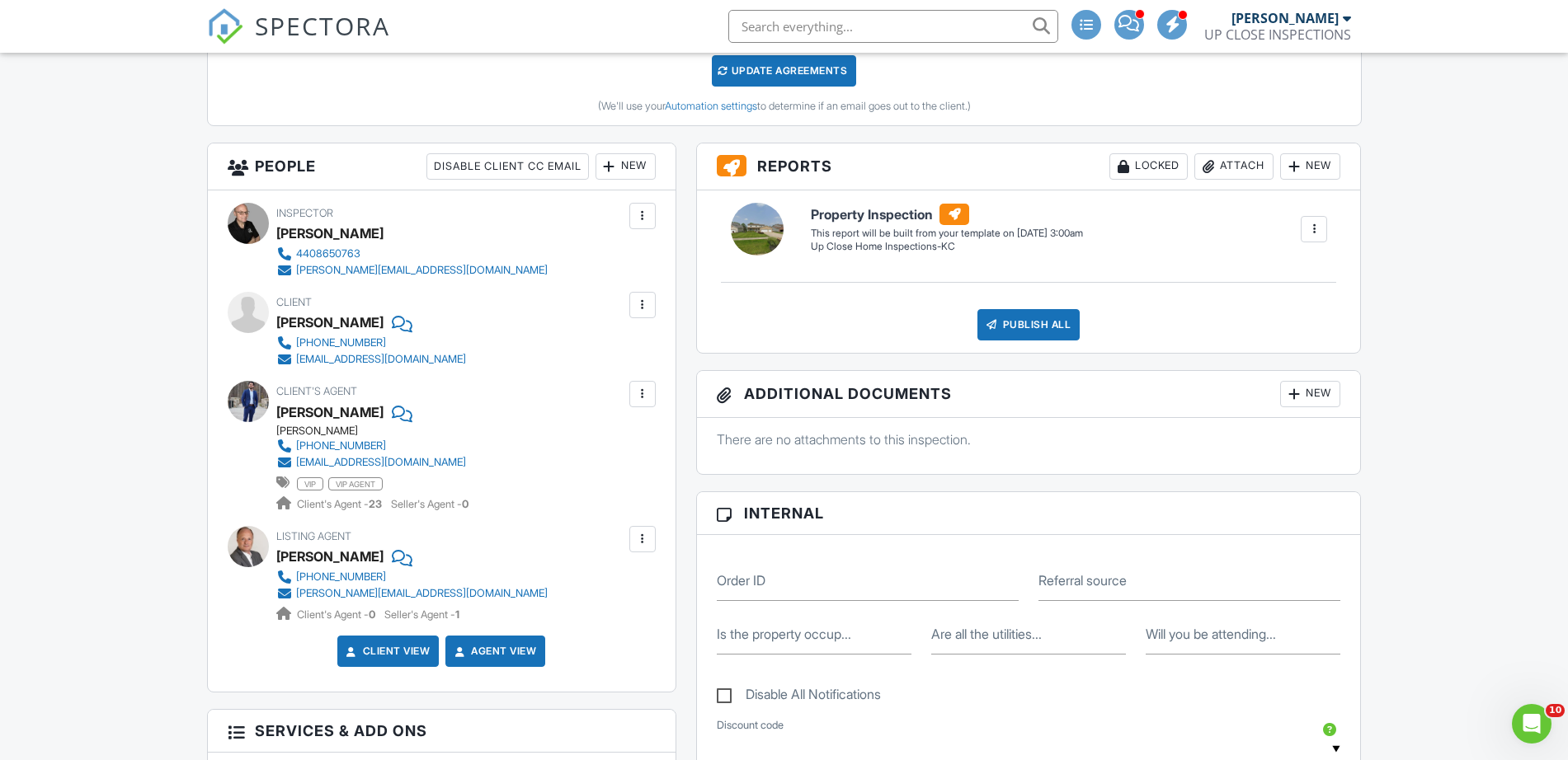
scroll to position [721, 0]
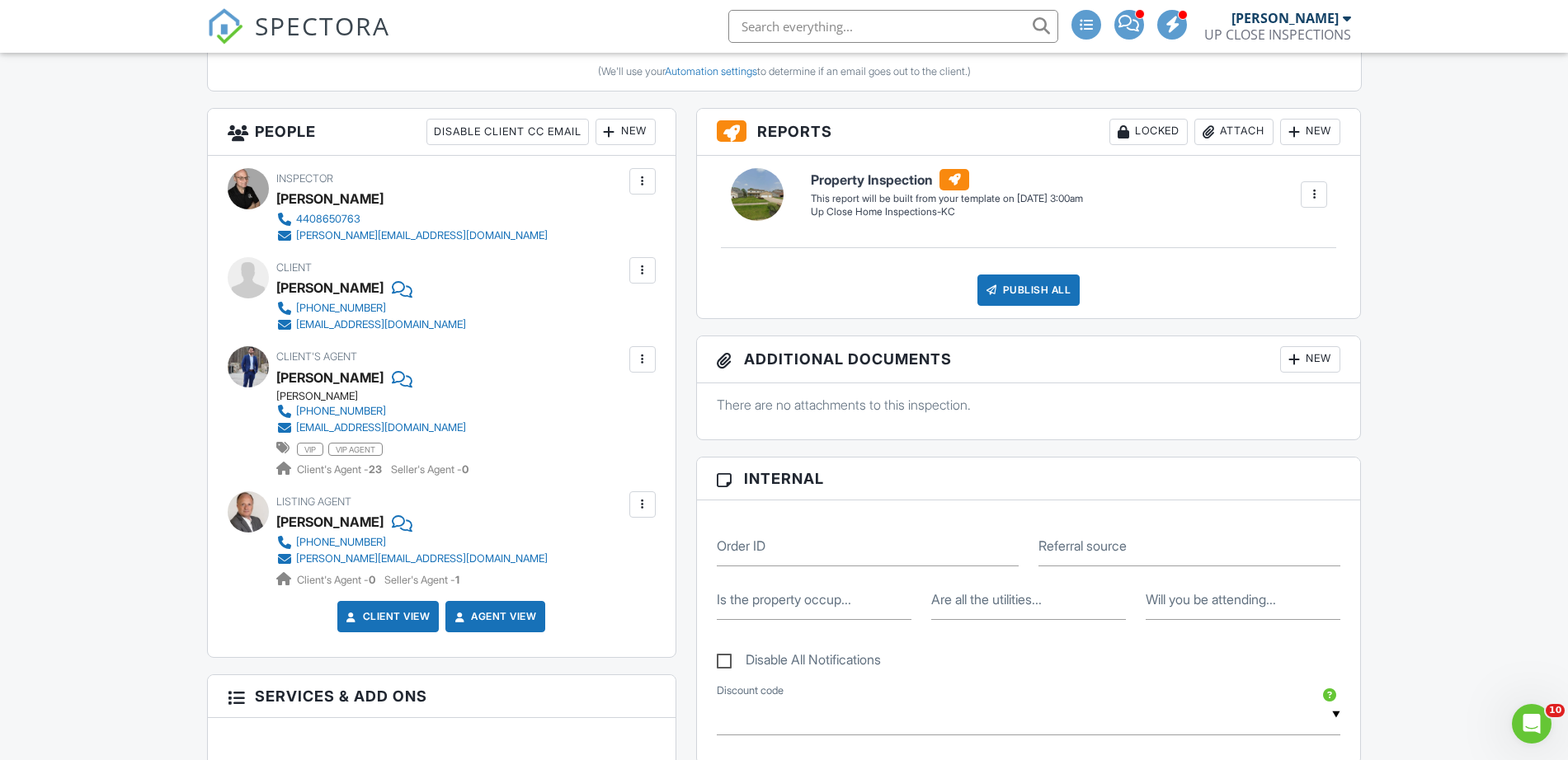
drag, startPoint x: 149, startPoint y: 204, endPoint x: 104, endPoint y: 198, distance: 45.4
drag, startPoint x: 90, startPoint y: 198, endPoint x: 563, endPoint y: 623, distance: 635.9
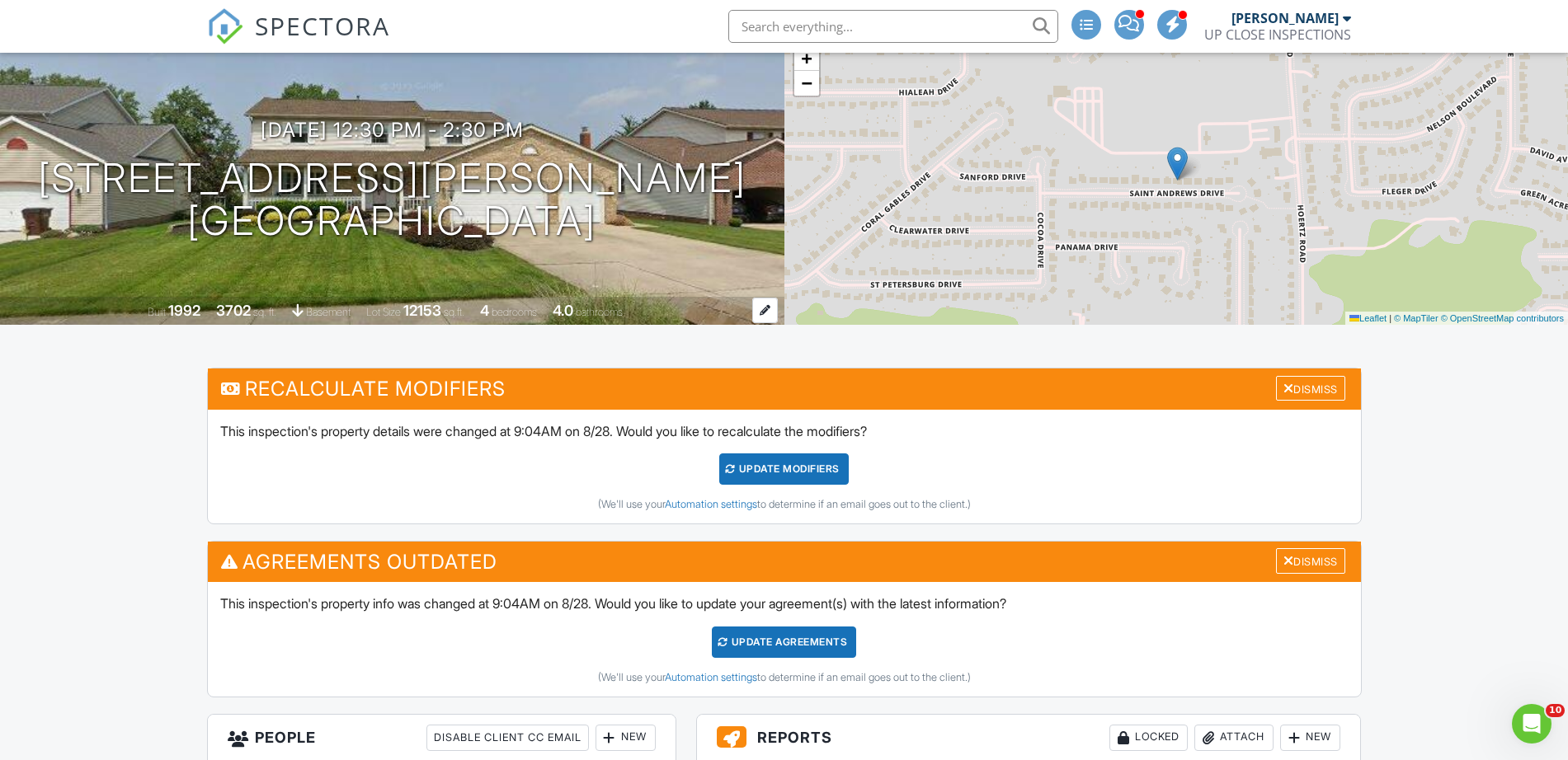
scroll to position [0, 0]
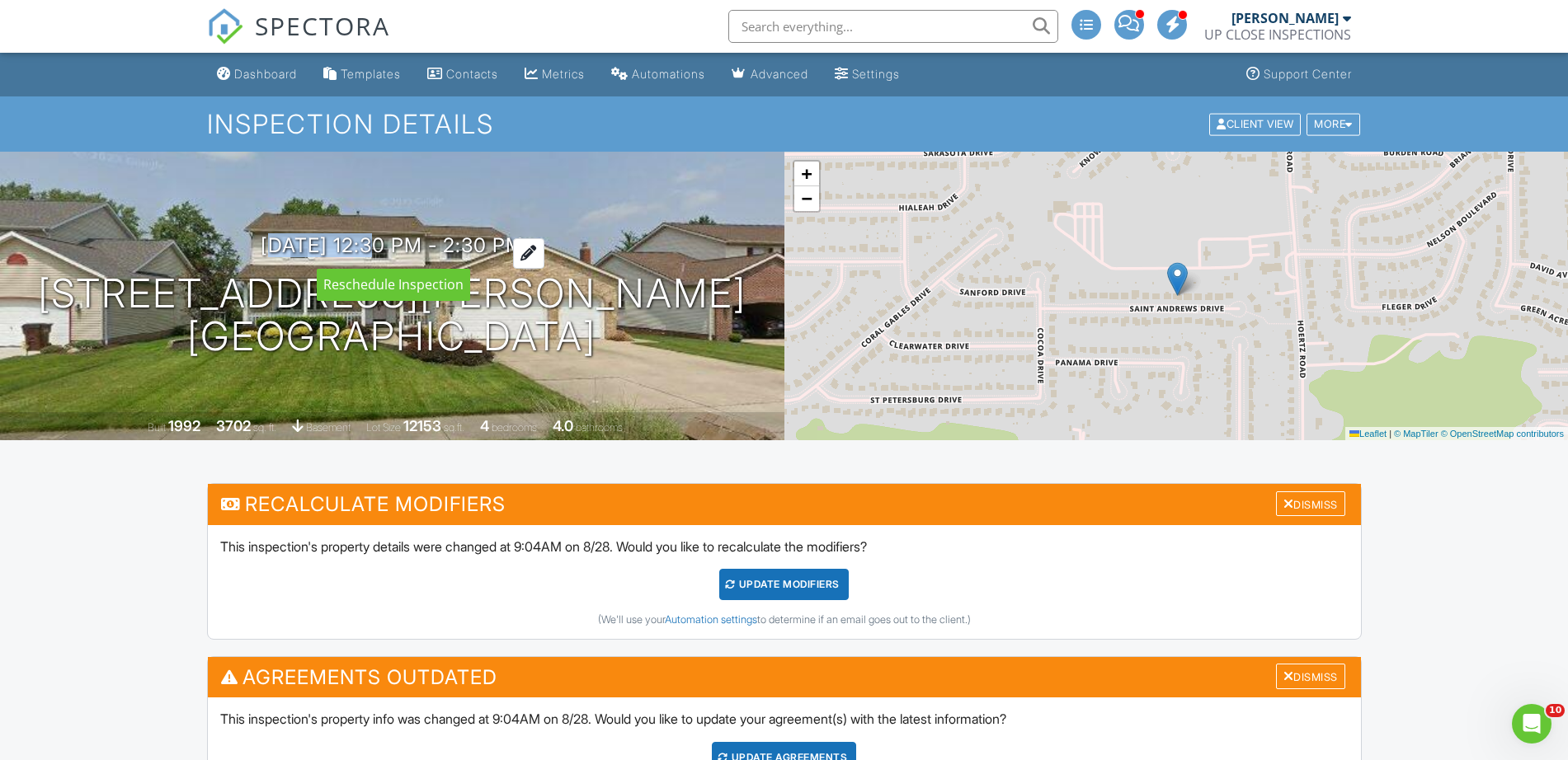
drag, startPoint x: 182, startPoint y: 249, endPoint x: 351, endPoint y: 246, distance: 169.0
click at [351, 246] on div "[DATE] 12:30 pm - 2:30 pm [STREET_ADDRESS][PERSON_NAME] [GEOGRAPHIC_DATA], OH 4…" at bounding box center [392, 296] width 784 height 125
copy h3 "[DATE]"
